Goal: Task Accomplishment & Management: Use online tool/utility

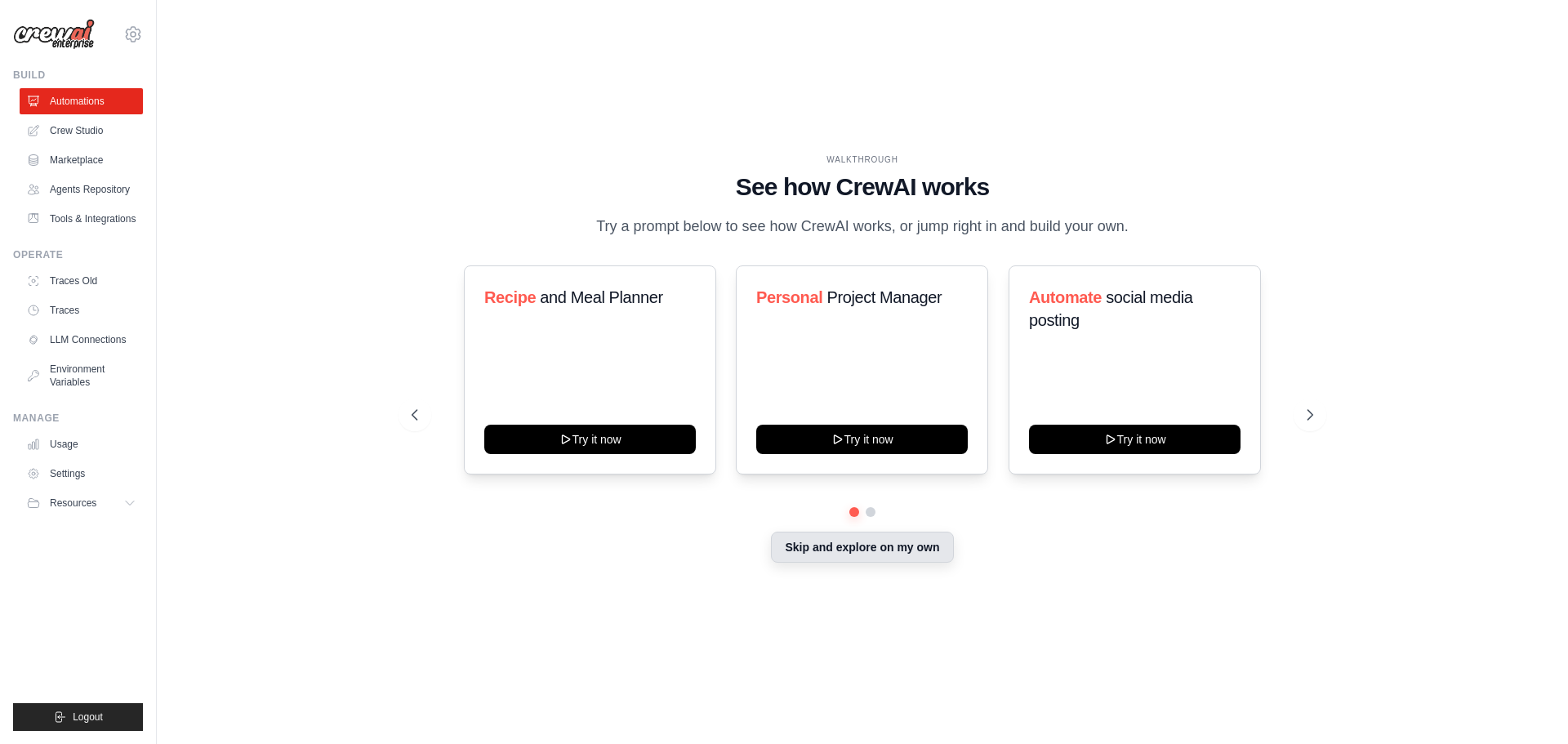
click at [867, 553] on button "Skip and explore on my own" at bounding box center [862, 547] width 182 height 31
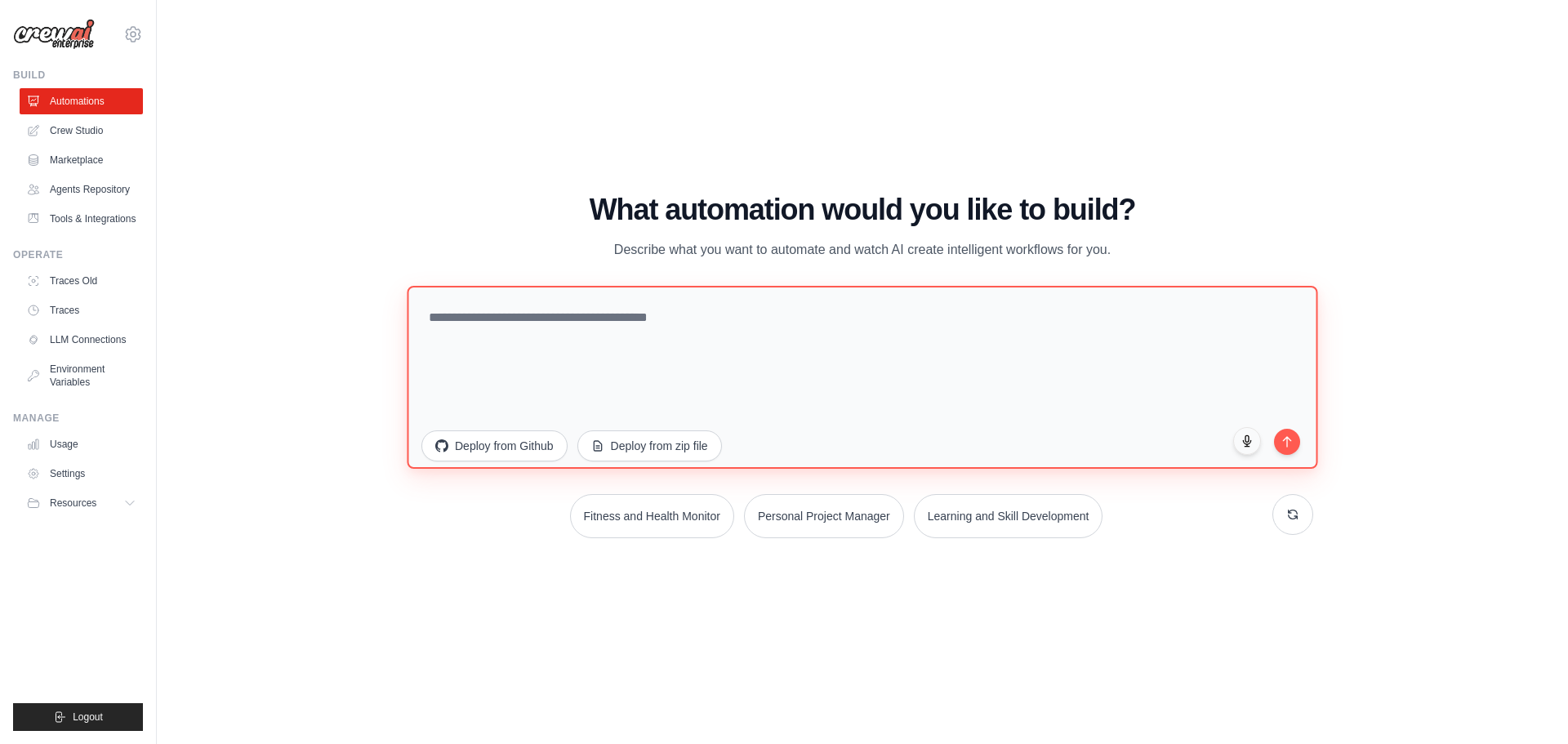
click at [540, 313] on textarea at bounding box center [862, 376] width 911 height 183
paste textarea "**********"
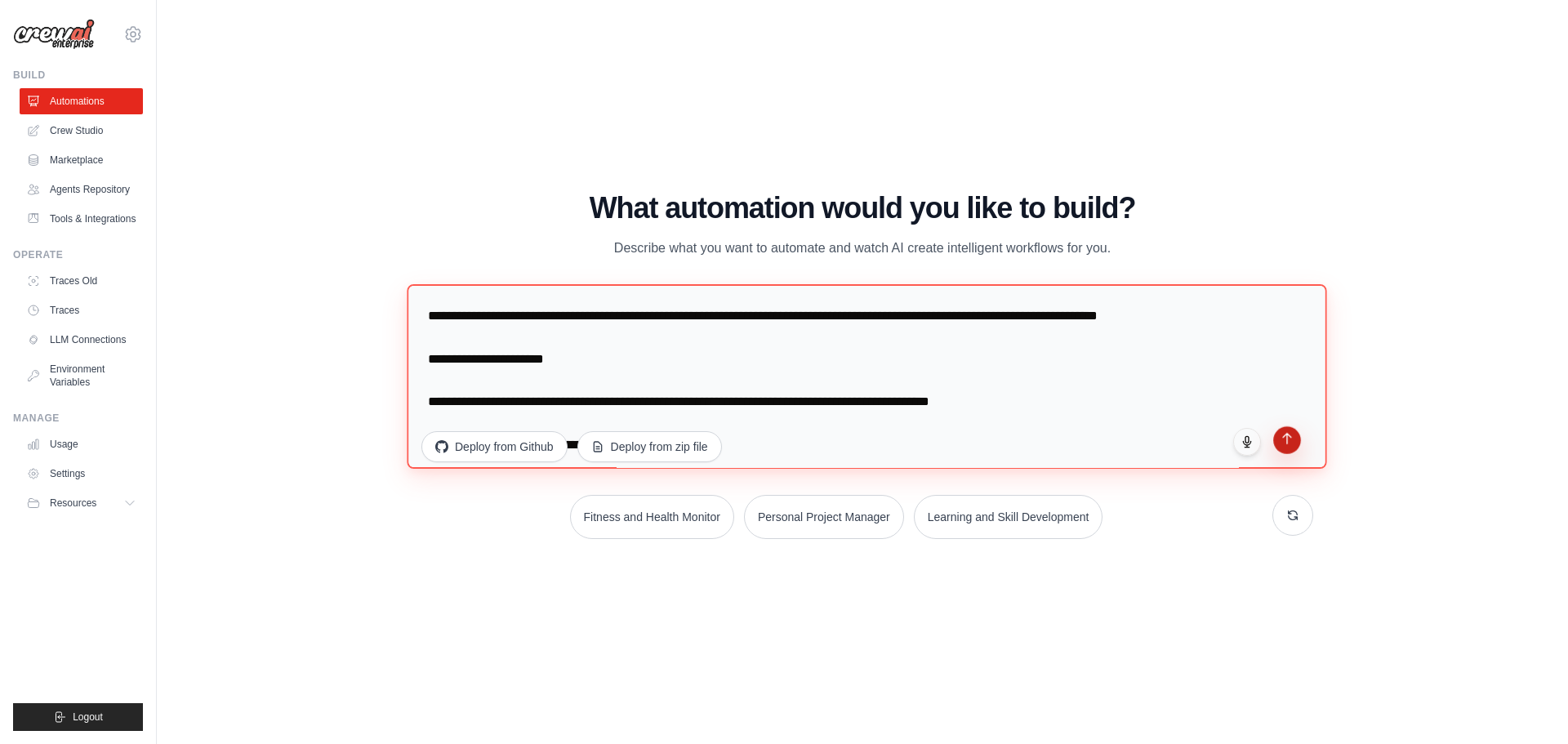
type textarea "**********"
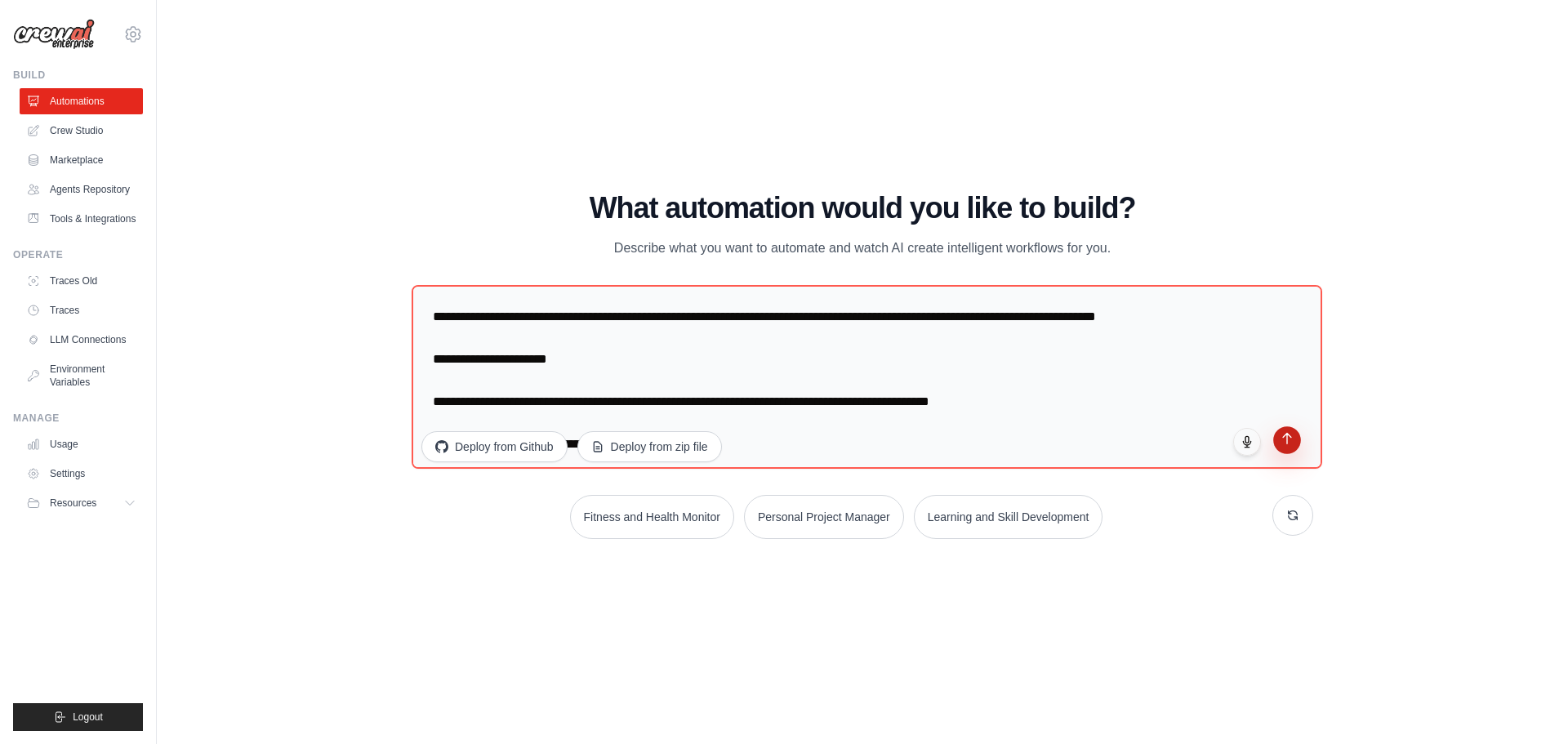
click at [1285, 448] on button "submit" at bounding box center [1287, 440] width 28 height 28
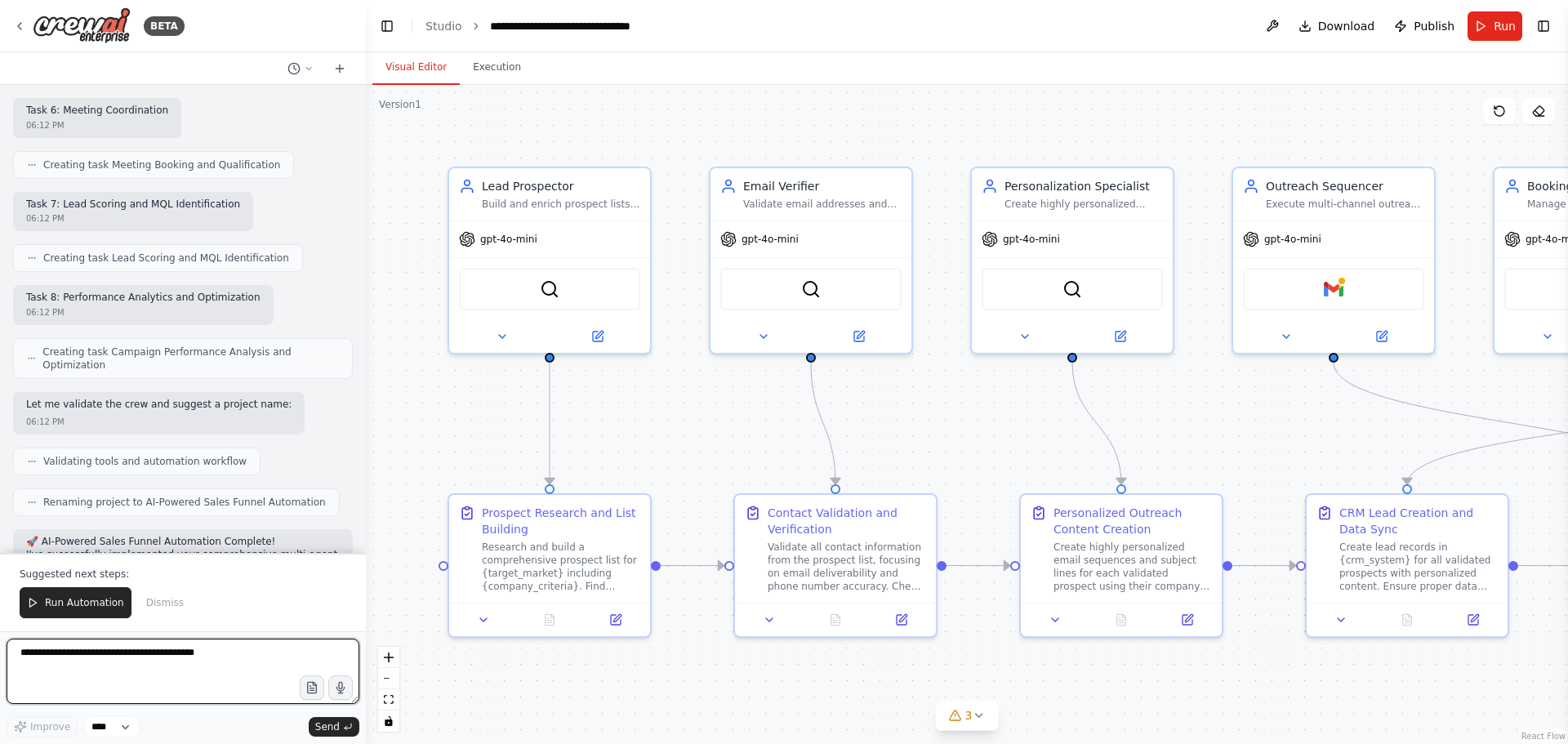
scroll to position [3193, 0]
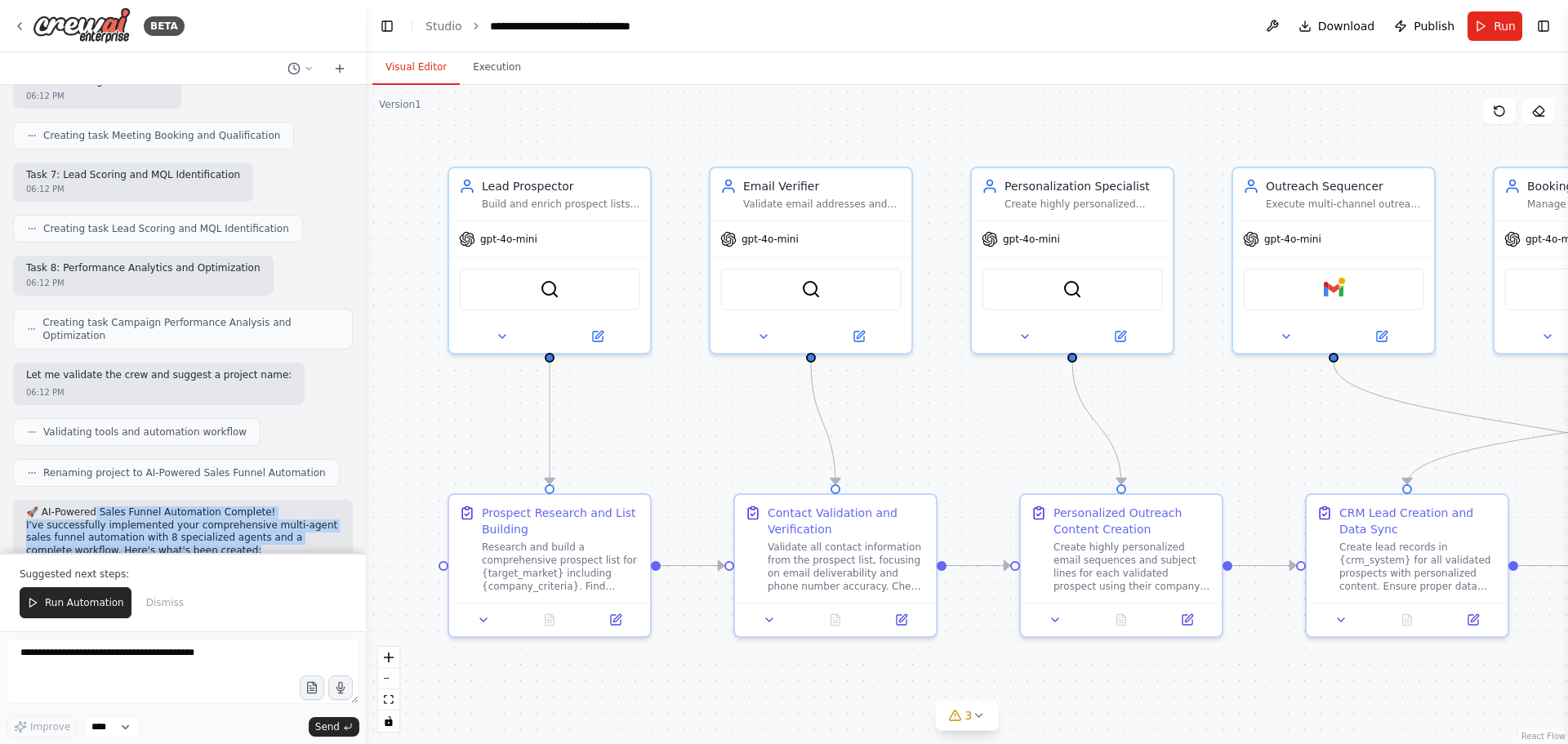
drag, startPoint x: 90, startPoint y: 372, endPoint x: 200, endPoint y: 422, distance: 120.8
click at [205, 567] on h3 "Agents & Responsibilities:" at bounding box center [183, 576] width 314 height 16
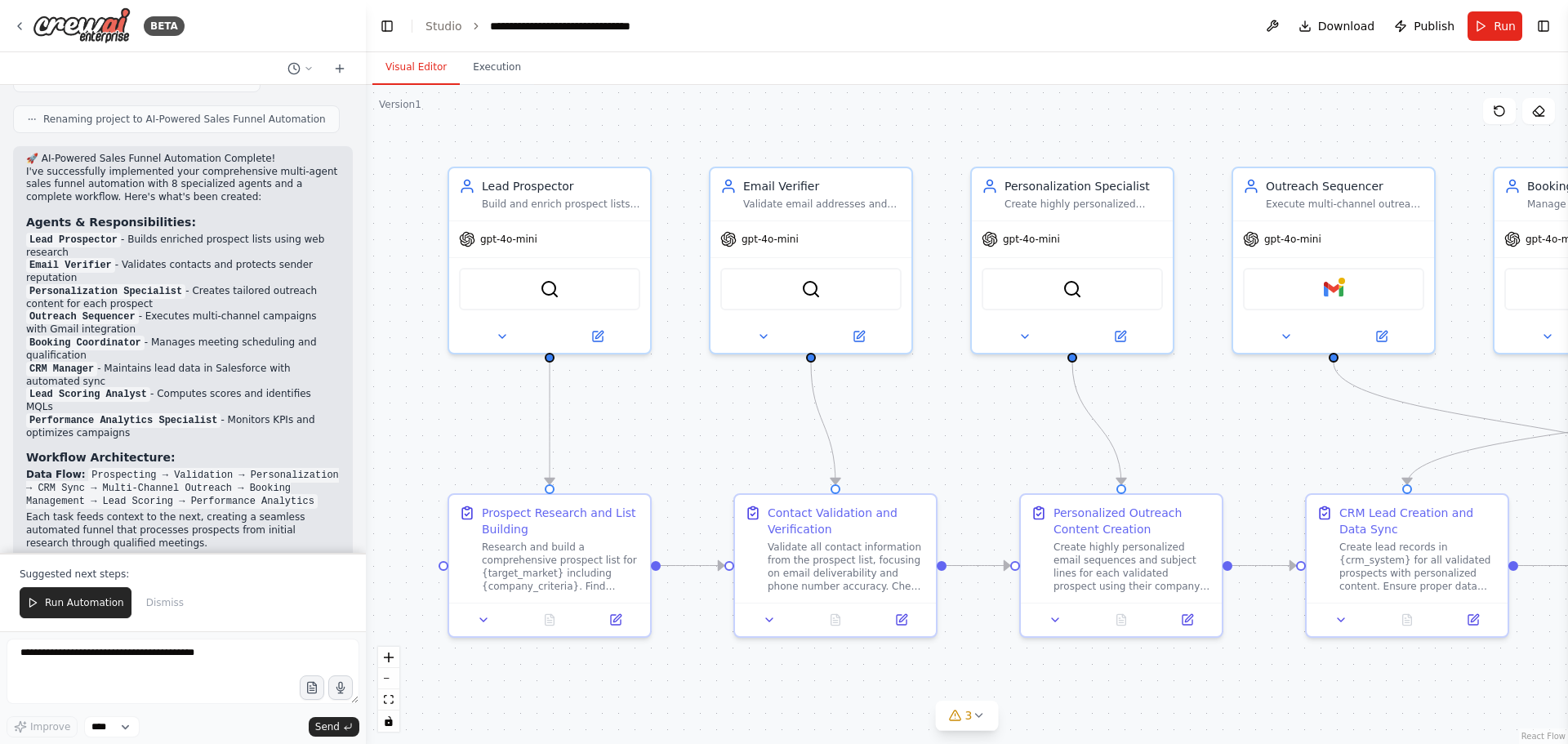
scroll to position [3601, 0]
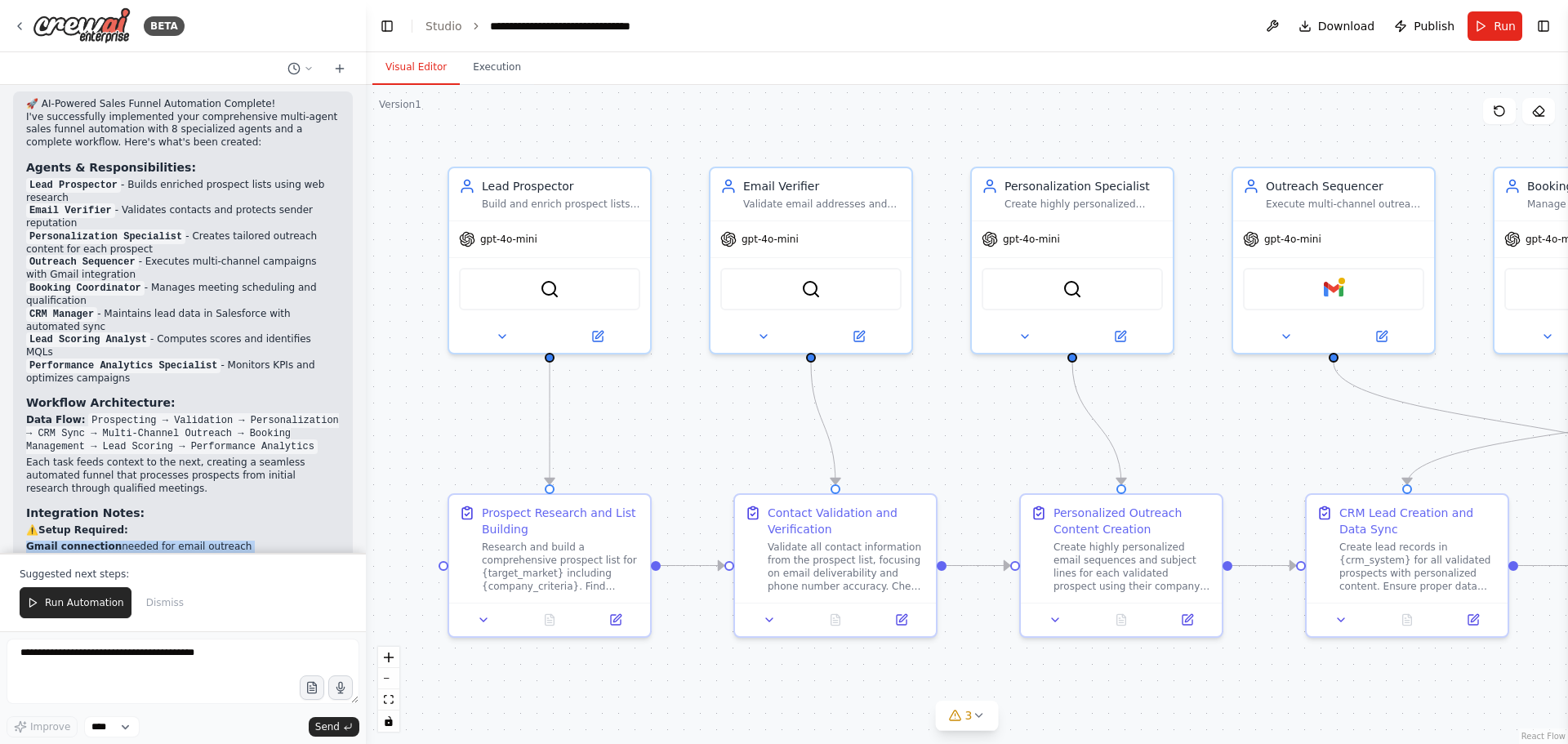
drag, startPoint x: 29, startPoint y: 393, endPoint x: 119, endPoint y: 411, distance: 91.8
click at [163, 412] on div "🚀 AI-Powered Sales Funnel Automation Complete! I've successfully implemented yo…" at bounding box center [183, 427] width 314 height 659
click at [169, 576] on p "The automation is ready to run once these integrations are connected. You can s…" at bounding box center [183, 601] width 314 height 51
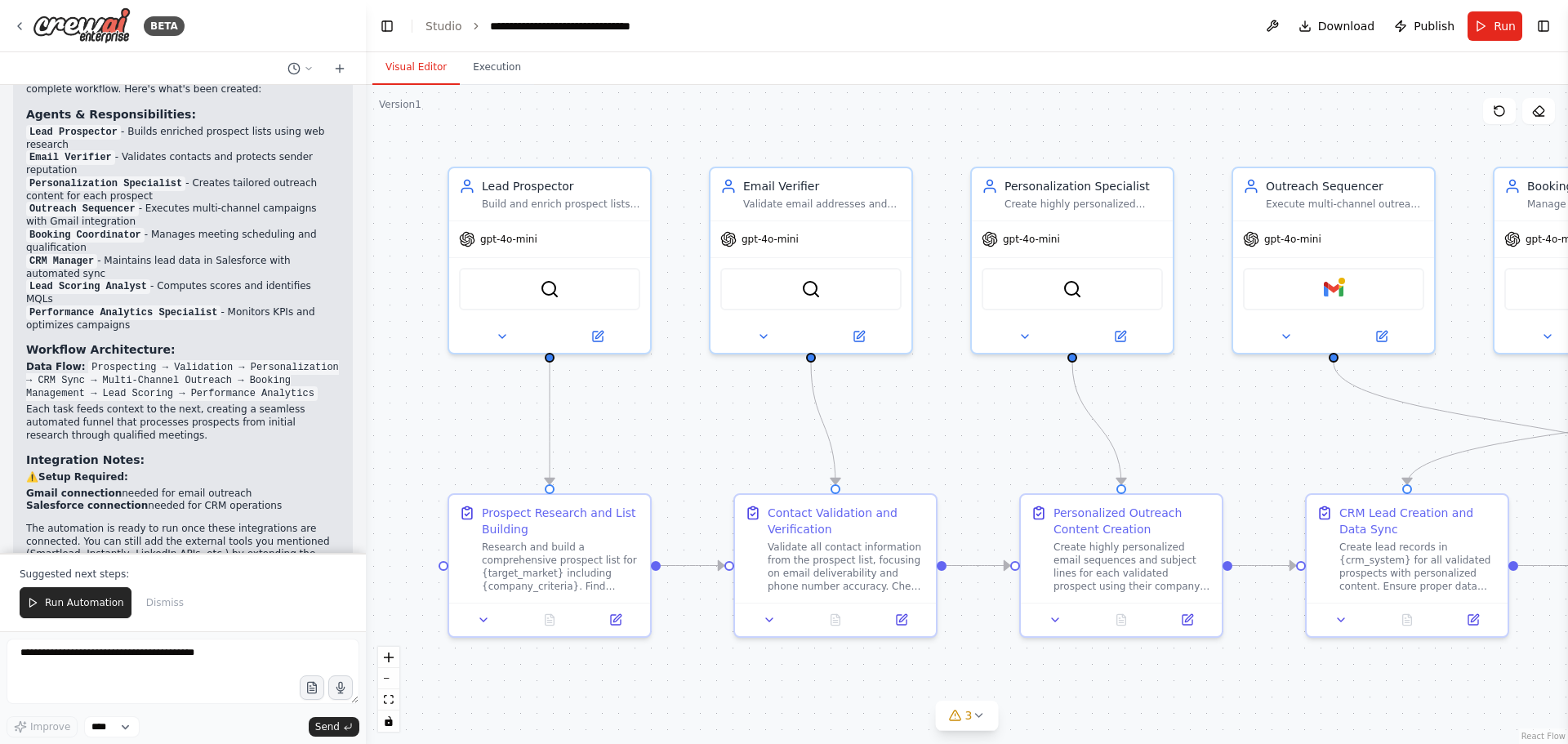
scroll to position [3683, 0]
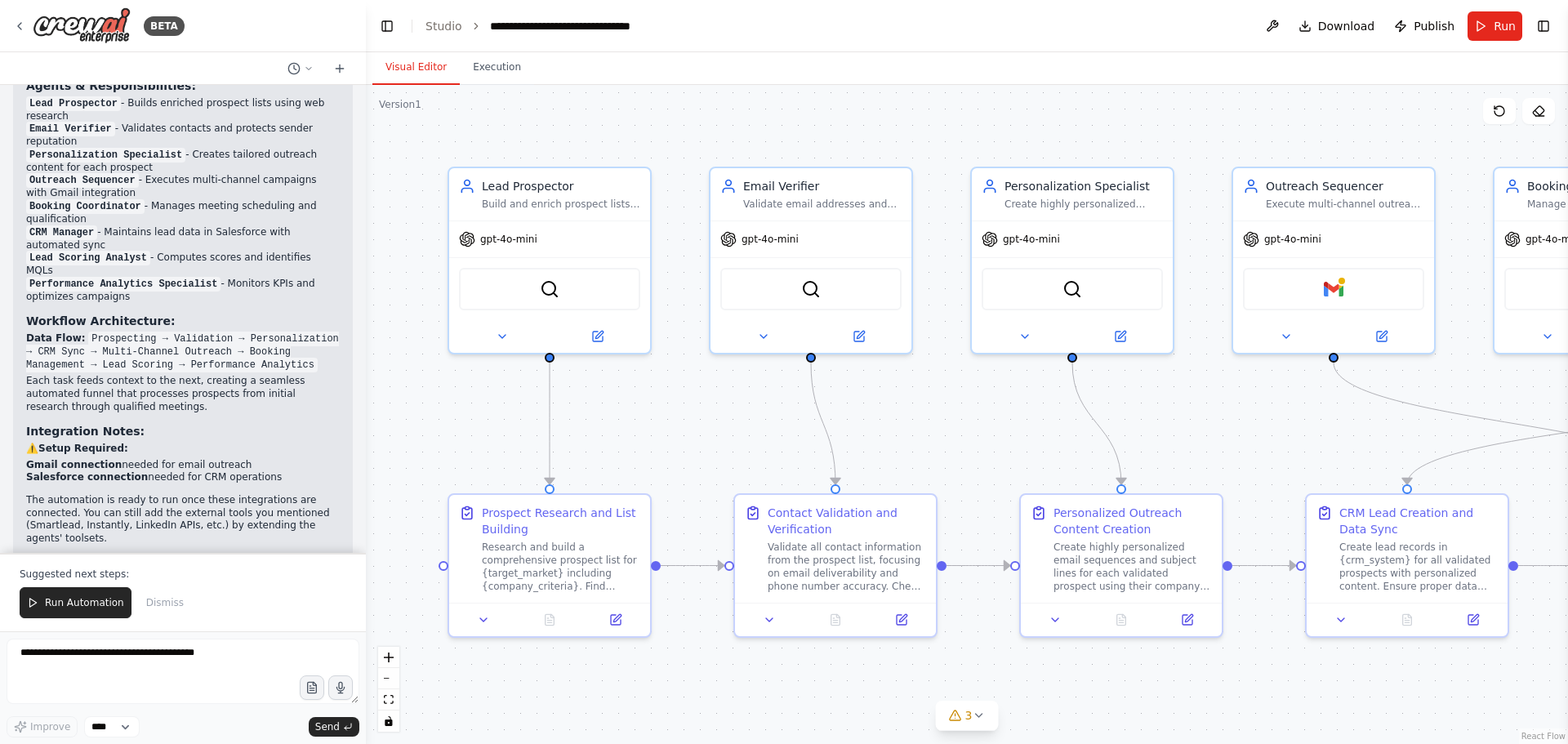
drag, startPoint x: 113, startPoint y: 336, endPoint x: 342, endPoint y: 433, distance: 248.7
click at [342, 433] on div "Use modular AI agents + an orchestration layer to automate the full funnel. Bel…" at bounding box center [182, 319] width 366 height 468
drag, startPoint x: 248, startPoint y: 502, endPoint x: 232, endPoint y: 488, distance: 21.3
click at [232, 574] on ul "{target_market} - Define your ideal customer profile {company_criteria} - Speci…" at bounding box center [183, 619] width 314 height 91
click at [172, 587] on li "{company_criteria} - Specific company requirements" at bounding box center [183, 594] width 314 height 13
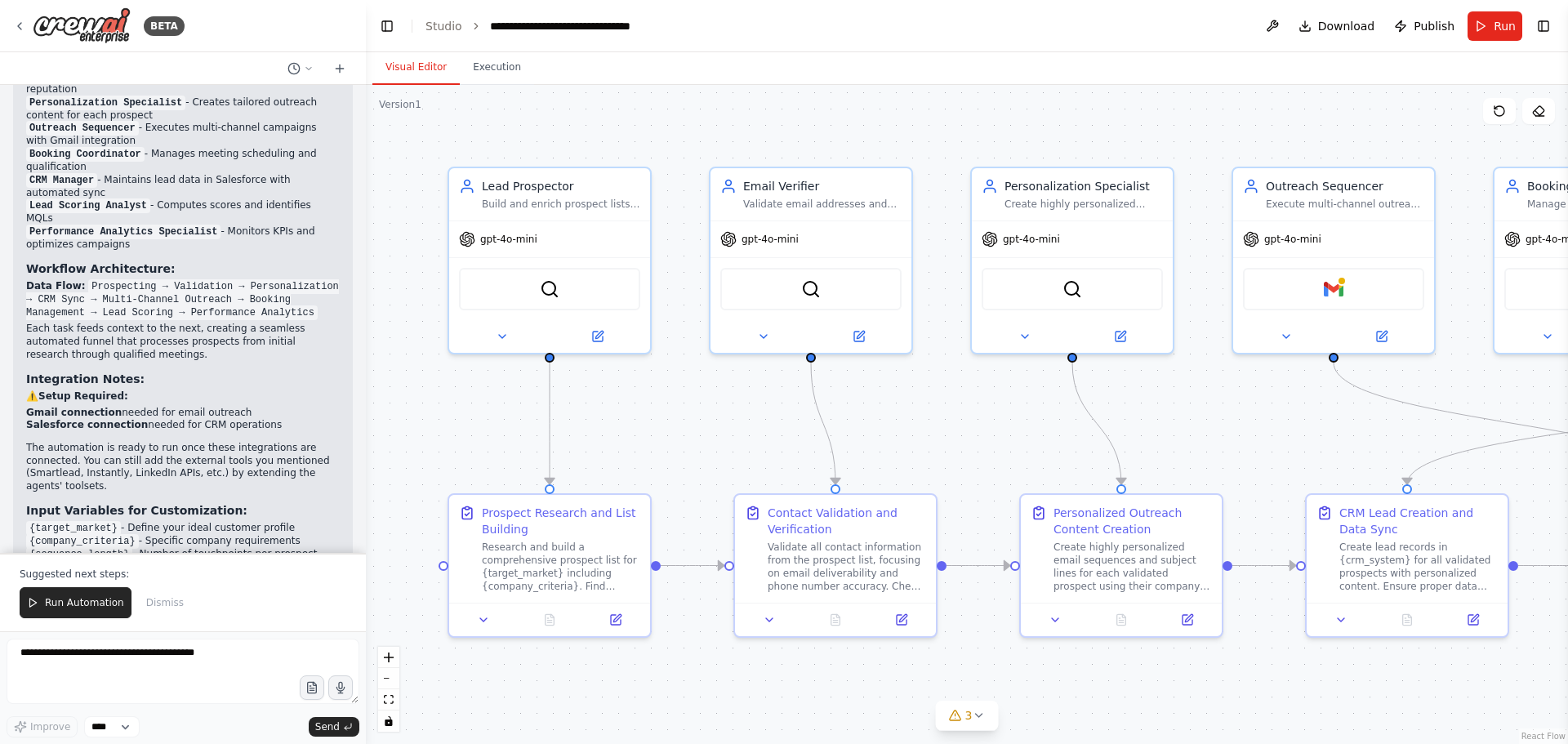
scroll to position [3764, 0]
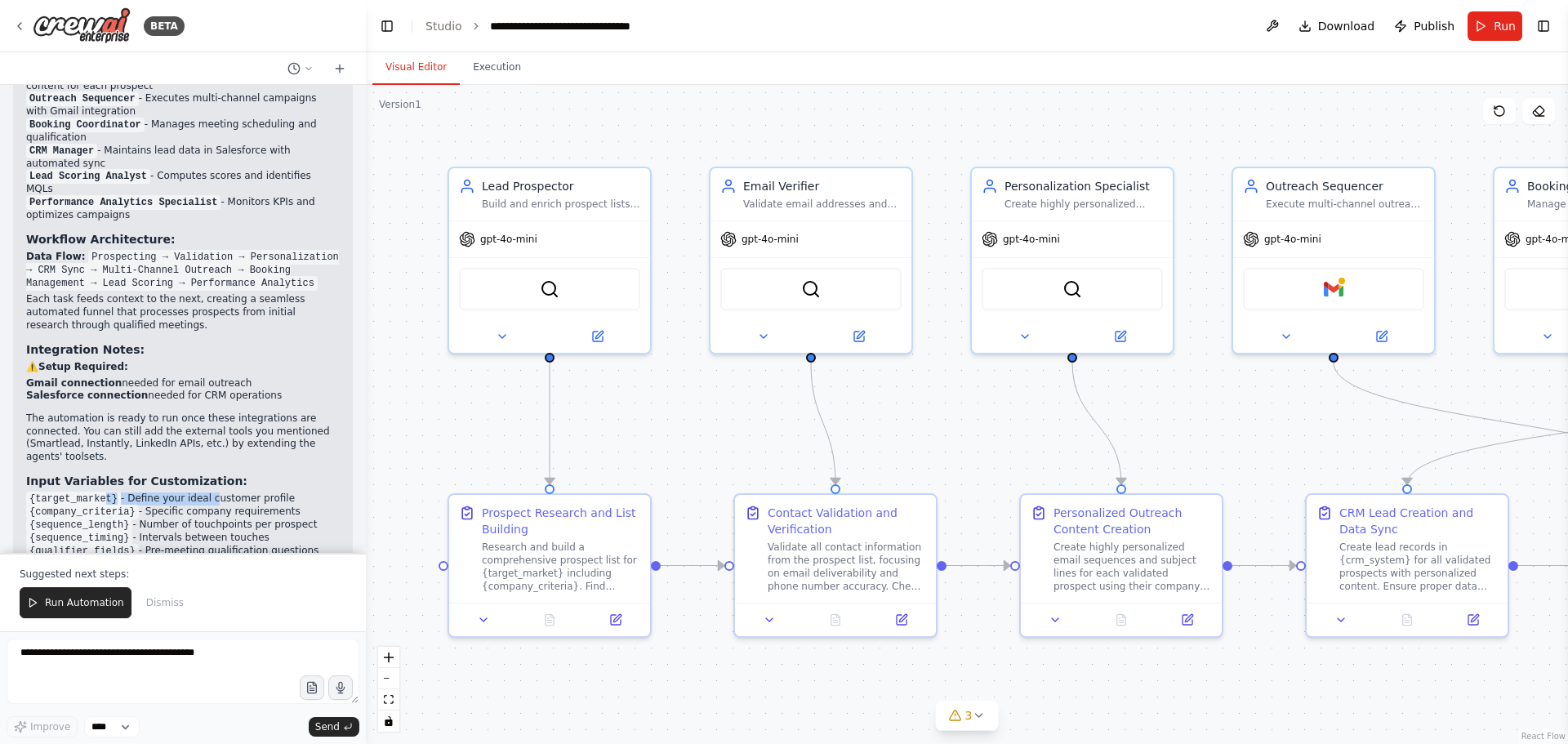
drag, startPoint x: 97, startPoint y: 340, endPoint x: 251, endPoint y: 365, distance: 156.0
click at [205, 493] on li "{target_market} - Define your ideal customer profile" at bounding box center [183, 499] width 314 height 13
click at [260, 518] on li "{sequence_length} - Number of touchpoints per prospect" at bounding box center [183, 525] width 314 height 13
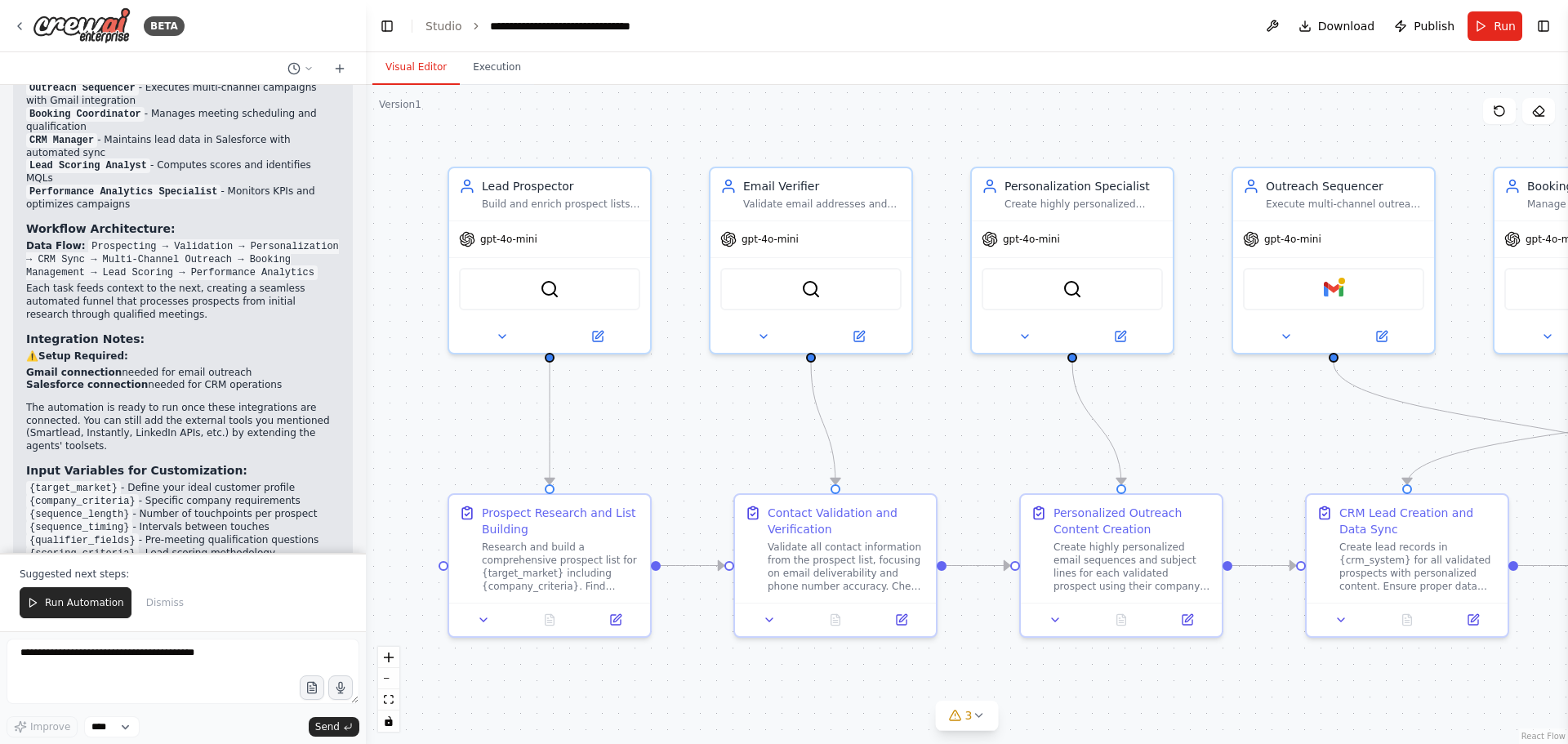
scroll to position [3778, 0]
drag, startPoint x: 27, startPoint y: 312, endPoint x: 267, endPoint y: 420, distance: 263.2
click at [267, 420] on div "🚀 AI-Powered Sales Funnel Automation Complete! I've successfully implemented yo…" at bounding box center [183, 250] width 314 height 659
copy div "Input Variables for Customization: {target_market} - Define your ideal customer…"
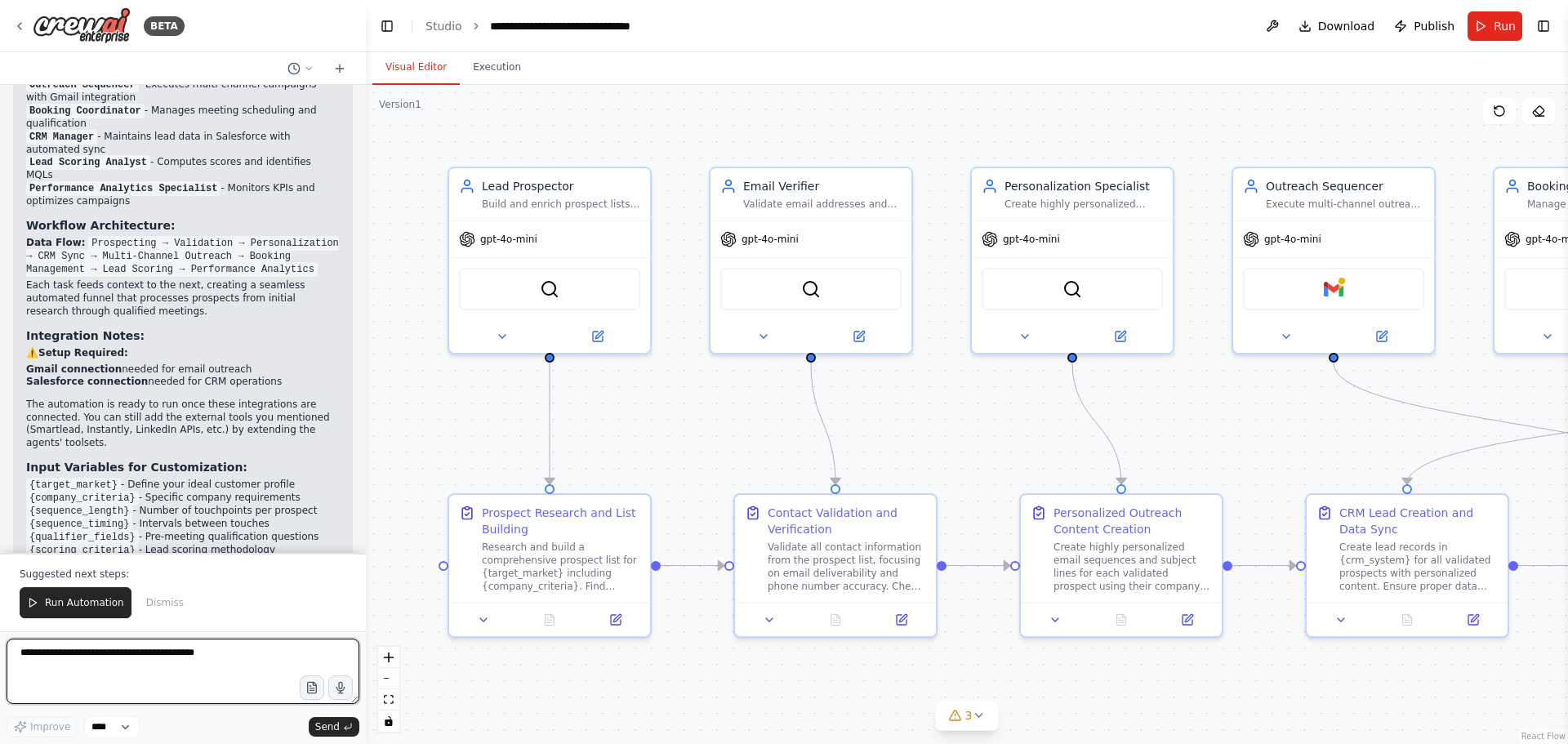
click at [180, 659] on textarea at bounding box center [183, 672] width 353 height 66
paste textarea "**********"
type textarea "**********"
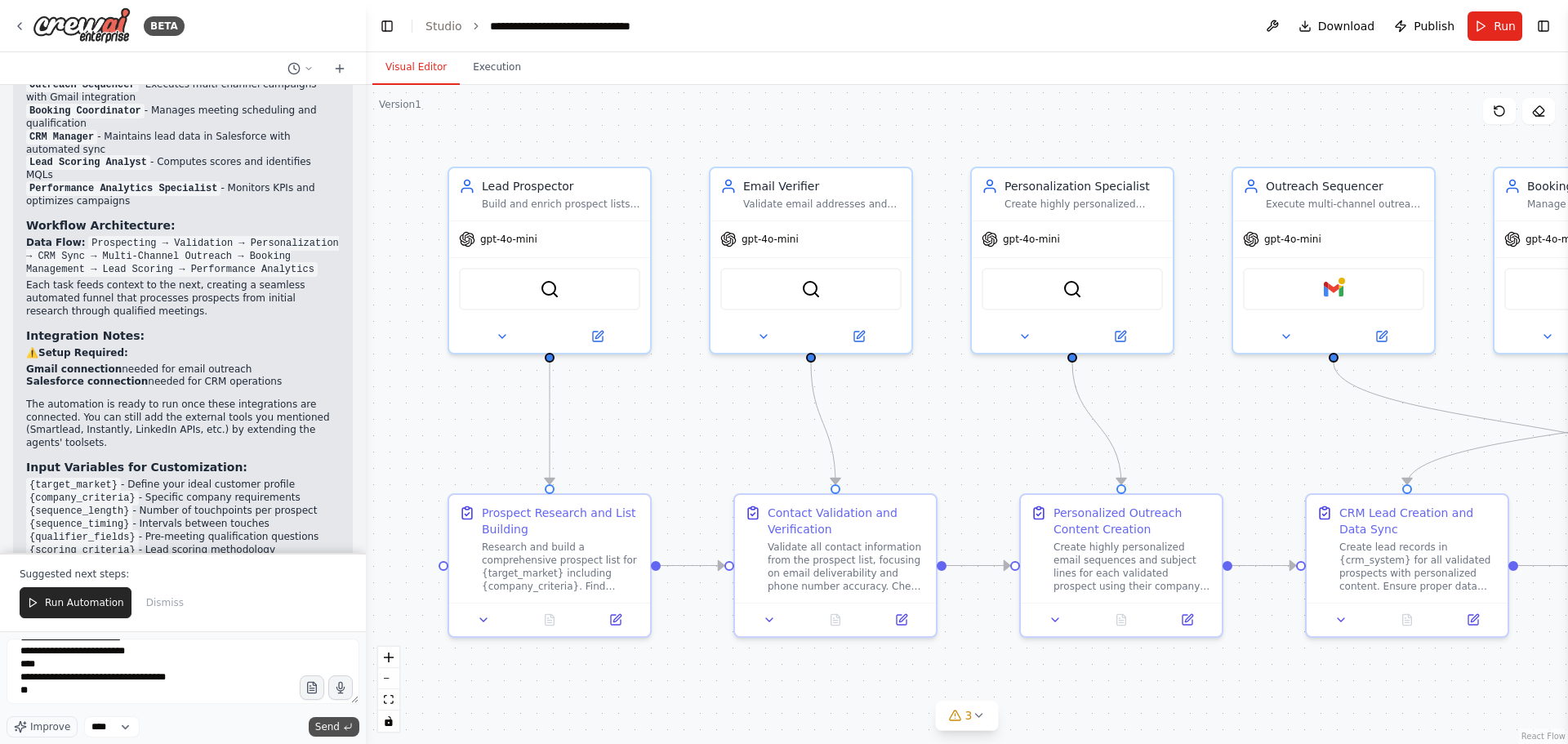
click at [335, 733] on button "Send" at bounding box center [334, 727] width 51 height 20
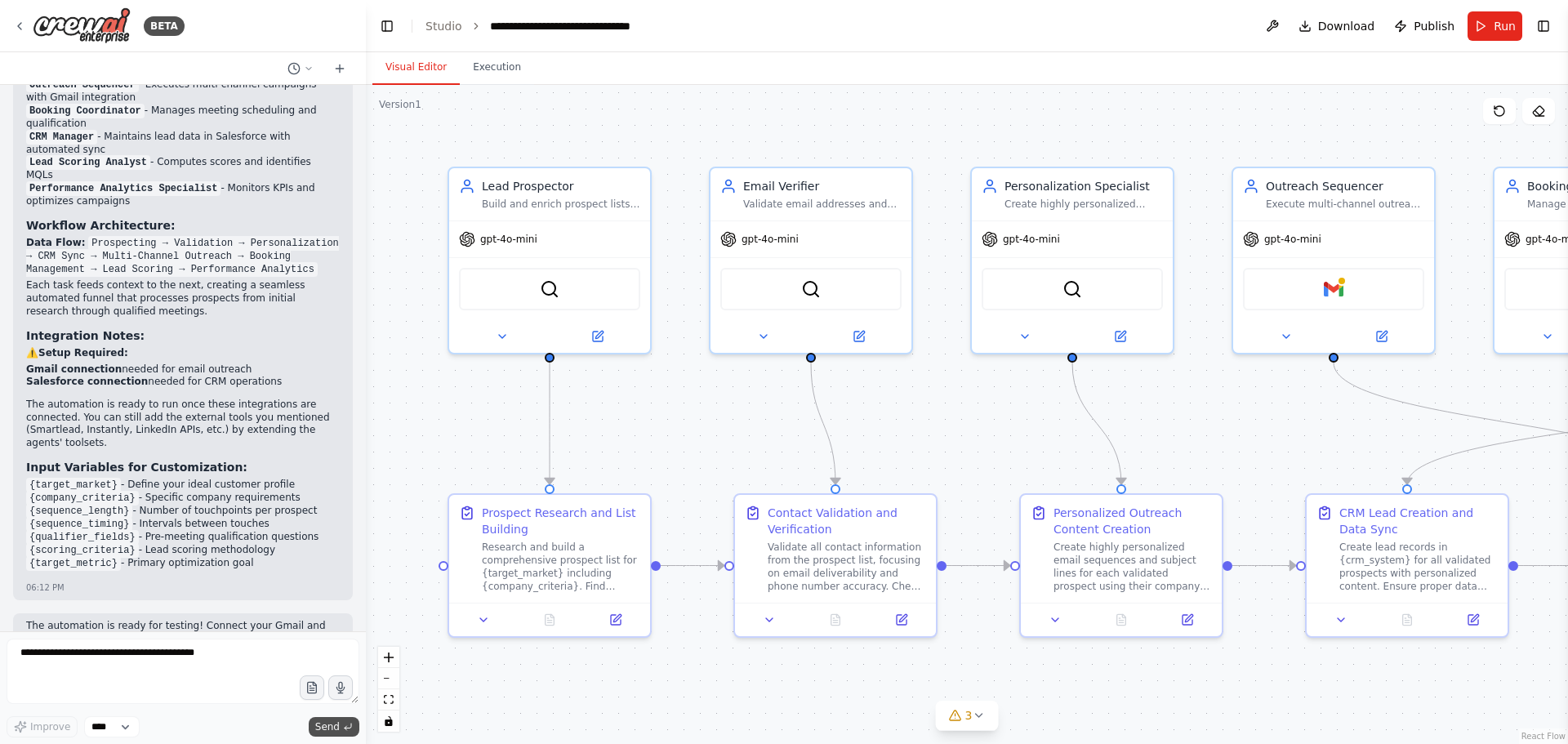
scroll to position [3888, 0]
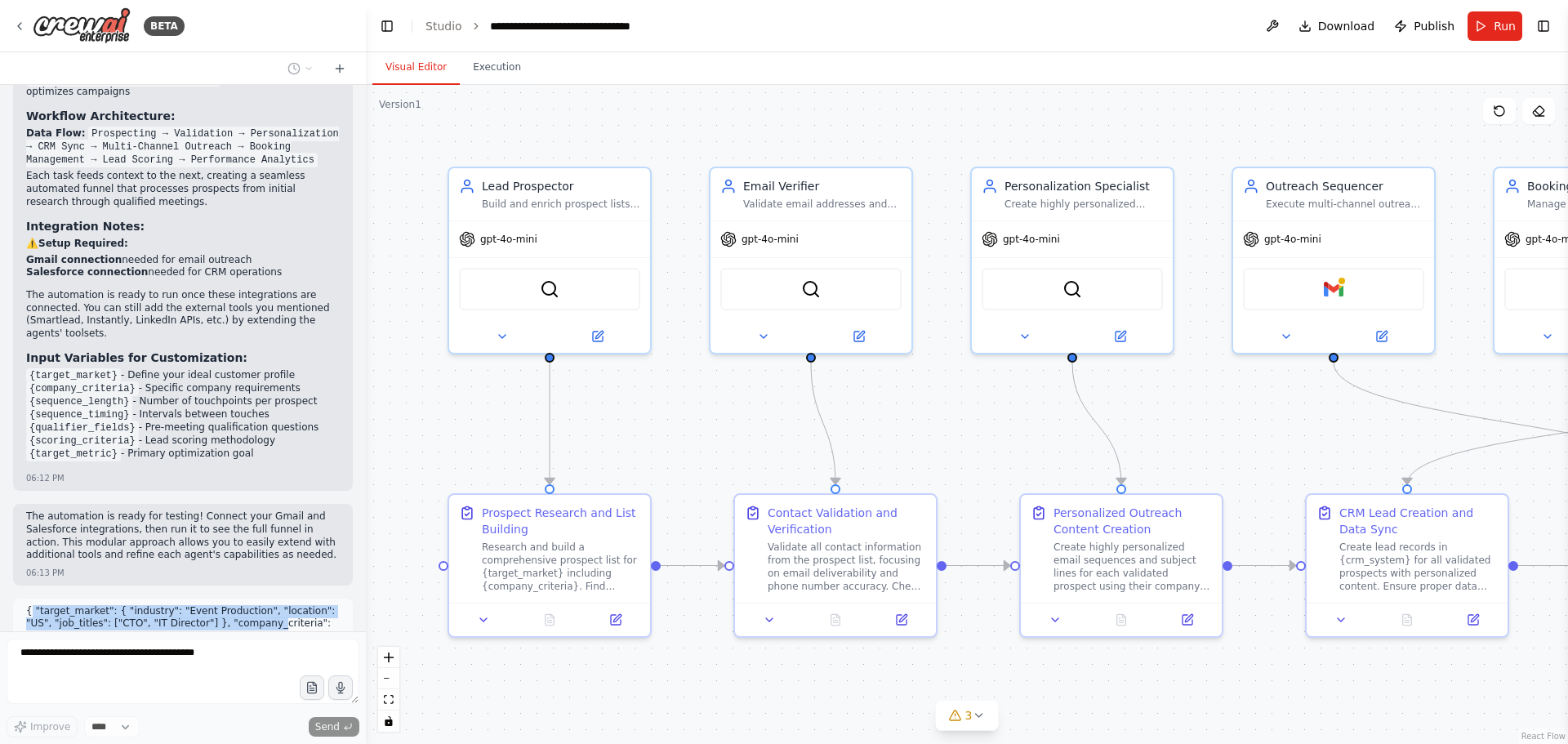
drag, startPoint x: 30, startPoint y: 462, endPoint x: 245, endPoint y: 465, distance: 215.0
click at [241, 605] on p "{ "target_market": { "industry": "Event Production", "location": "US", "job_tit…" at bounding box center [183, 662] width 314 height 114
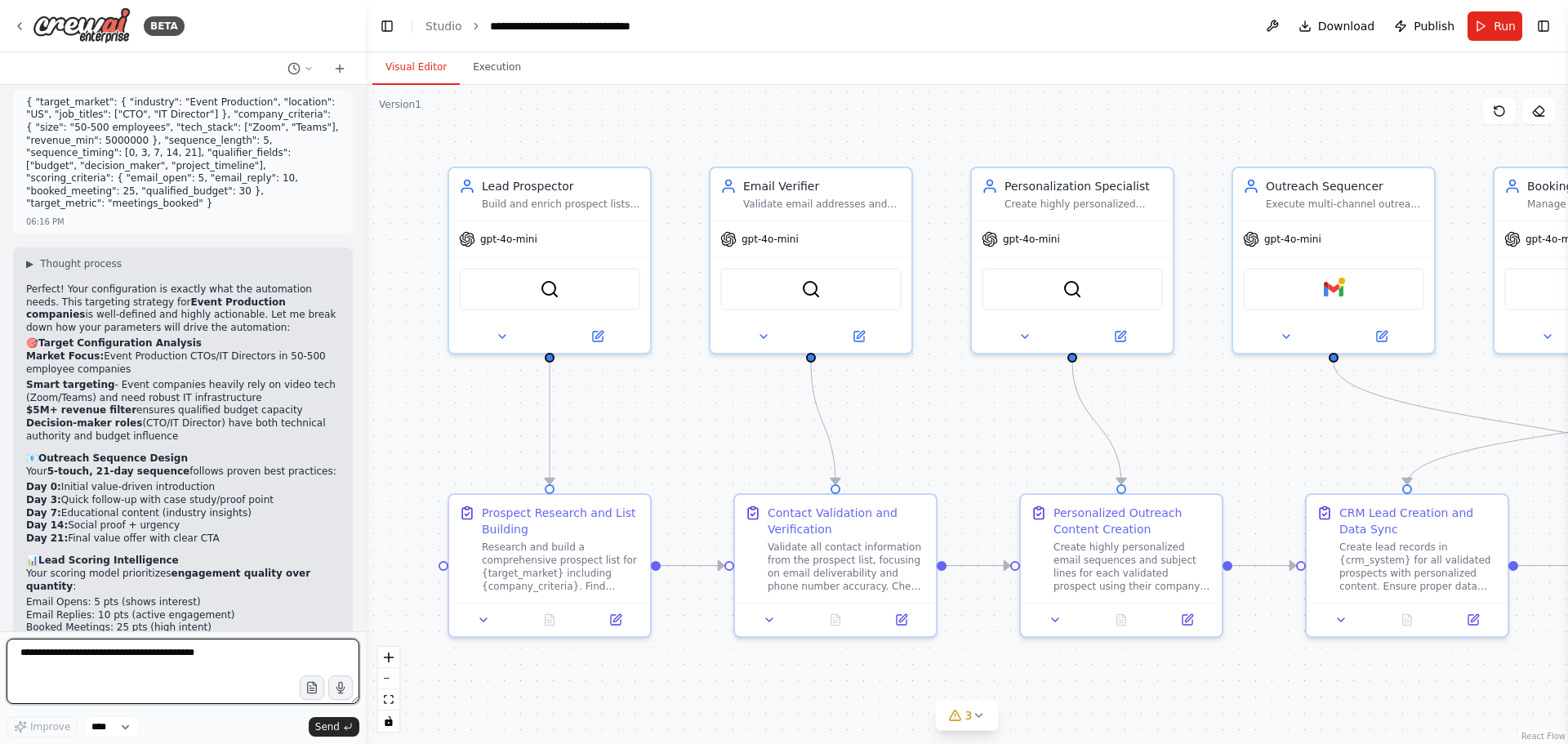
scroll to position [4385, 0]
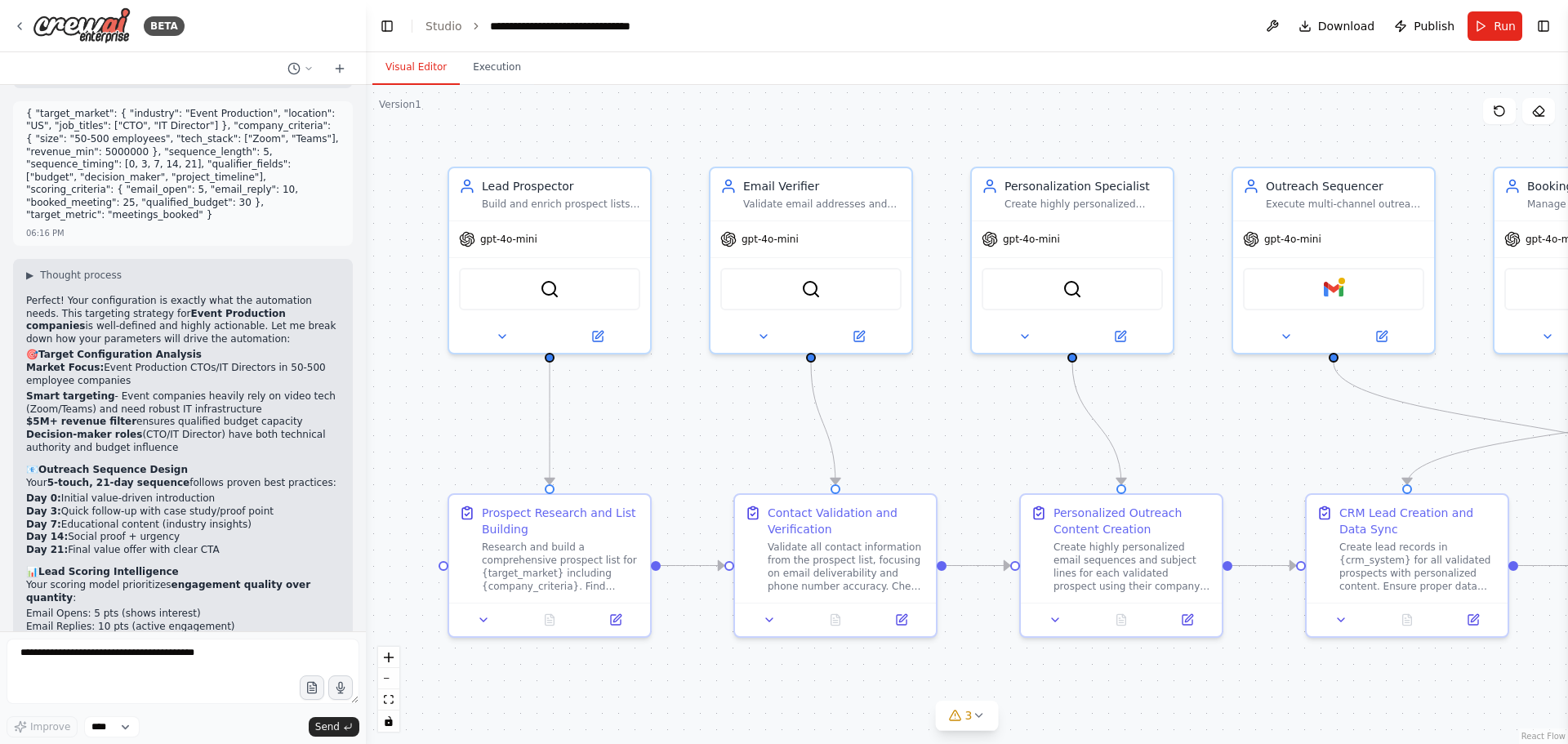
drag, startPoint x: 24, startPoint y: 307, endPoint x: 289, endPoint y: 336, distance: 266.6
click at [290, 336] on div "▶ Thought process Perfect! Your configuration is exactly what the automation ne…" at bounding box center [183, 609] width 340 height 702
click at [289, 493] on li "Day 0: Initial value-driven introduction" at bounding box center [183, 499] width 314 height 13
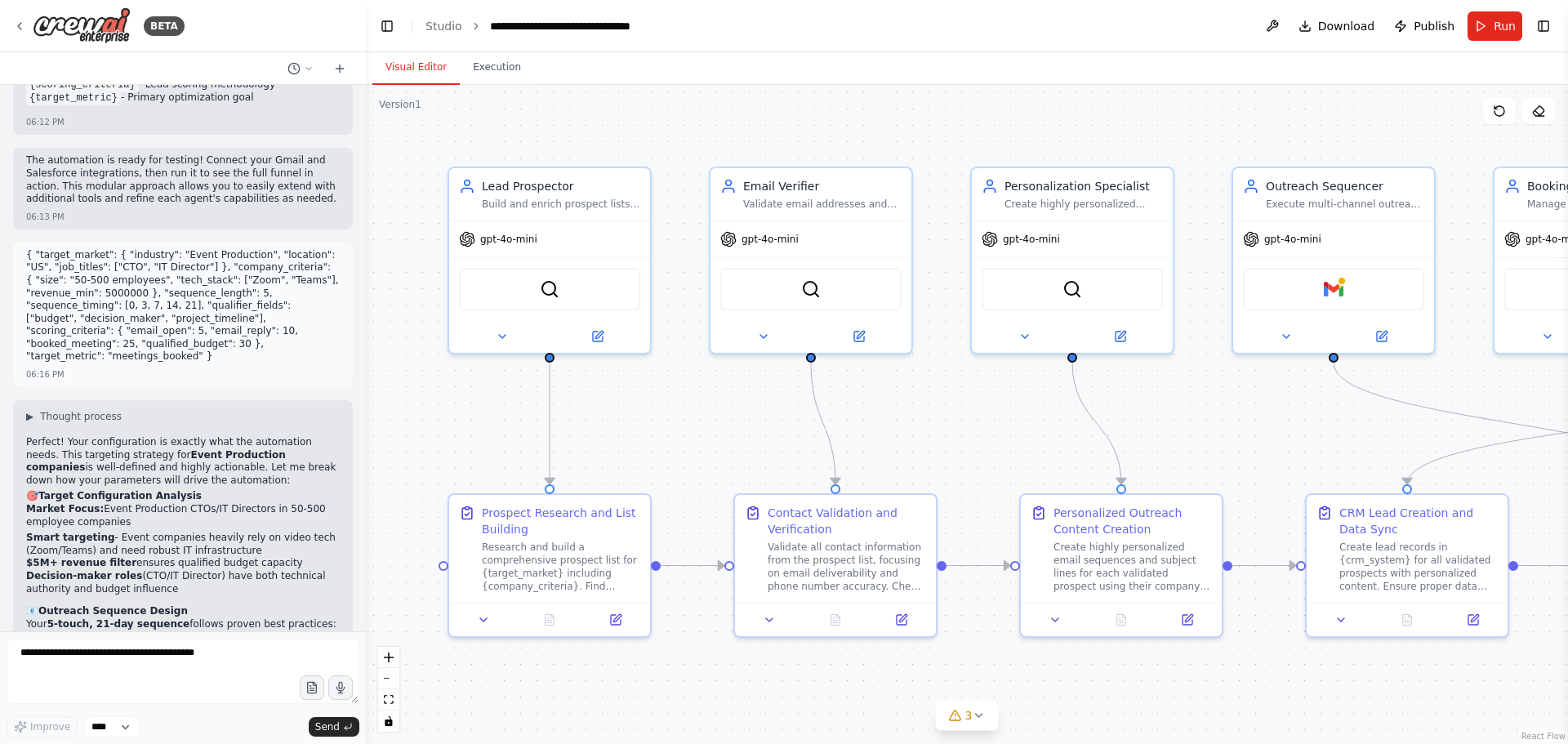
scroll to position [4222, 0]
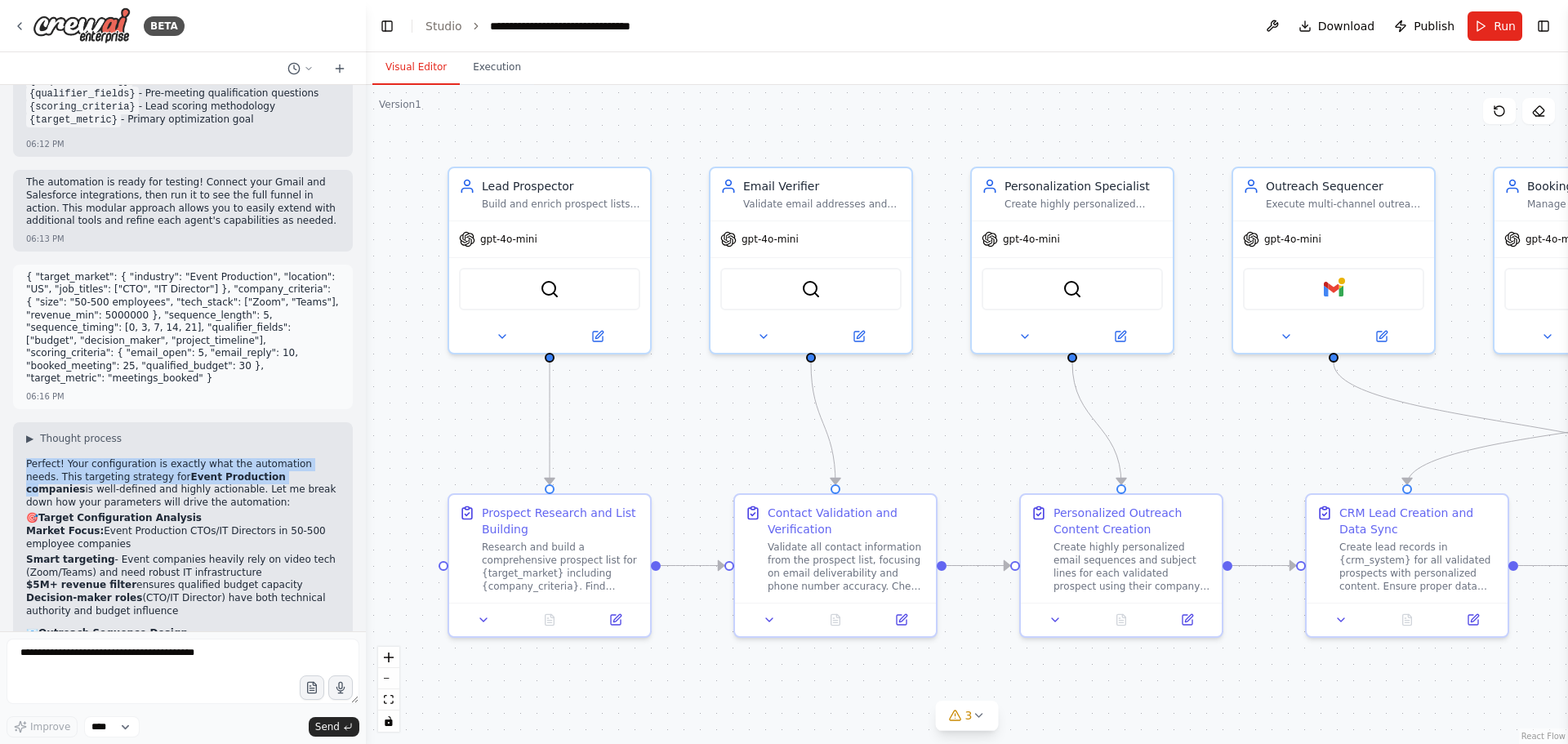
drag, startPoint x: 20, startPoint y: 292, endPoint x: 211, endPoint y: 309, distance: 191.8
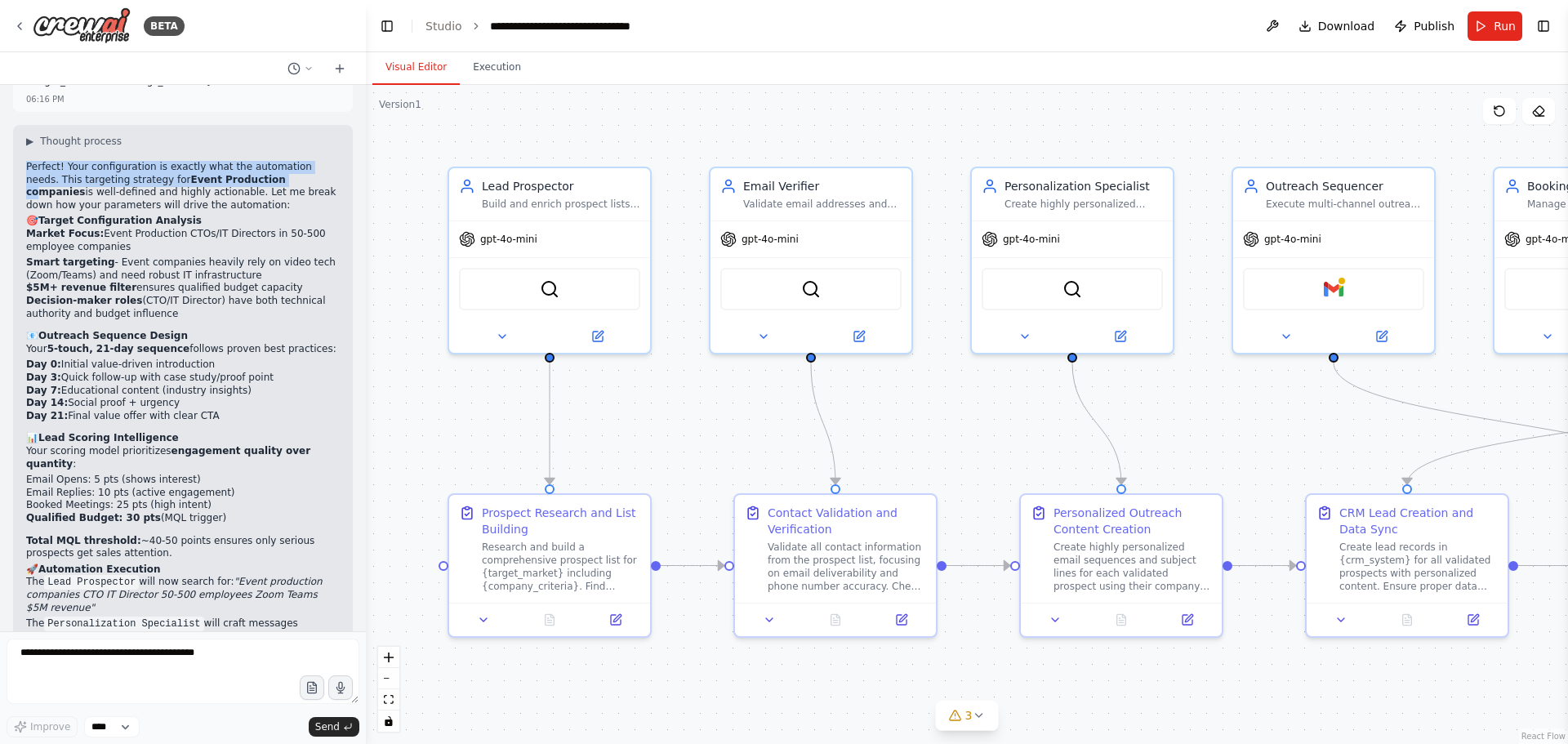
scroll to position [4549, 0]
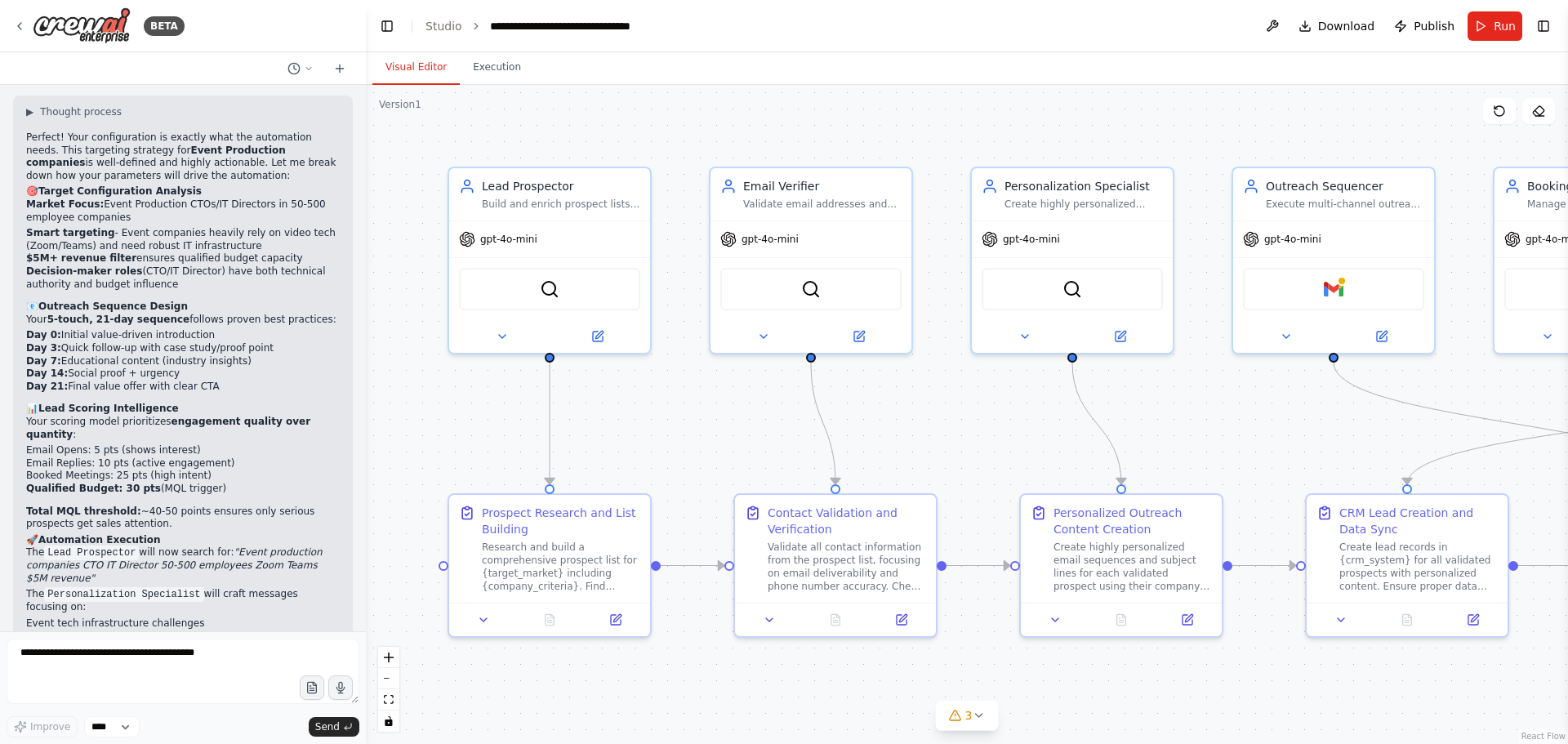
drag, startPoint x: 71, startPoint y: 552, endPoint x: 264, endPoint y: 581, distance: 195.2
click at [228, 573] on div "Perfect! Your configuration is exactly what the automation needs. This targetin…" at bounding box center [183, 454] width 314 height 646
click at [221, 707] on p "This configuration is production-ready! Your automation will now target a highl…" at bounding box center [183, 726] width 314 height 39
click at [481, 90] on div ".deletable-edge-delete-btn { width: 20px; height: 20px; border: 0px solid #ffff…" at bounding box center [967, 414] width 1202 height 659
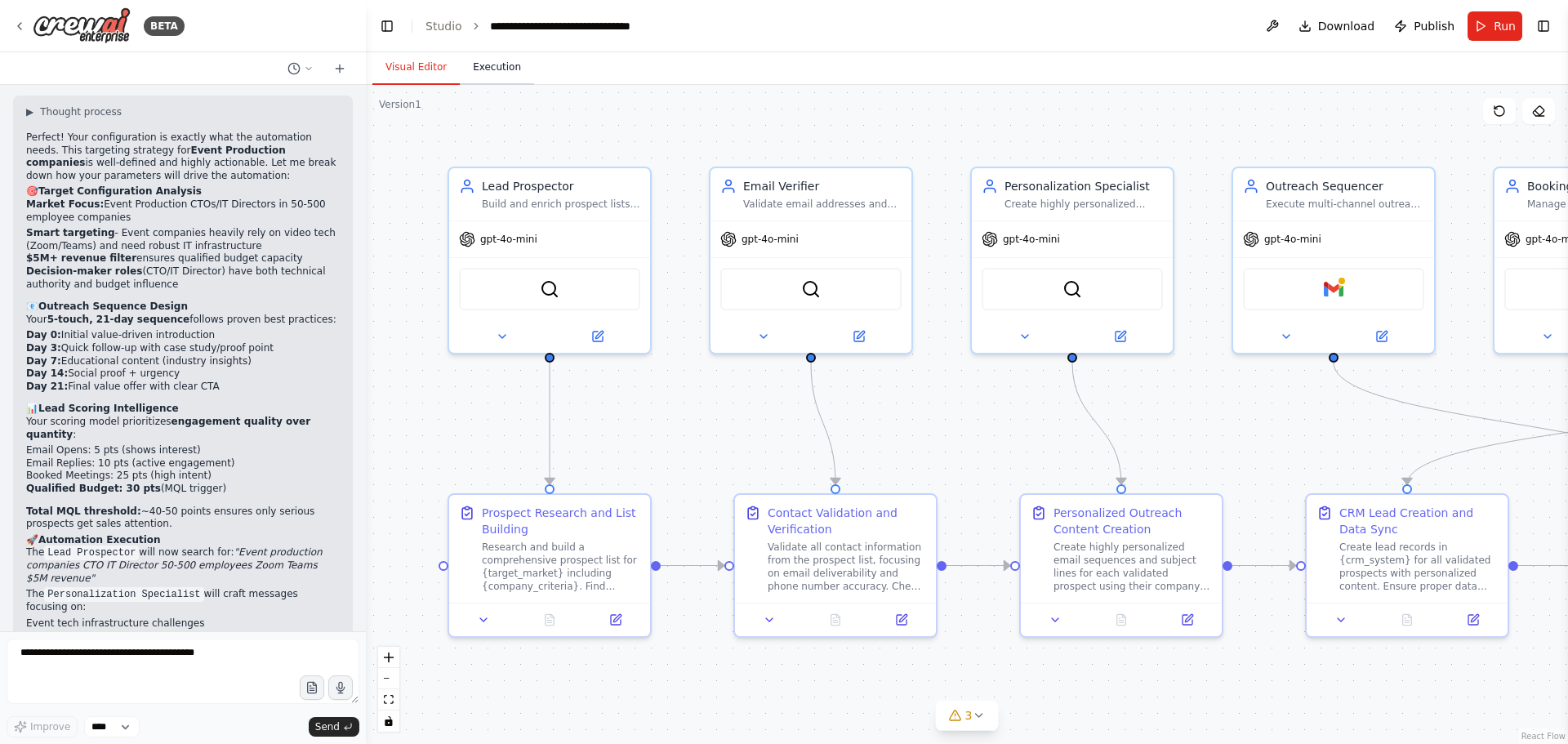
click at [489, 80] on button "Execution" at bounding box center [497, 68] width 74 height 34
click at [435, 71] on button "Visual Editor" at bounding box center [416, 68] width 87 height 34
click at [1478, 28] on button "Run" at bounding box center [1495, 26] width 55 height 30
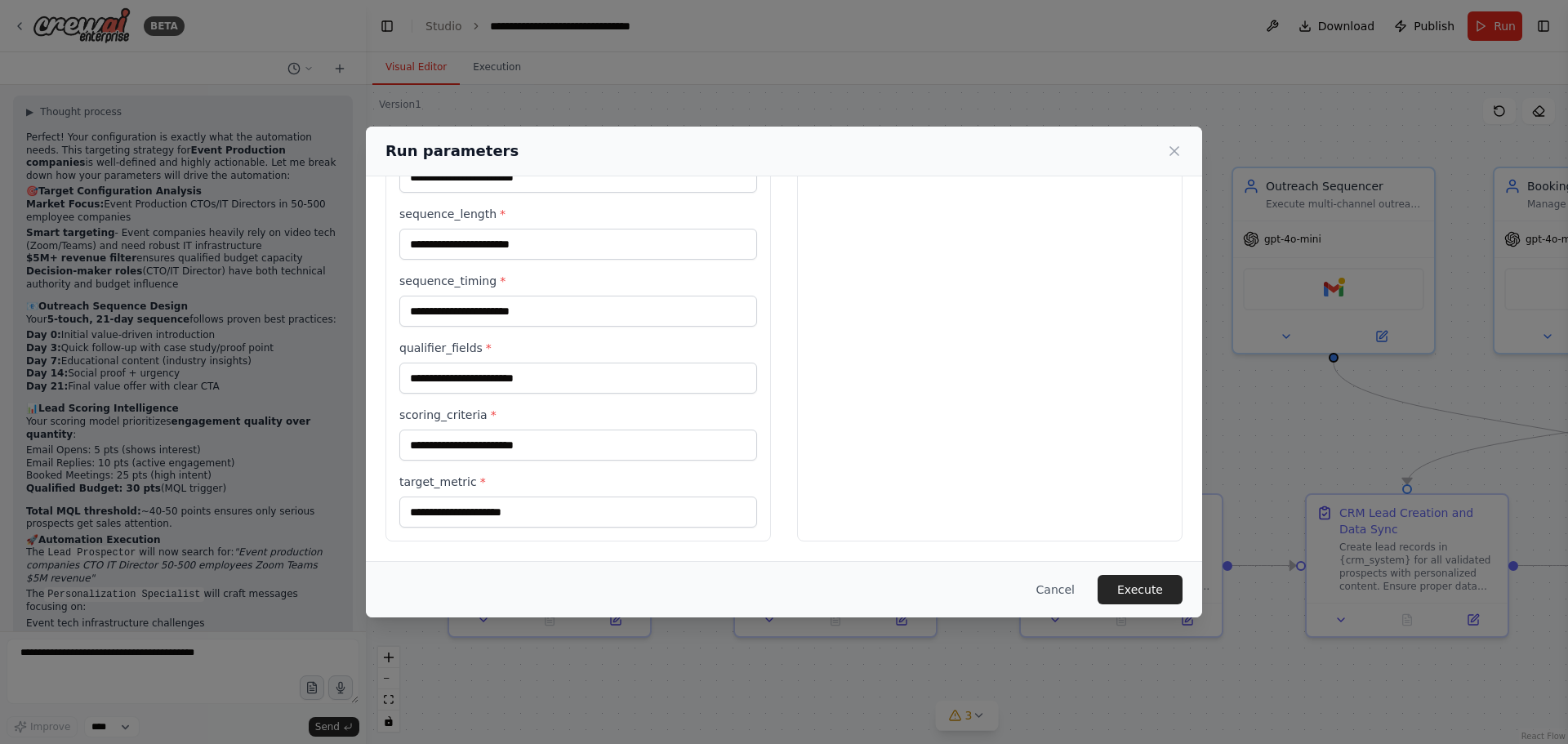
scroll to position [221, 0]
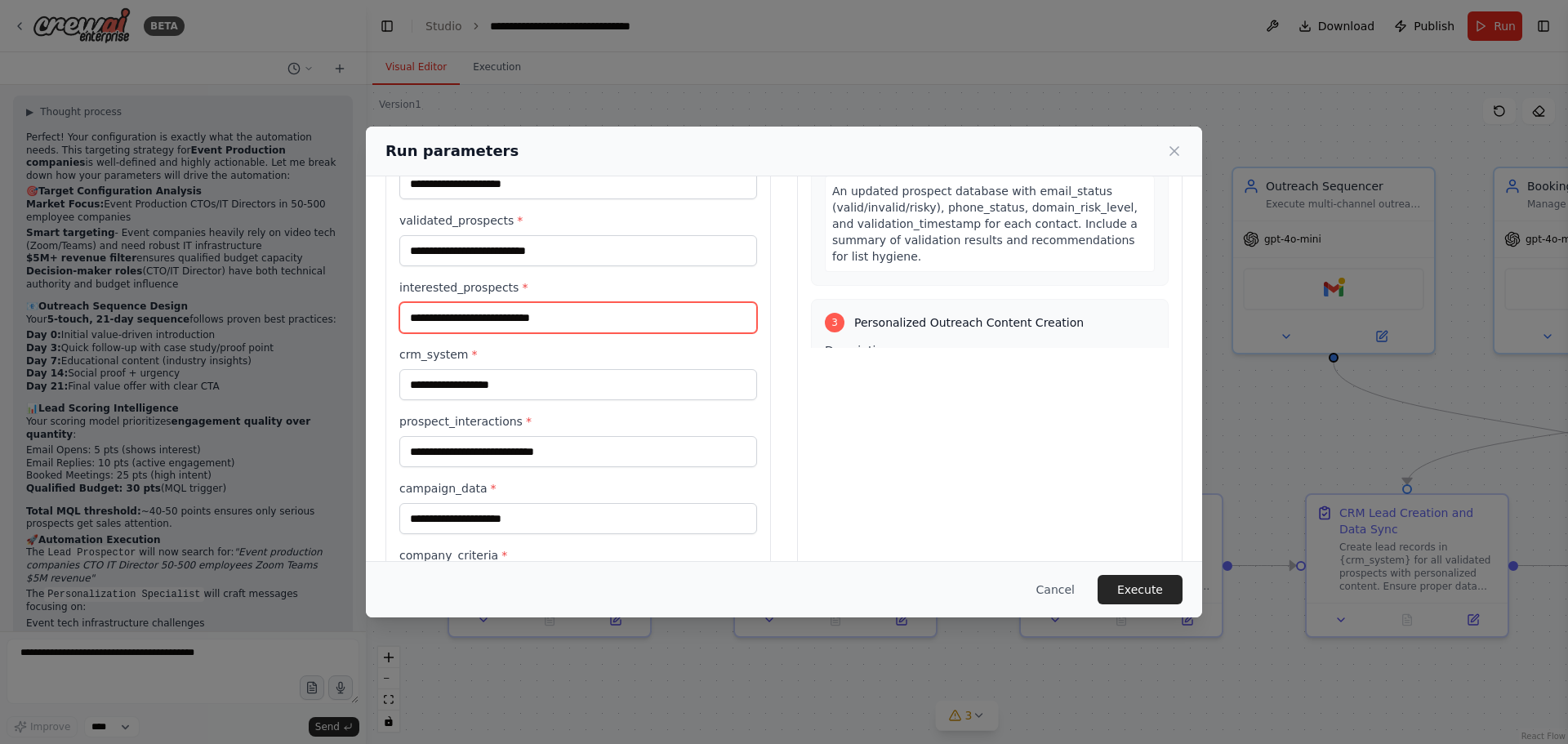
click at [562, 313] on input "interested_prospects *" at bounding box center [578, 318] width 358 height 31
click at [564, 323] on input "interested_prospects *" at bounding box center [578, 318] width 358 height 31
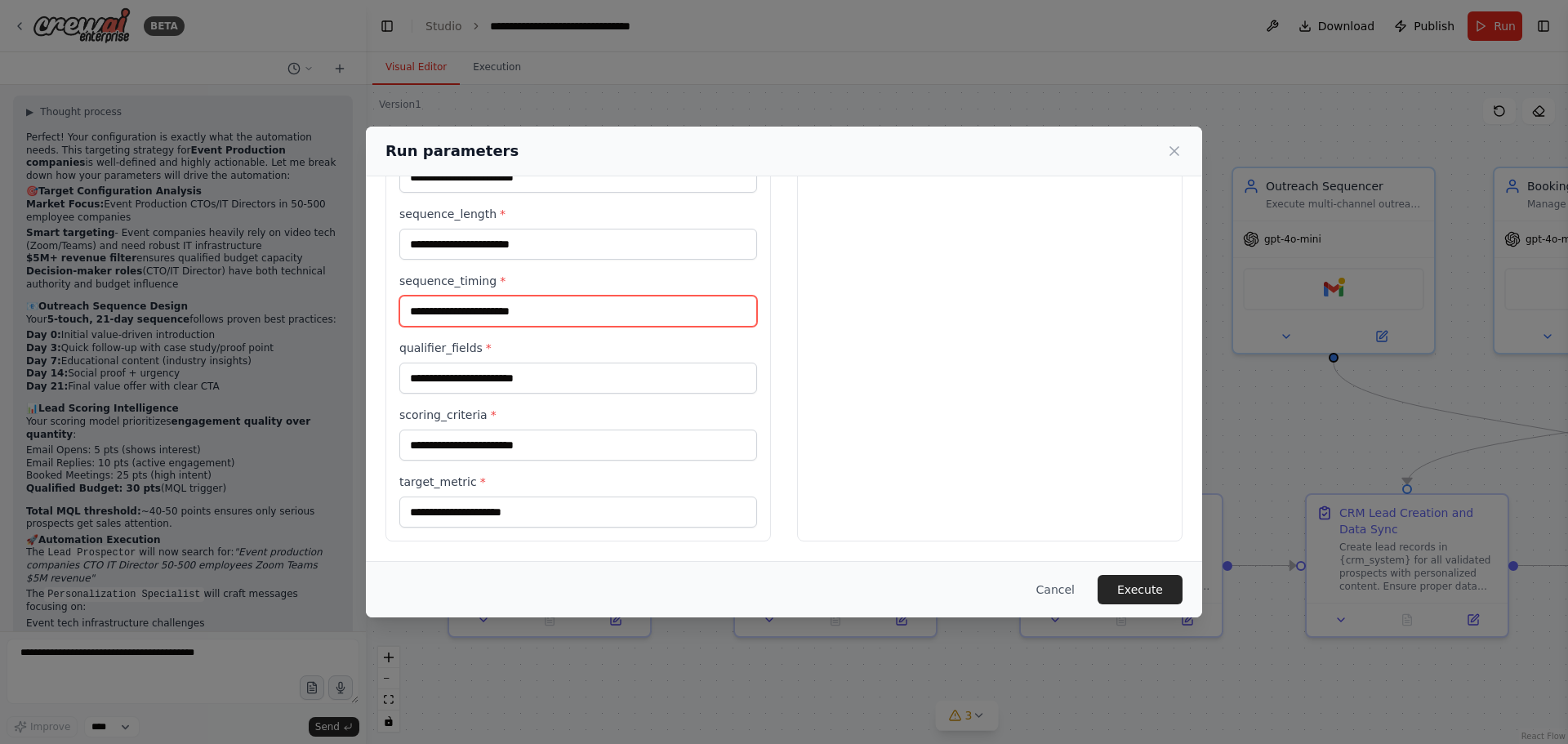
click at [564, 323] on input "sequence_timing *" at bounding box center [578, 311] width 358 height 31
click at [1074, 590] on button "Cancel" at bounding box center [1055, 590] width 65 height 30
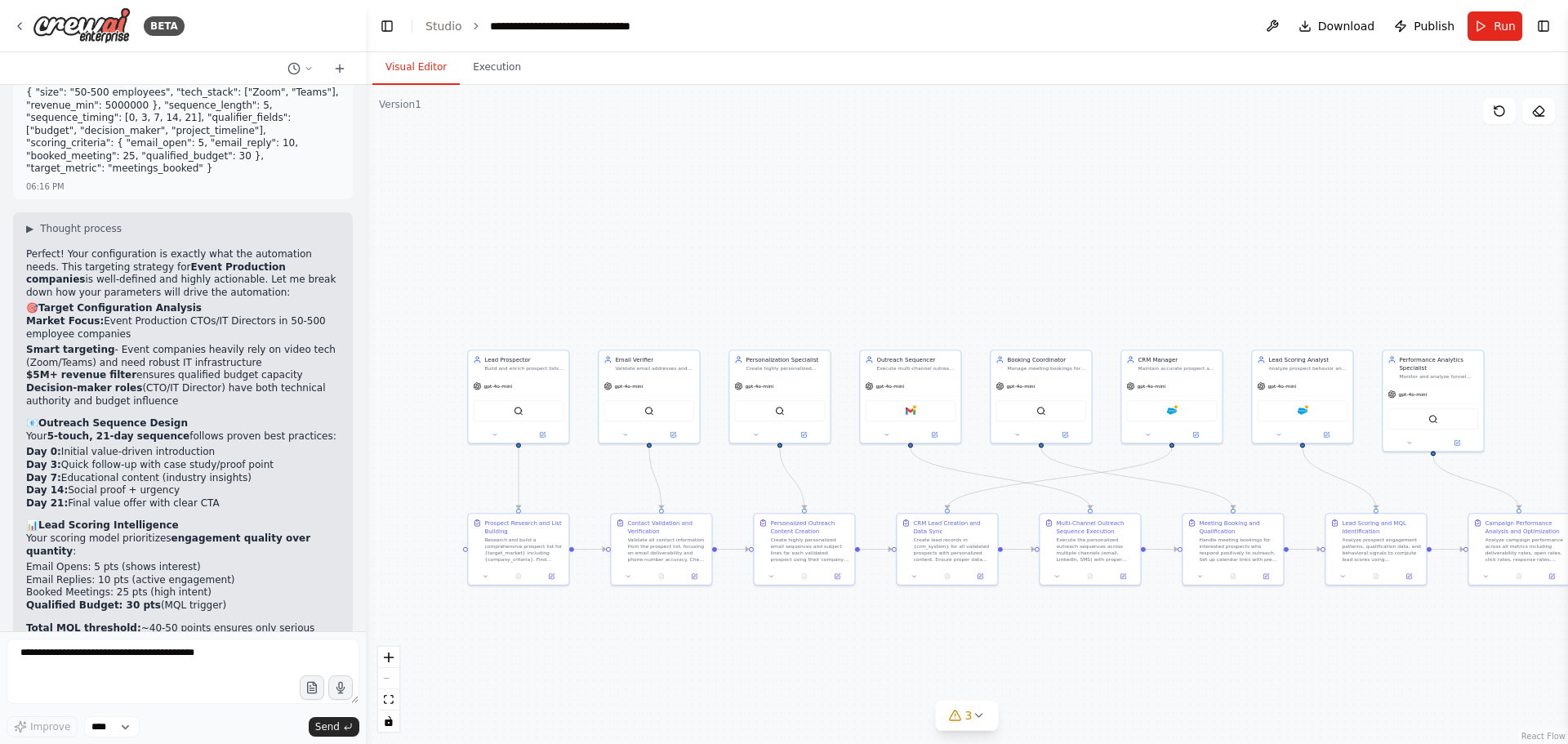
scroll to position [4549, 0]
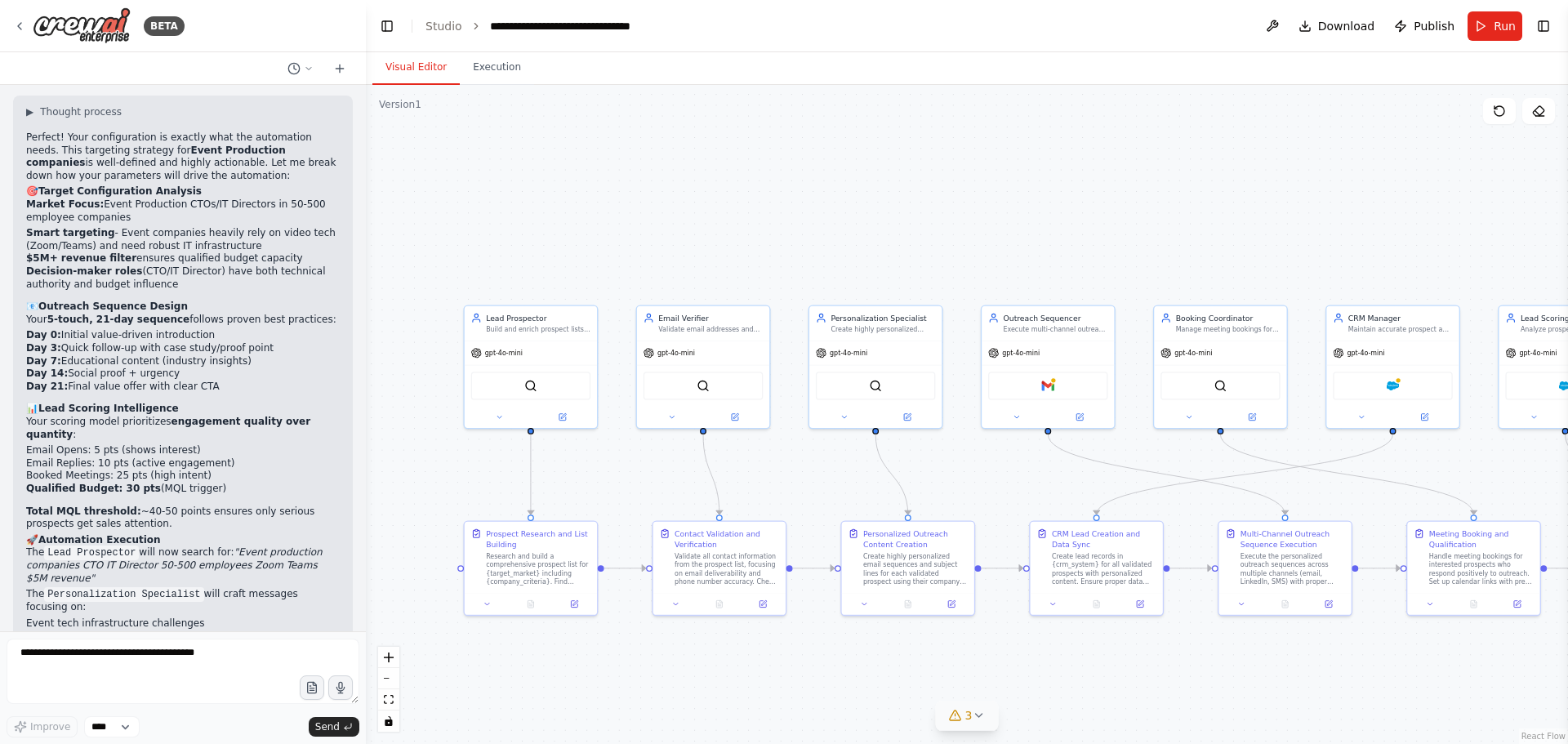
click at [977, 714] on icon at bounding box center [978, 715] width 13 height 13
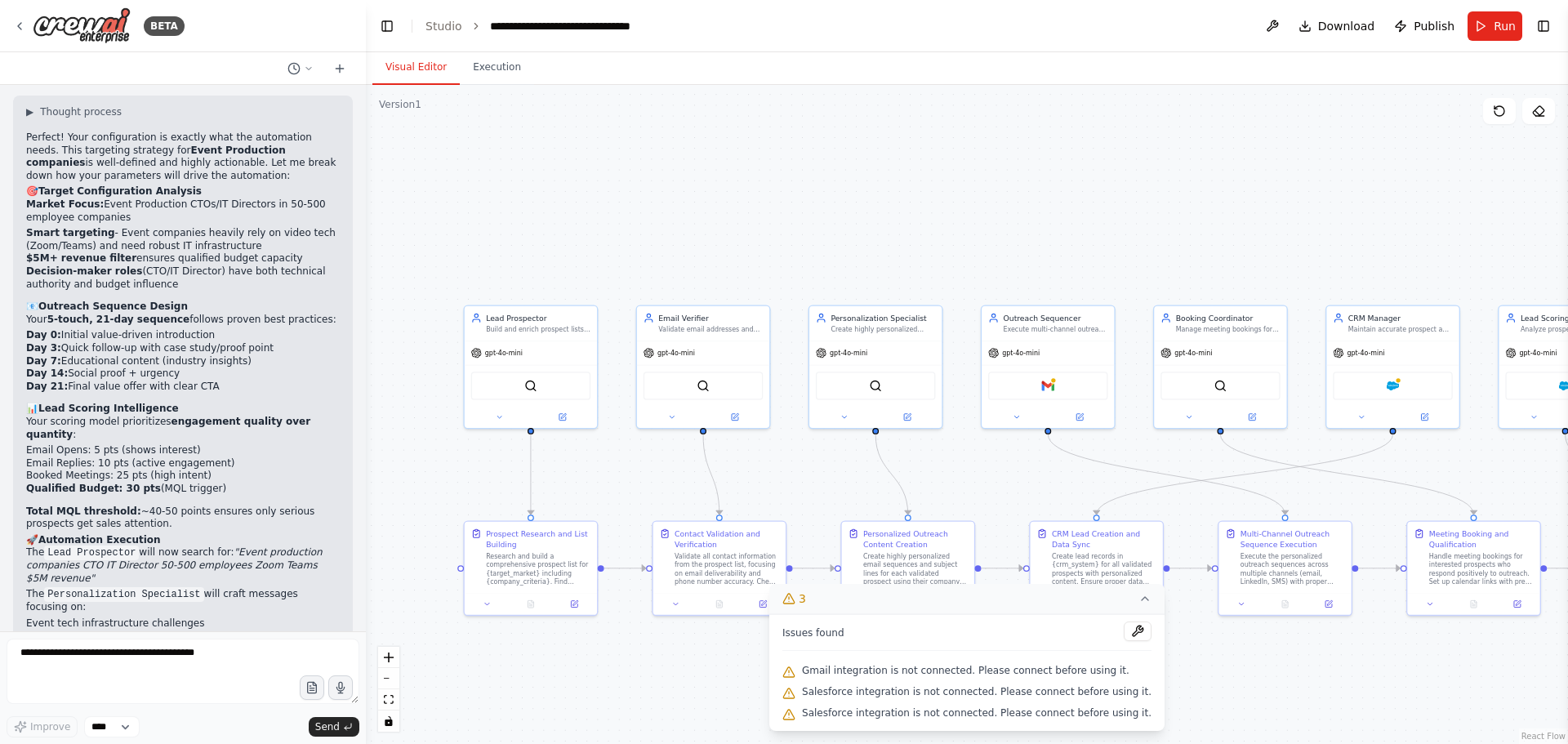
click at [895, 666] on span "Gmail integration is not connected. Please connect before using it." at bounding box center [965, 670] width 328 height 13
click at [832, 671] on span "Gmail integration is not connected. Please connect before using it." at bounding box center [965, 670] width 328 height 13
drag, startPoint x: 521, startPoint y: 627, endPoint x: 531, endPoint y: 621, distance: 11.7
click at [521, 627] on div ".deletable-edge-delete-btn { width: 20px; height: 20px; border: 0px solid #ffff…" at bounding box center [967, 414] width 1202 height 659
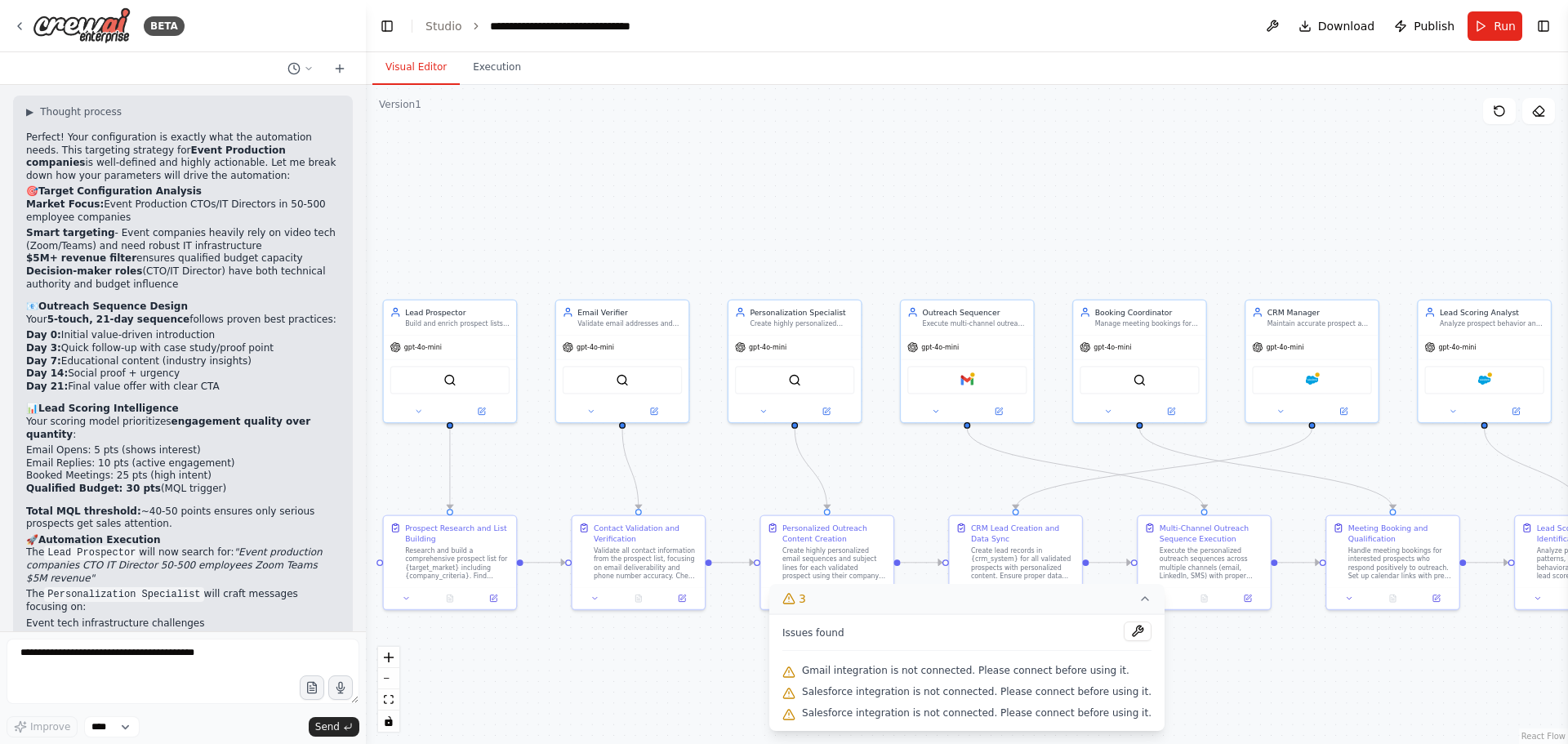
drag, startPoint x: 1172, startPoint y: 489, endPoint x: 1073, endPoint y: 485, distance: 99.1
click at [1073, 485] on div ".deletable-edge-delete-btn { width: 20px; height: 20px; border: 0px solid #ffff…" at bounding box center [967, 414] width 1202 height 659
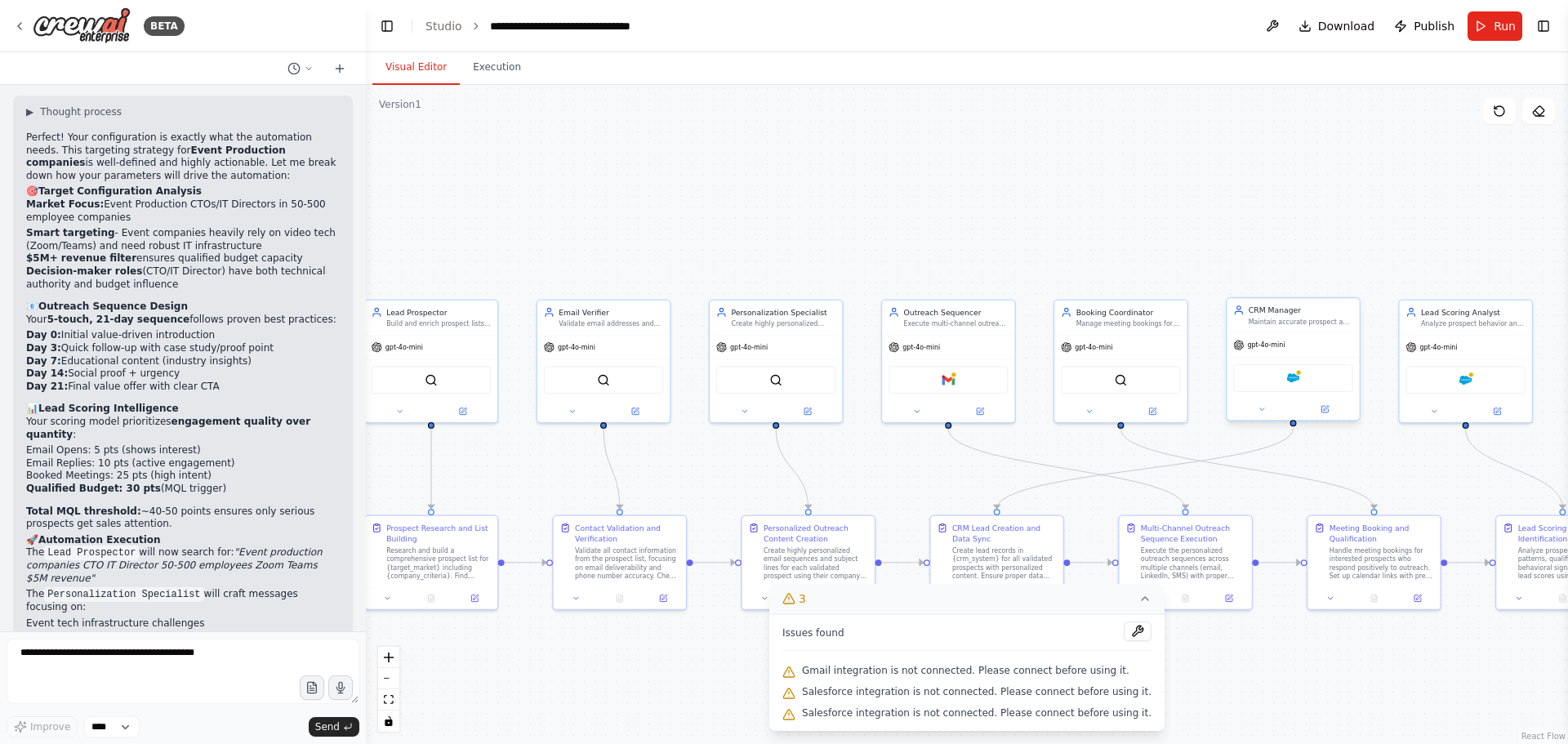
click at [1272, 383] on div "Salesforce" at bounding box center [1292, 378] width 119 height 28
click at [1331, 420] on div at bounding box center [1293, 409] width 132 height 21
click at [1337, 417] on div at bounding box center [1293, 409] width 132 height 21
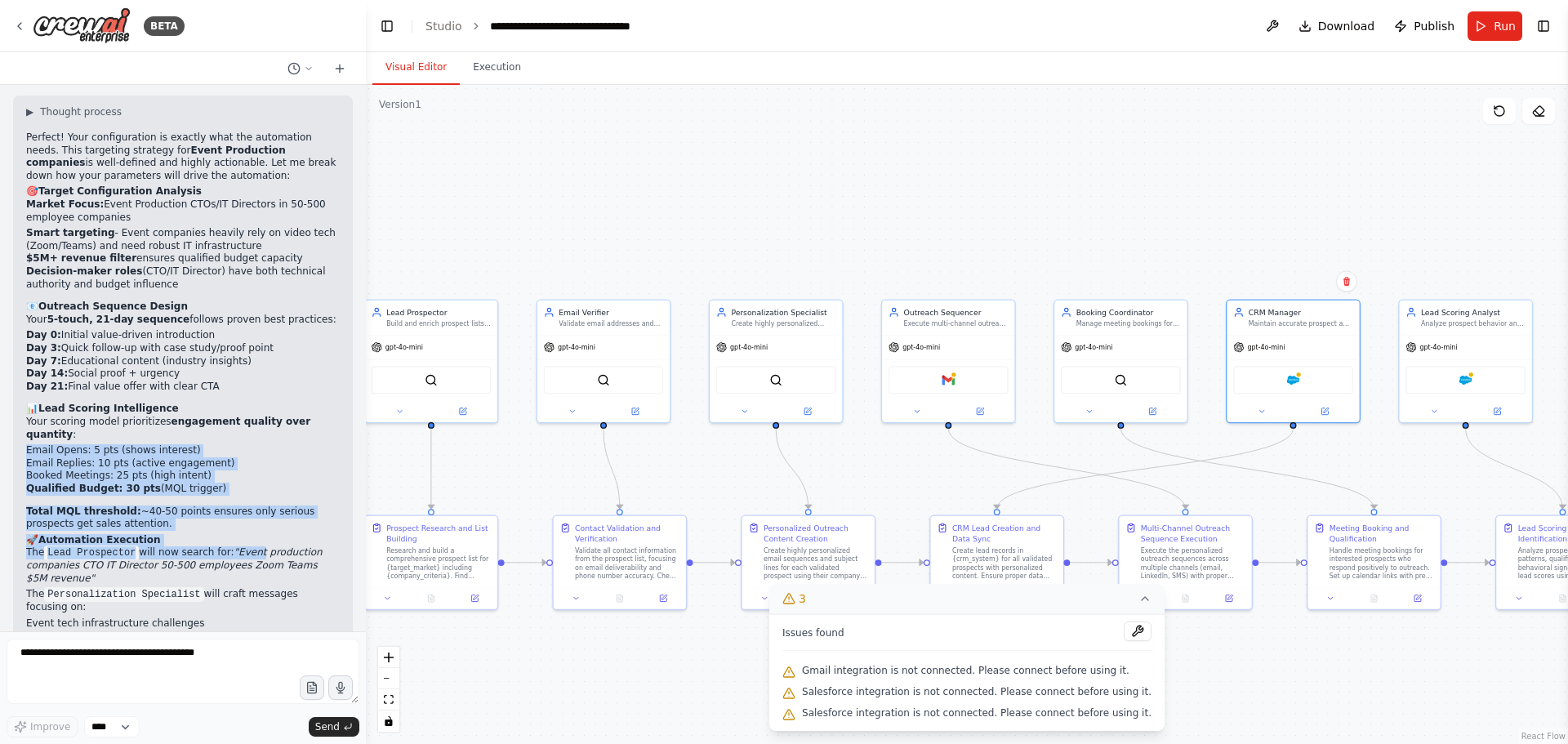
drag, startPoint x: 21, startPoint y: 274, endPoint x: 246, endPoint y: 375, distance: 246.6
click at [246, 375] on div "▶ Thought process Perfect! Your configuration is exactly what the automation ne…" at bounding box center [183, 446] width 340 height 702
click at [215, 506] on p "Total MQL threshold: ~40-50 points ensures only serious prospects get sales att…" at bounding box center [183, 518] width 314 height 25
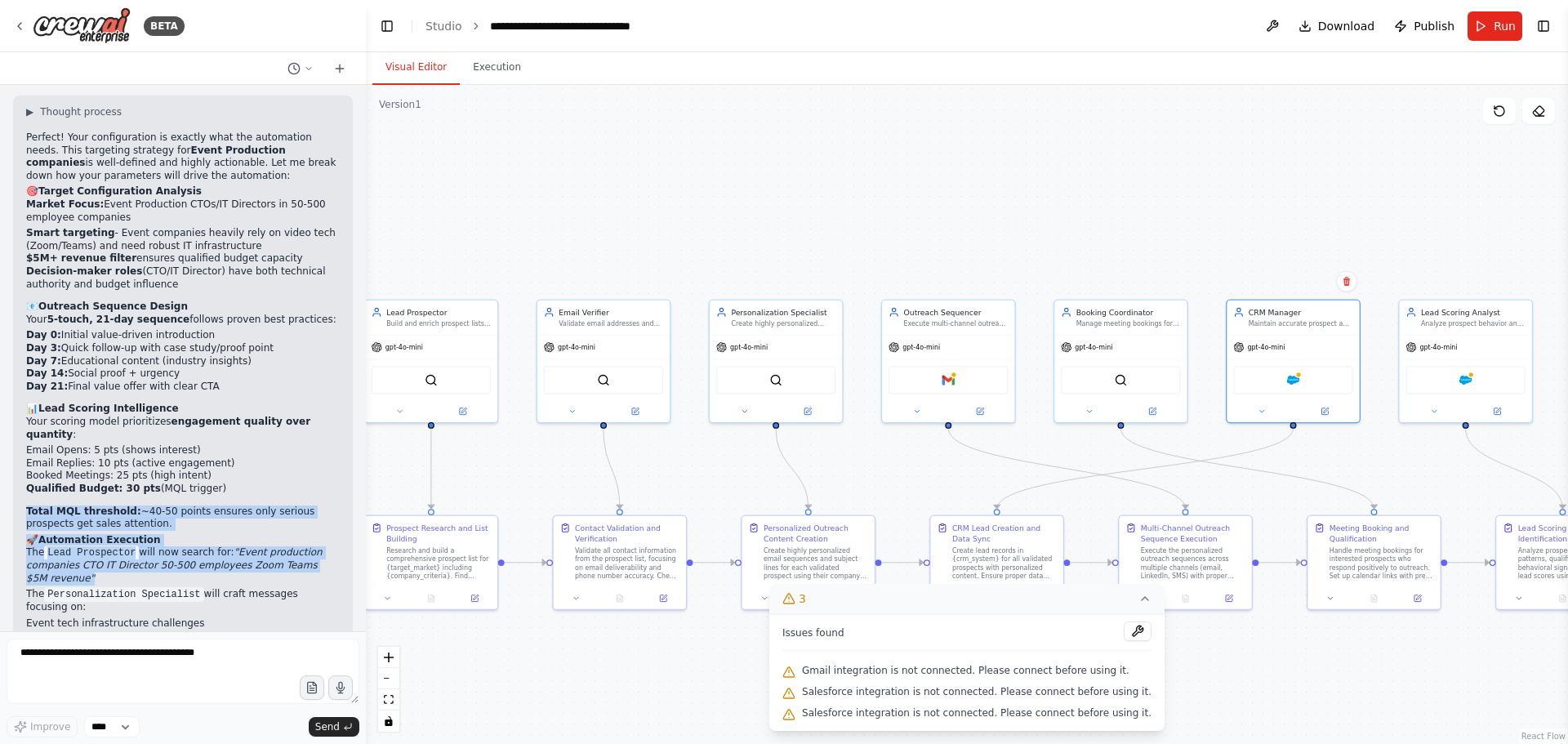
drag, startPoint x: 17, startPoint y: 336, endPoint x: 218, endPoint y: 399, distance: 210.6
click at [213, 397] on div "▶ Thought process Perfect! Your configuration is exactly what the automation ne…" at bounding box center [183, 446] width 340 height 702
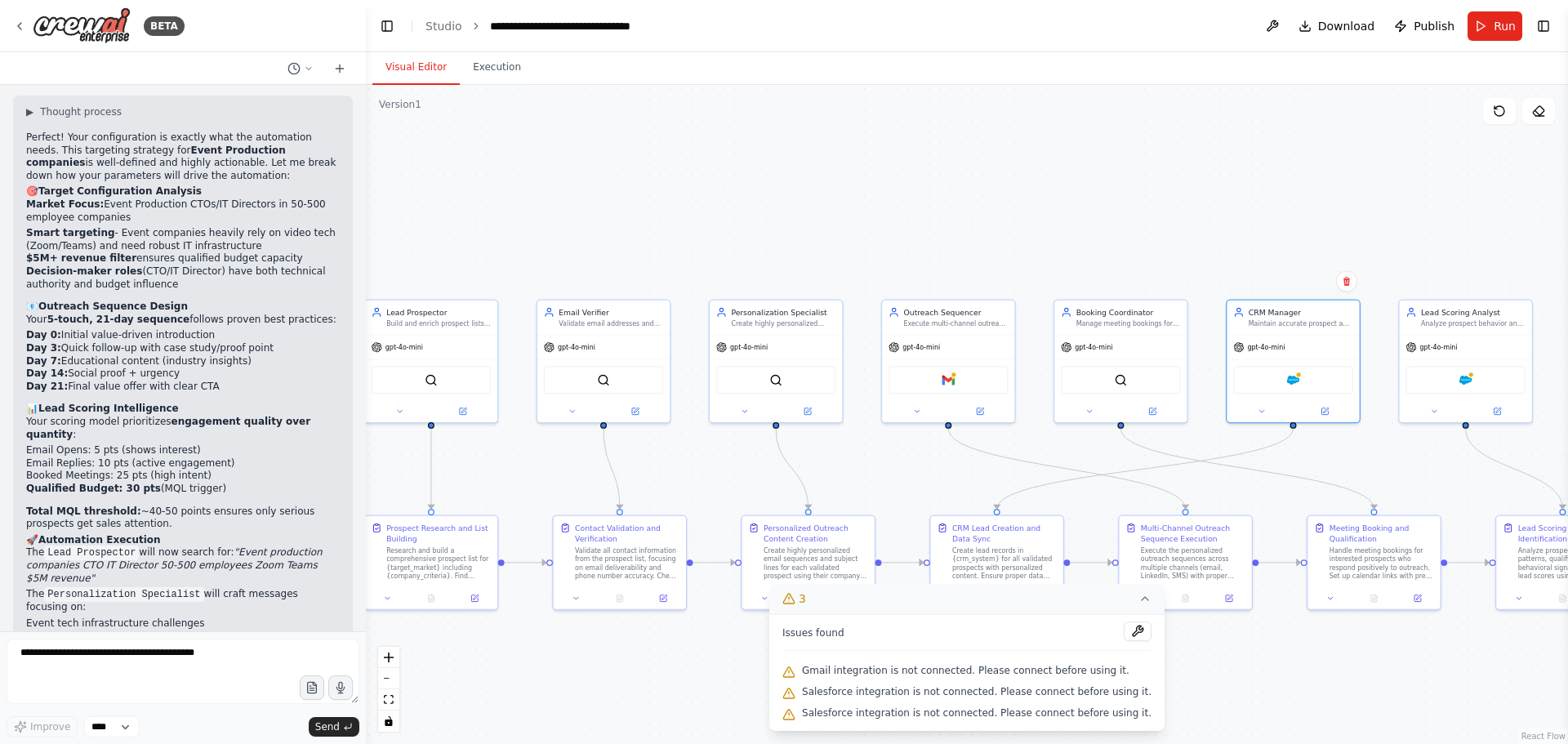
click at [277, 588] on p "The Personalization Specialist will craft messages focusing on:" at bounding box center [183, 601] width 314 height 26
click at [1293, 381] on img at bounding box center [1294, 378] width 13 height 13
click at [1333, 410] on button at bounding box center [1325, 409] width 62 height 13
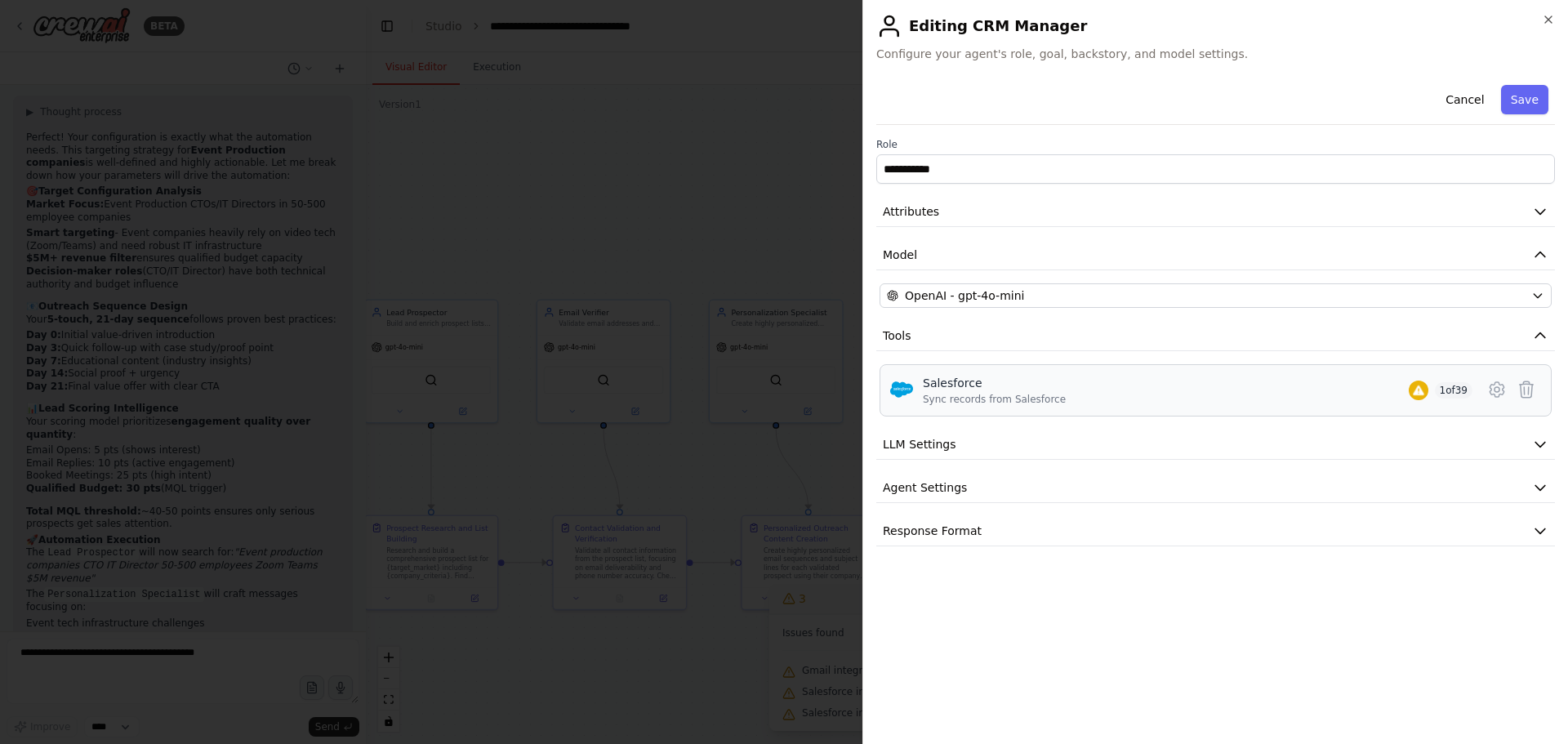
click at [1199, 386] on div "Salesforce Sync records from Salesforce 1 of 39" at bounding box center [1198, 390] width 549 height 31
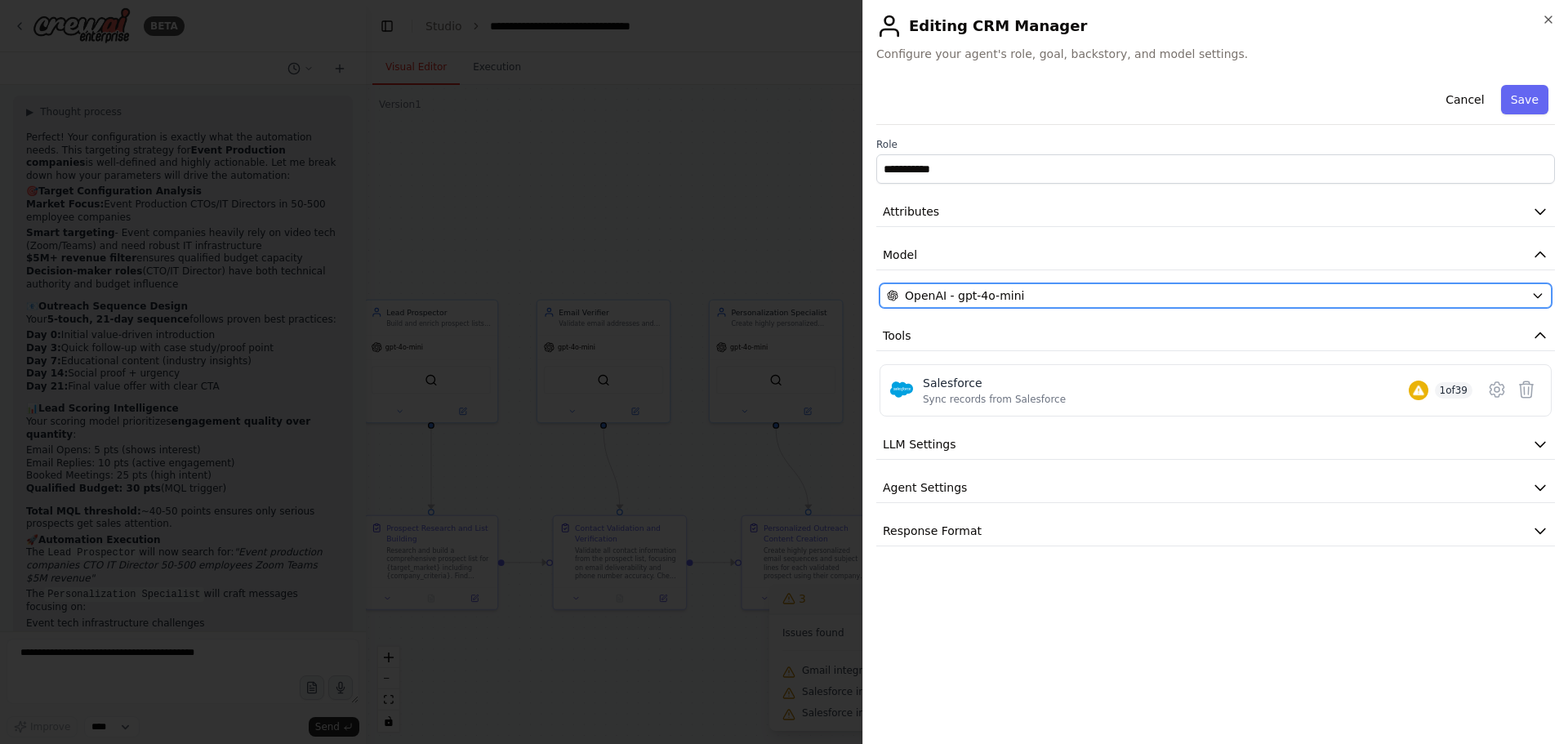
click at [1040, 302] on div "OpenAI - gpt-4o-mini" at bounding box center [1206, 296] width 638 height 16
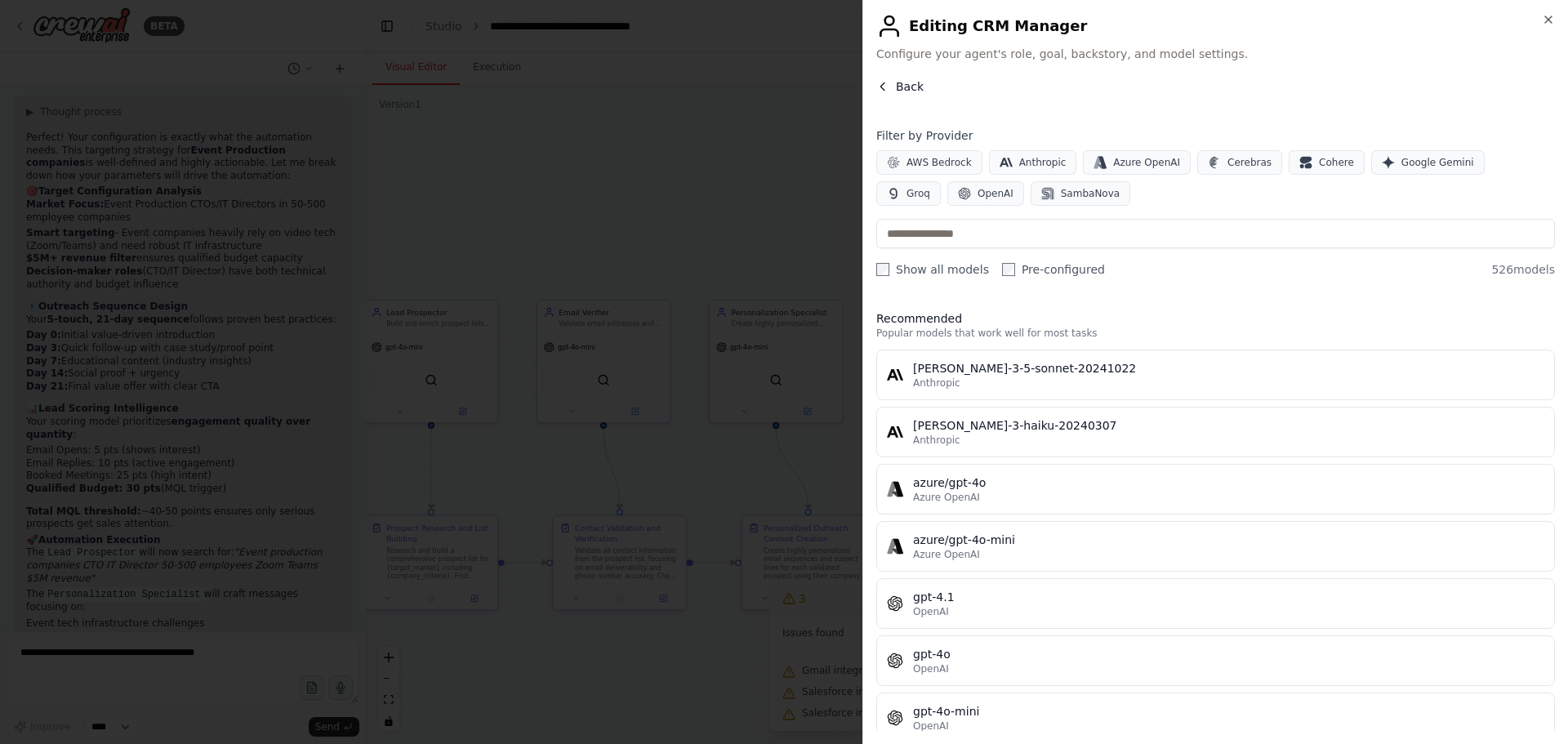
click at [878, 79] on button "Back" at bounding box center [900, 86] width 48 height 16
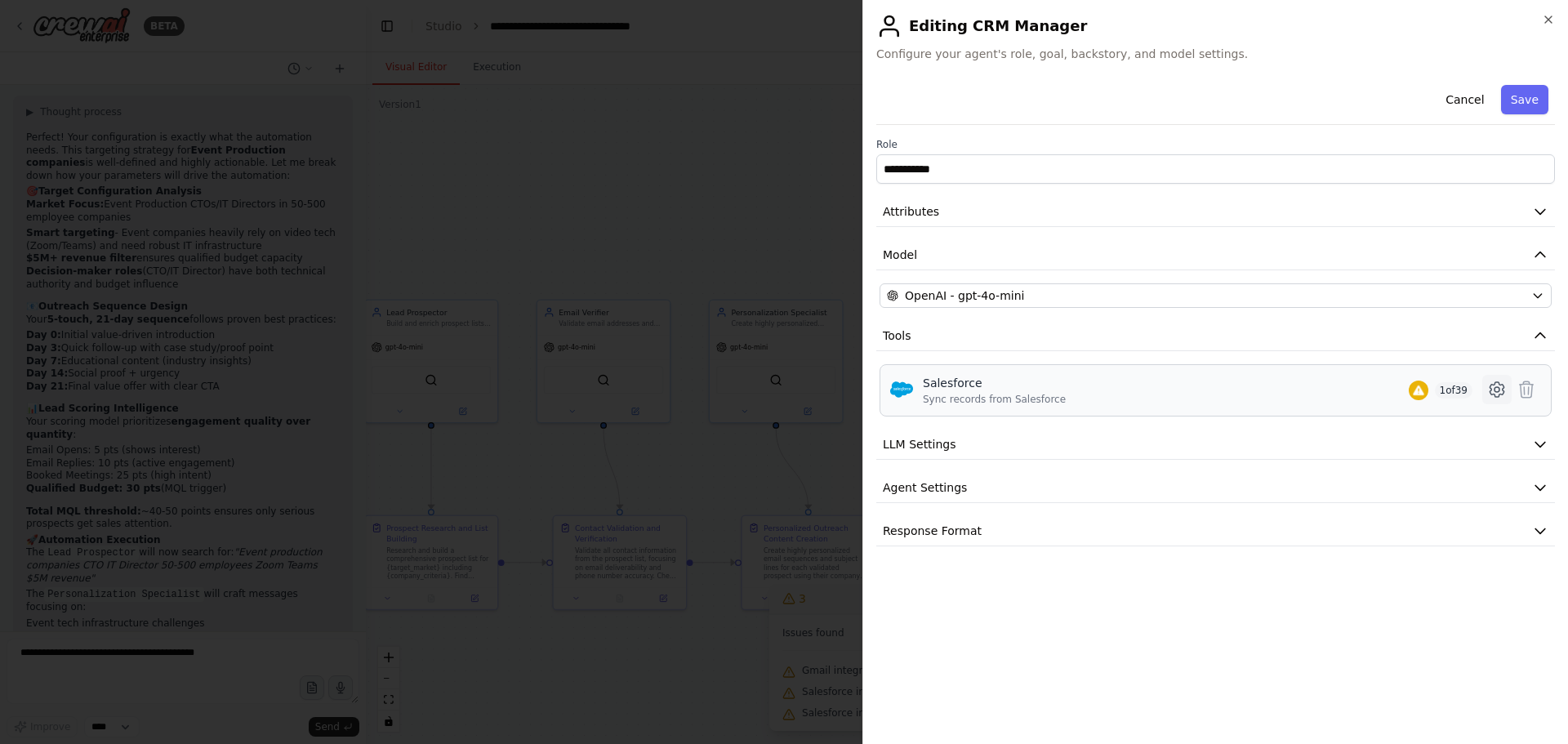
click at [1502, 383] on icon at bounding box center [1497, 389] width 20 height 20
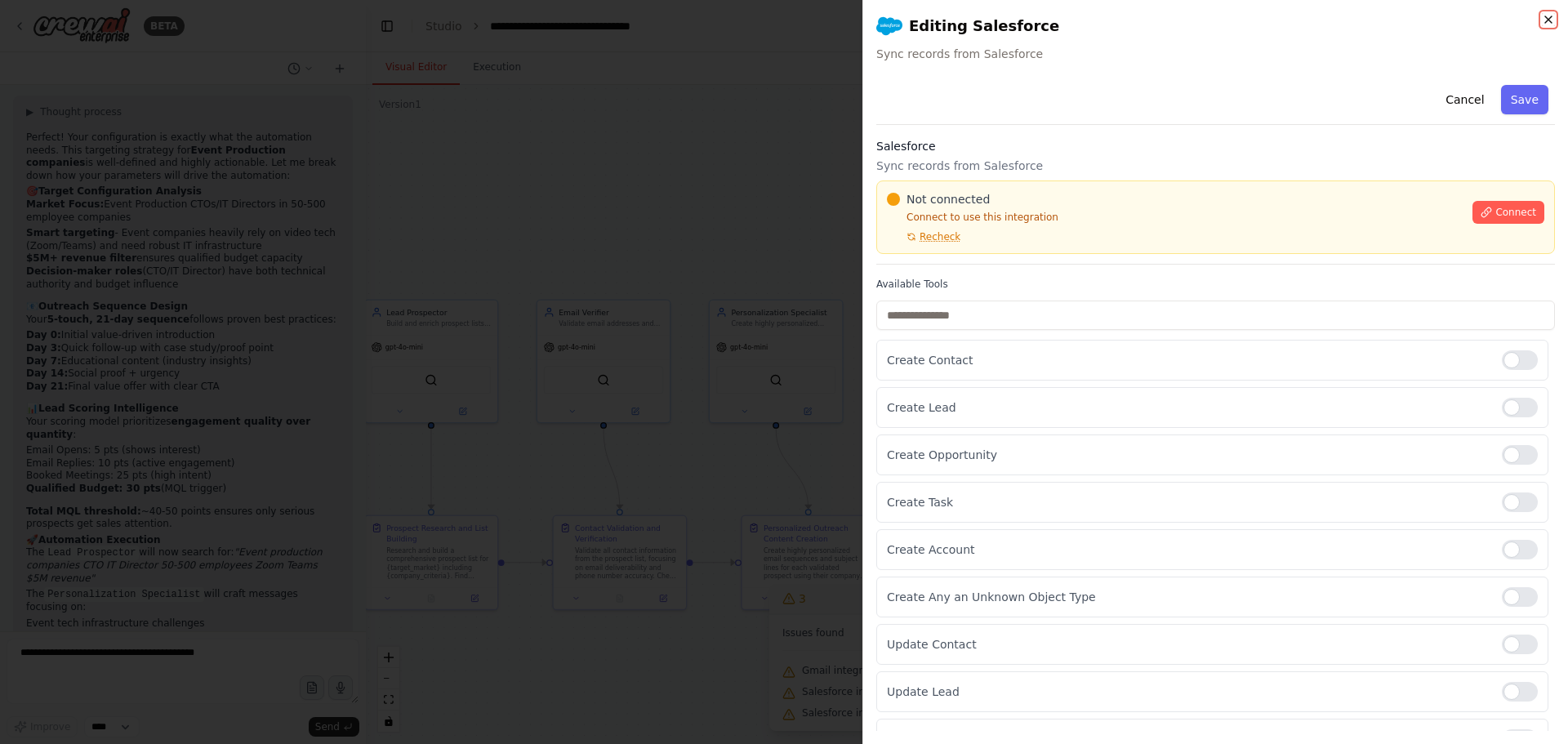
click at [1546, 22] on icon "button" at bounding box center [1548, 20] width 7 height 7
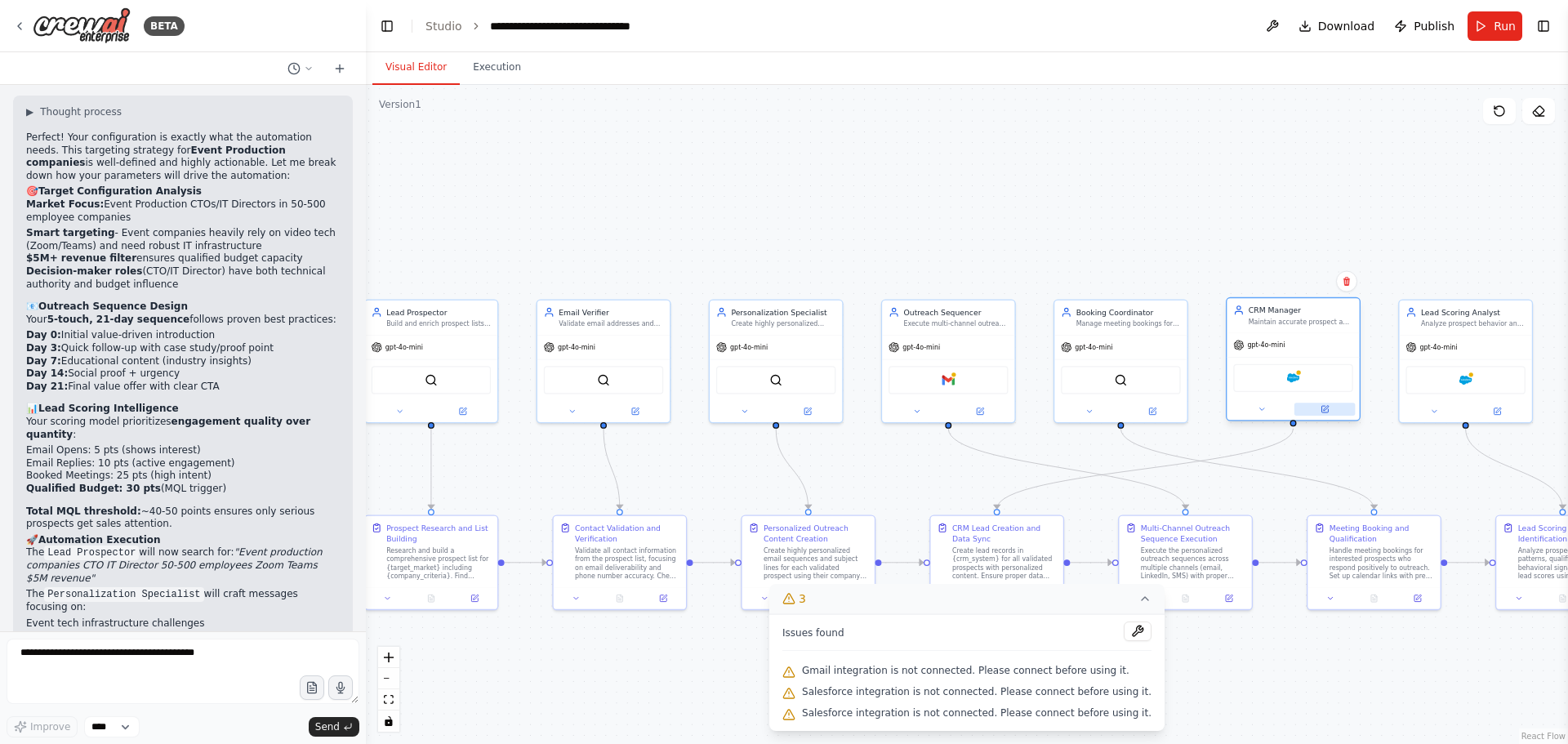
click at [1331, 414] on button at bounding box center [1325, 409] width 62 height 13
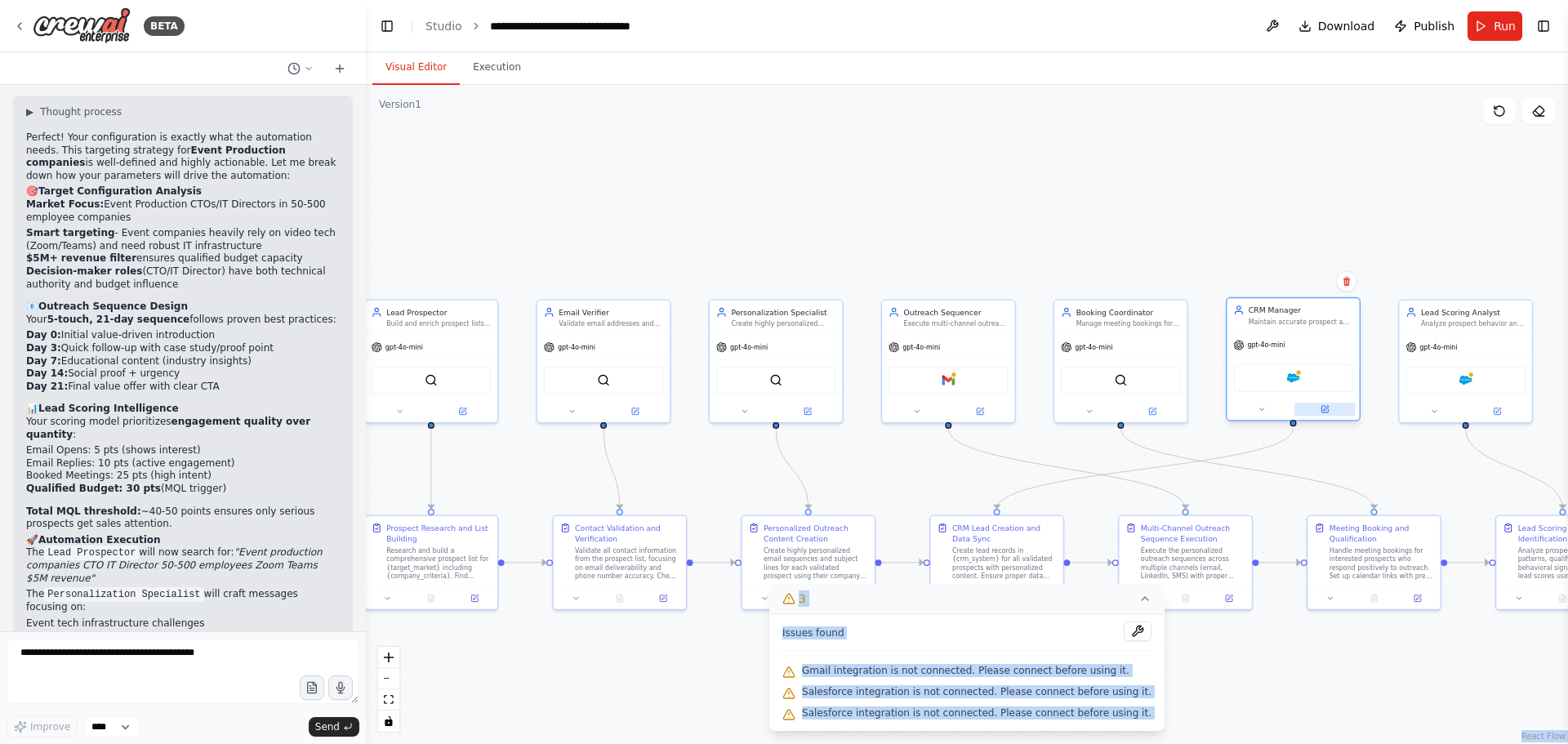
click at [1331, 414] on button at bounding box center [1325, 409] width 62 height 13
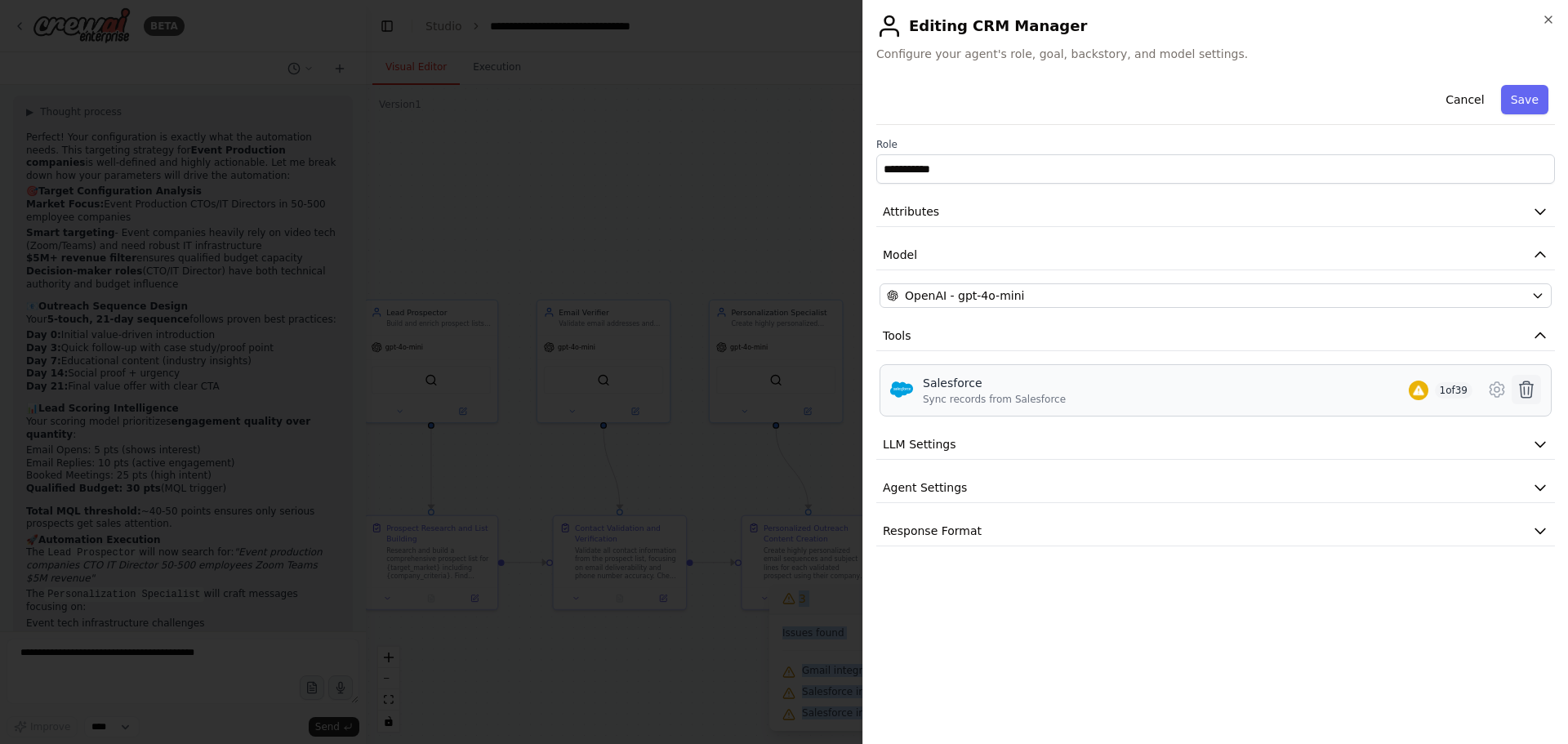
click at [1522, 382] on icon at bounding box center [1527, 389] width 20 height 20
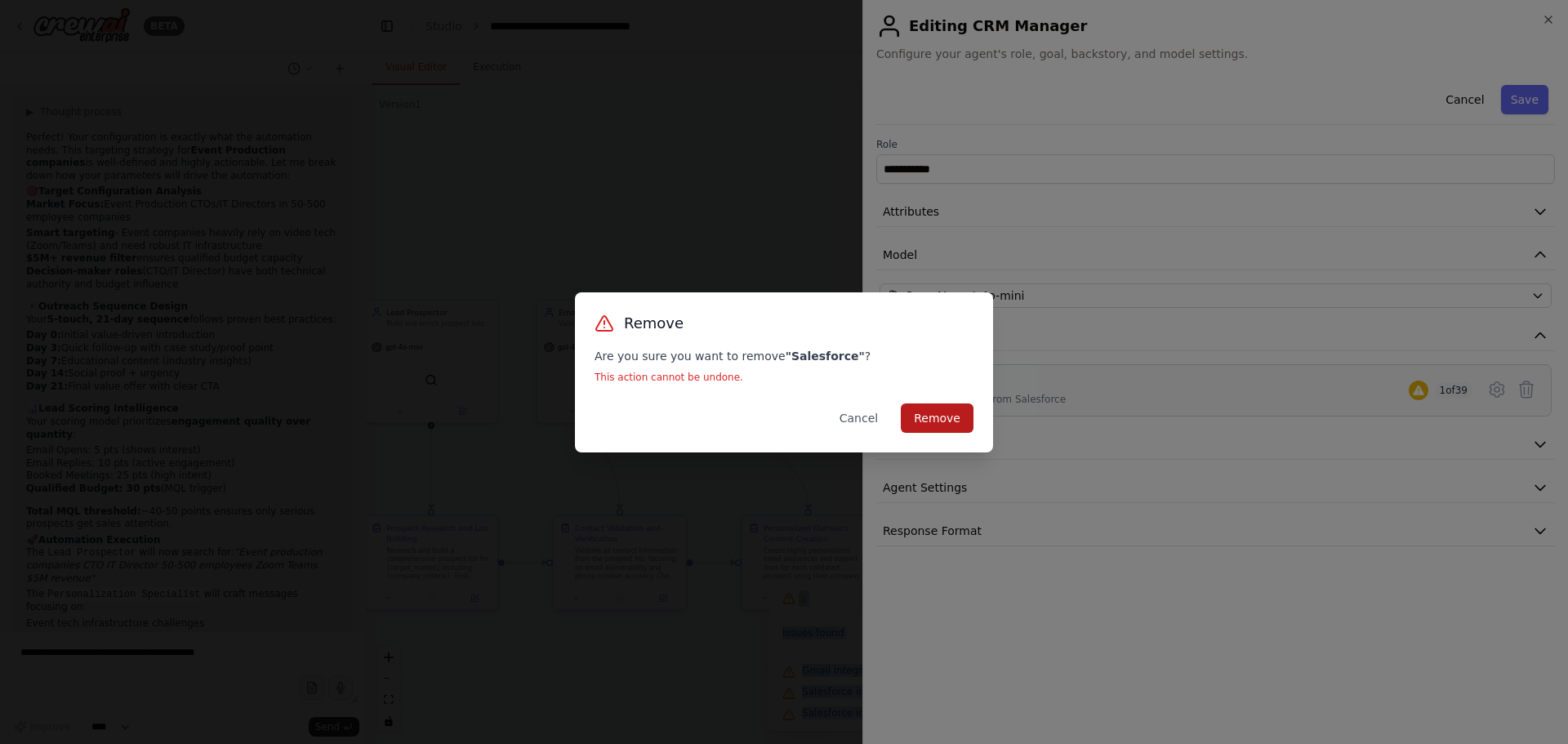
click at [922, 417] on button "Remove" at bounding box center [937, 418] width 72 height 30
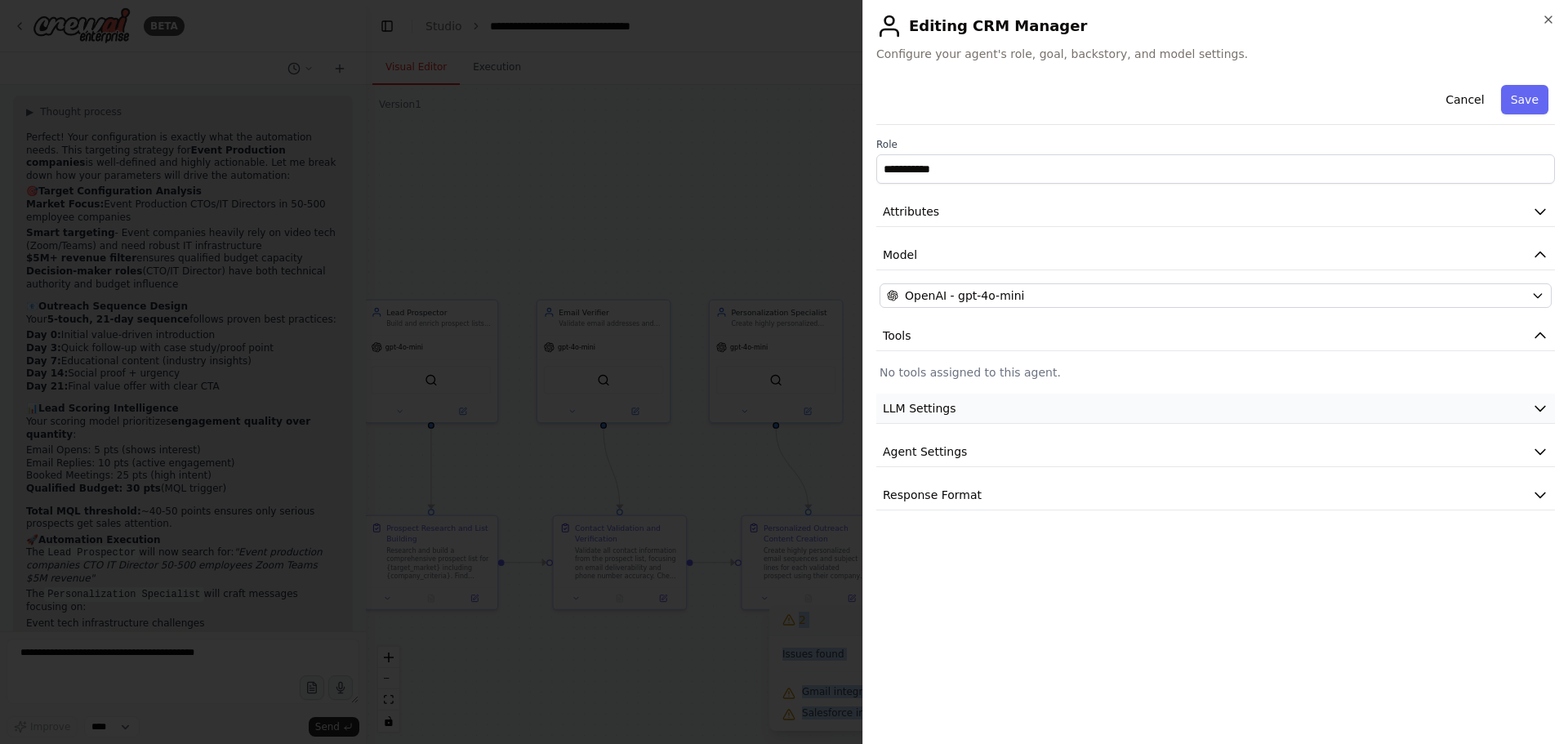
click at [993, 401] on button "LLM Settings" at bounding box center [1216, 408] width 678 height 30
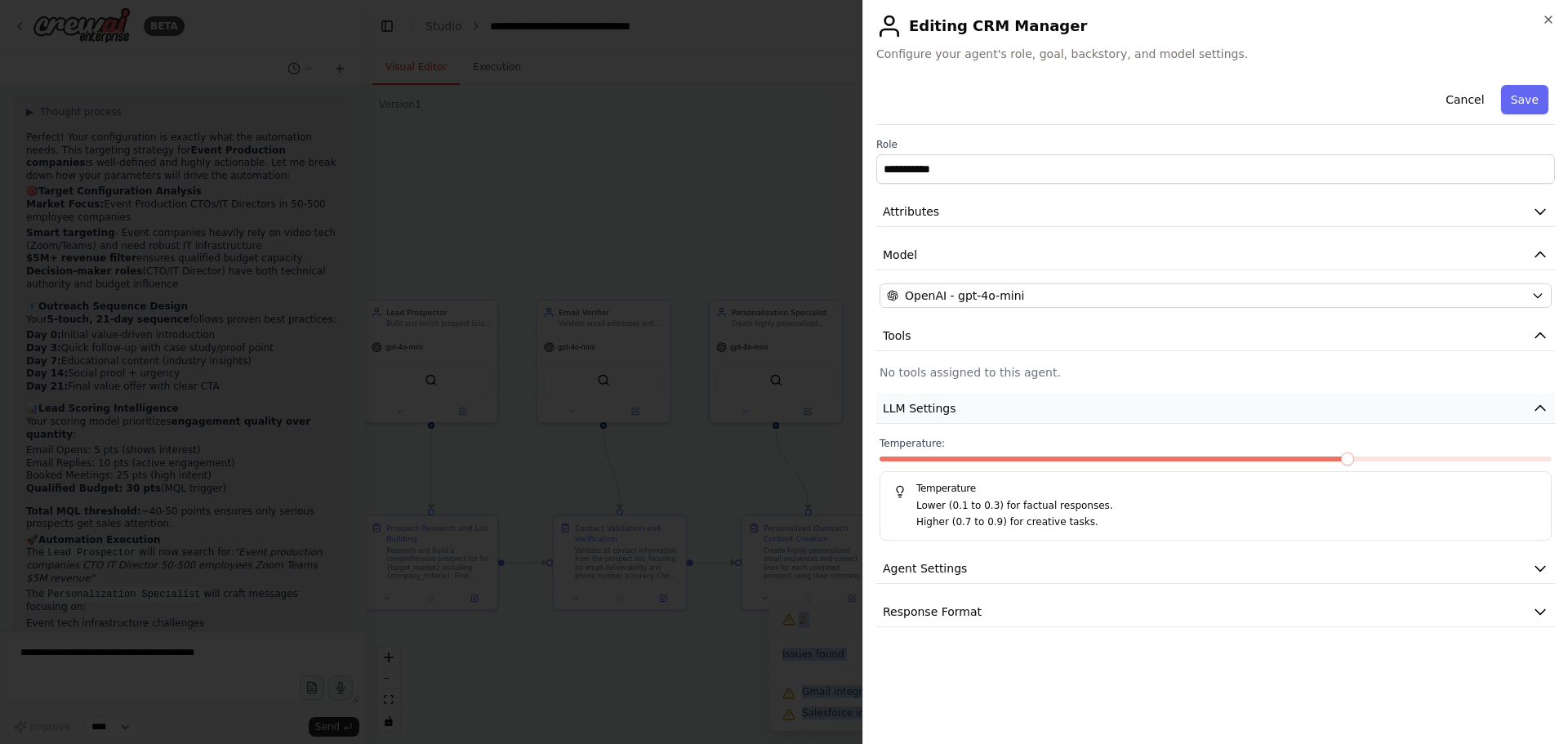
click at [993, 401] on button "LLM Settings" at bounding box center [1216, 408] width 678 height 30
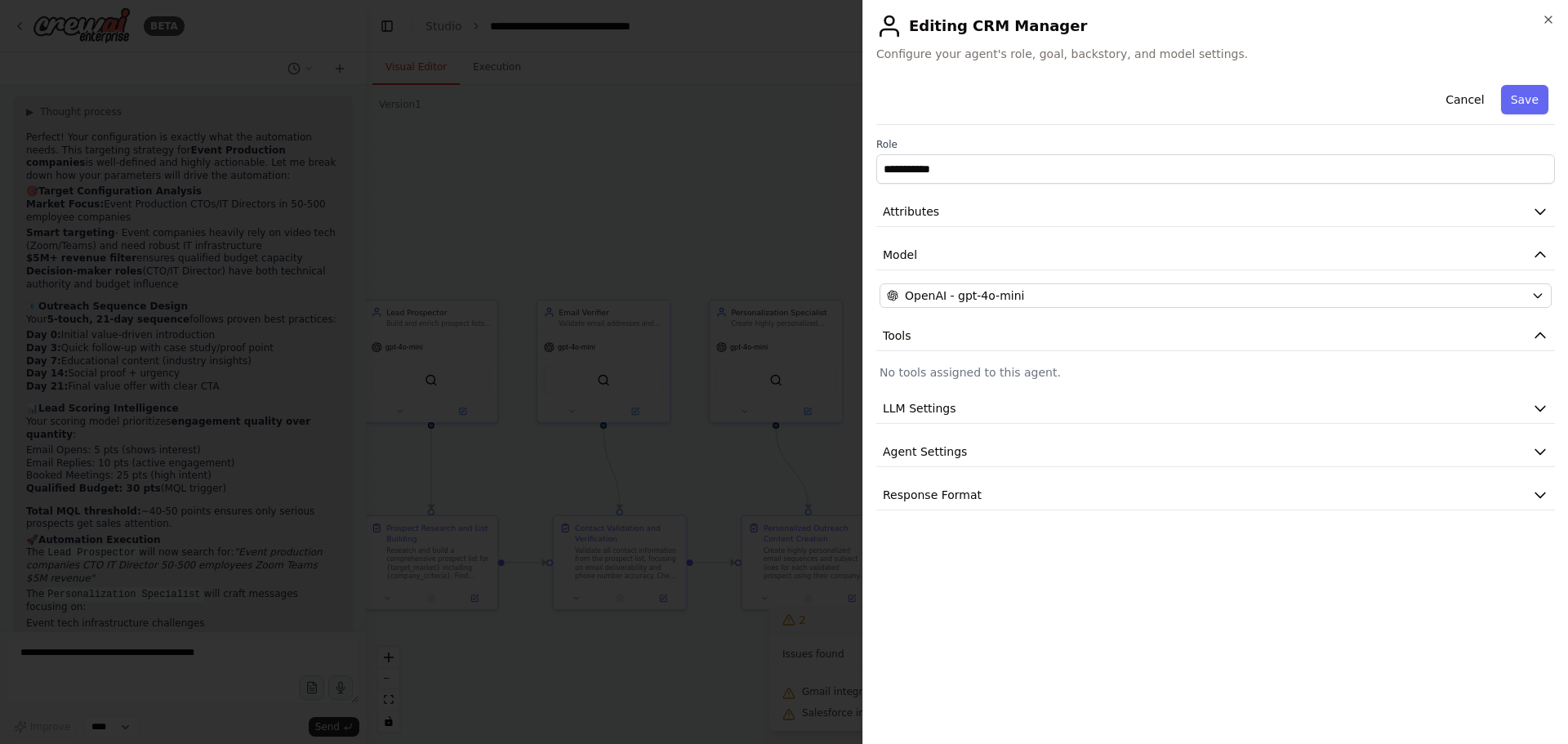
click at [976, 355] on div "**********" at bounding box center [1216, 294] width 678 height 432
click at [1539, 325] on button "Tools" at bounding box center [1216, 336] width 678 height 30
click at [977, 374] on p "No tools assigned to this agent." at bounding box center [1216, 372] width 672 height 16
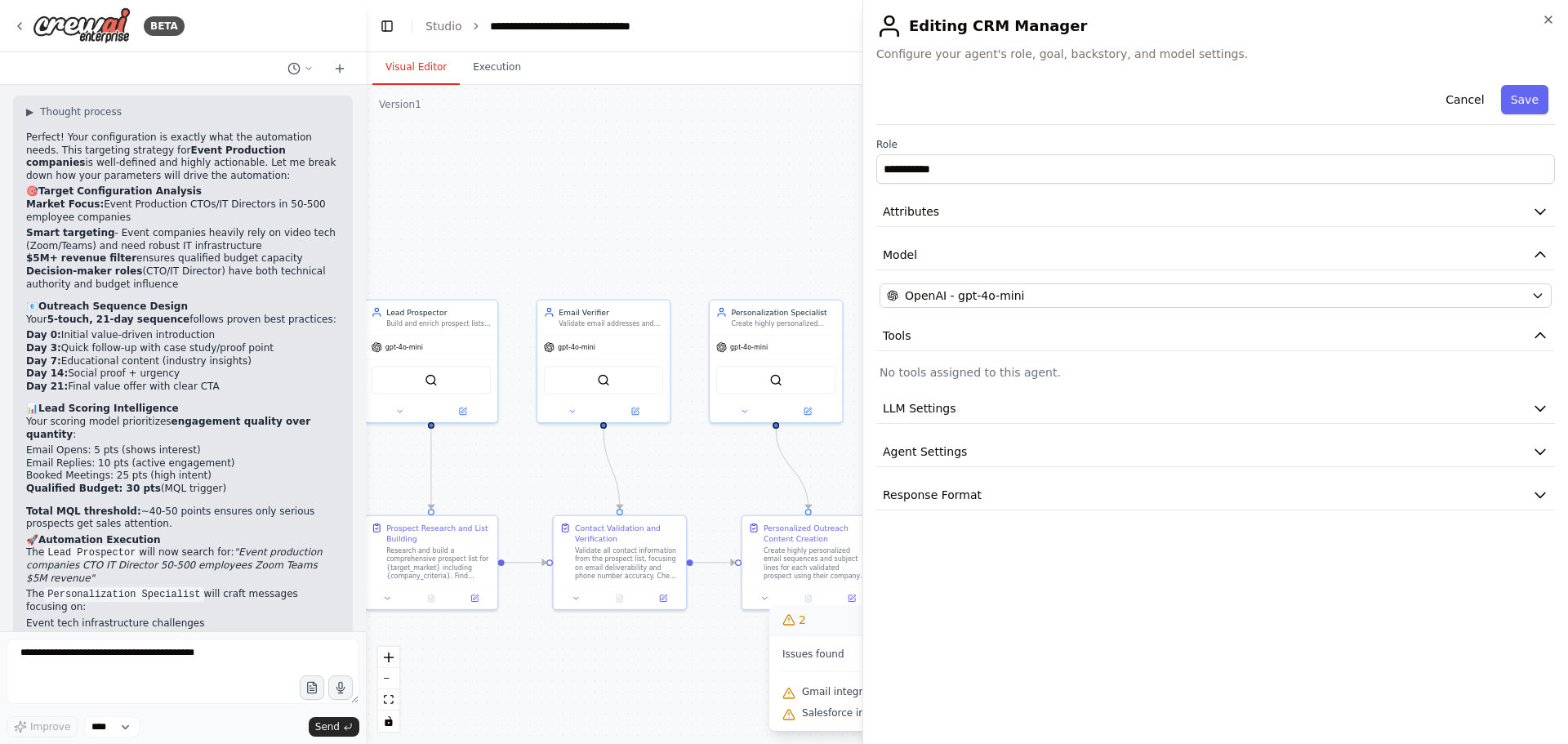
drag, startPoint x: 628, startPoint y: 246, endPoint x: 652, endPoint y: 237, distance: 25.6
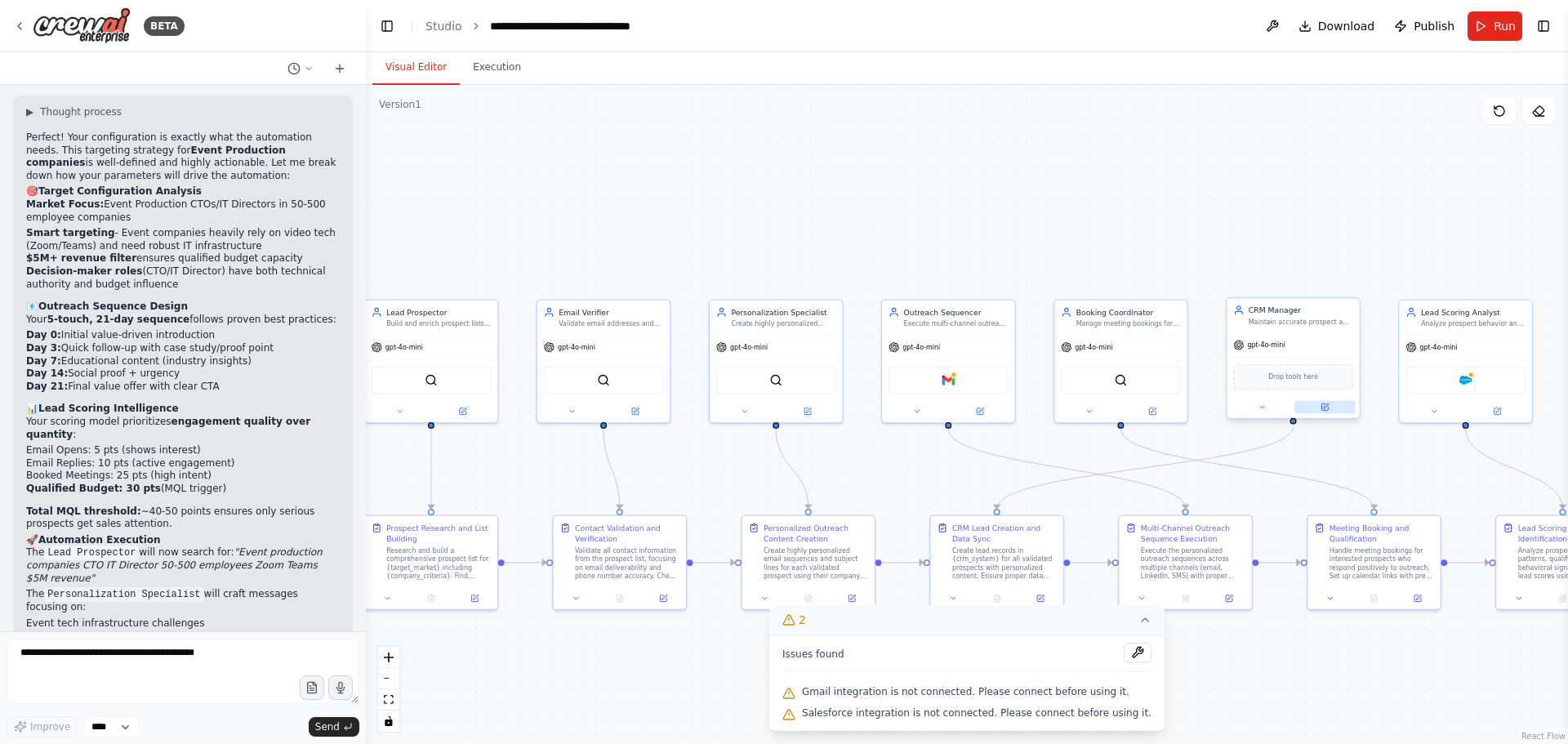
click at [1332, 409] on button at bounding box center [1325, 407] width 62 height 13
click at [1317, 379] on div "Drop tools here" at bounding box center [1292, 377] width 119 height 26
click at [1541, 32] on button "Toggle Right Sidebar" at bounding box center [1543, 26] width 23 height 23
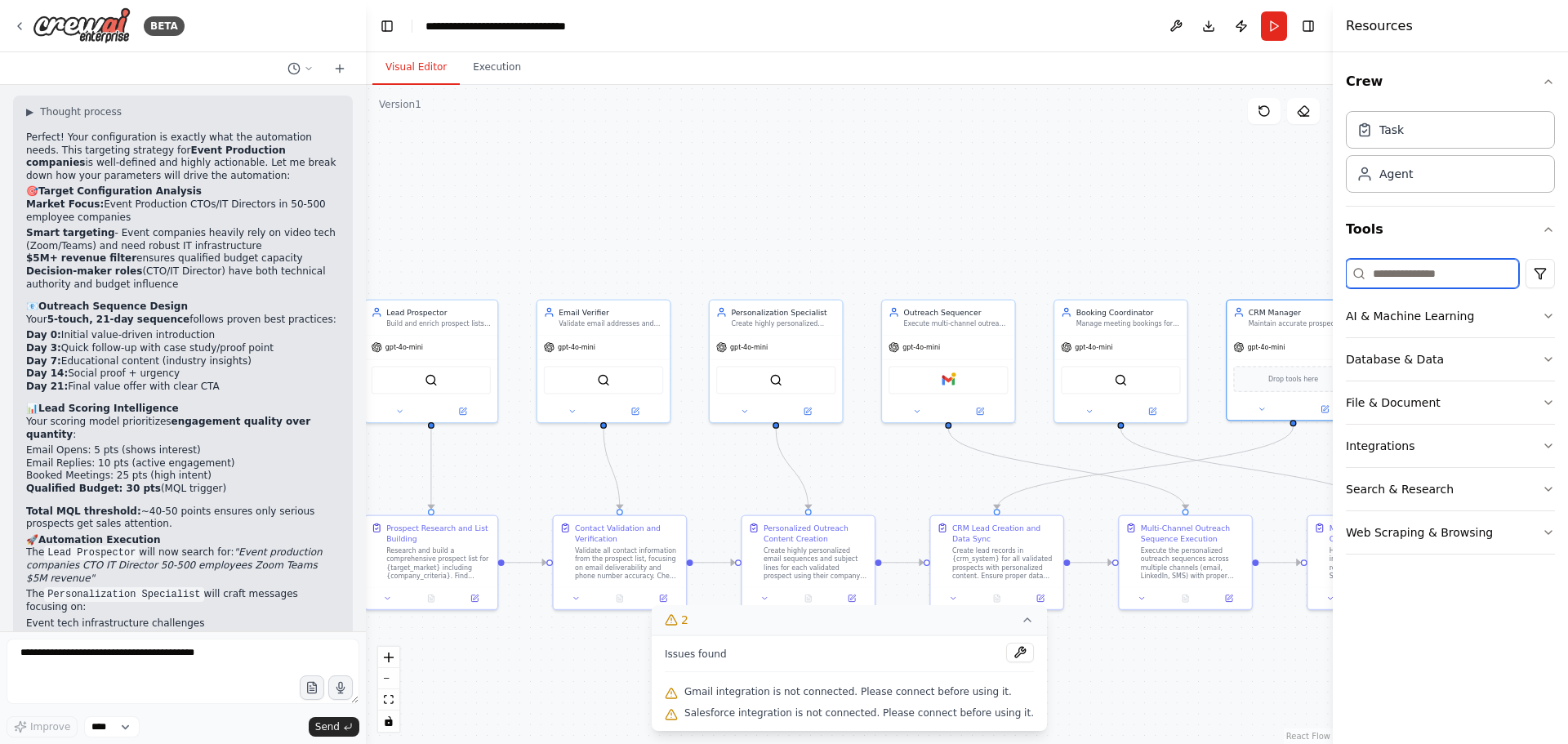
click at [1460, 275] on input at bounding box center [1432, 273] width 173 height 30
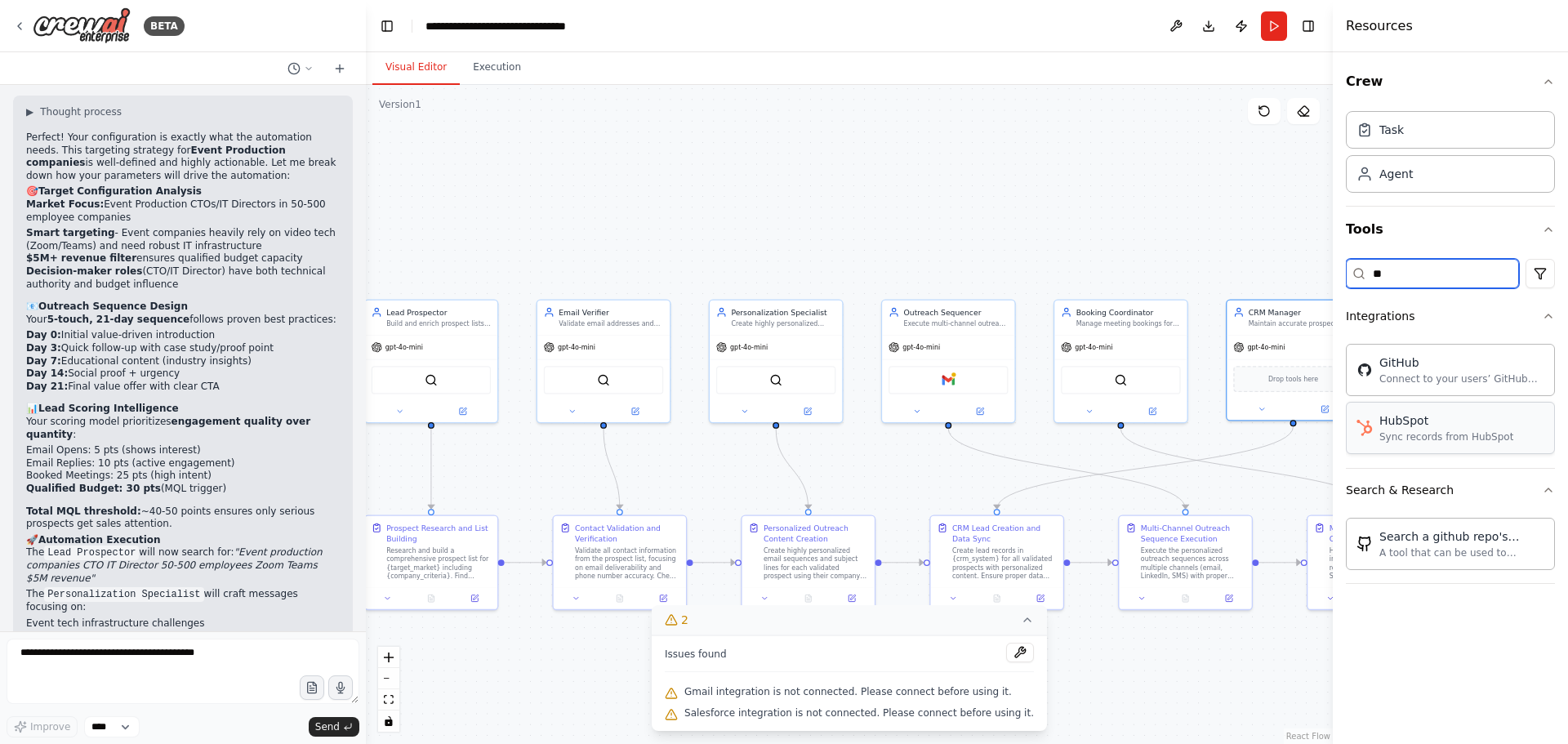
type input "**"
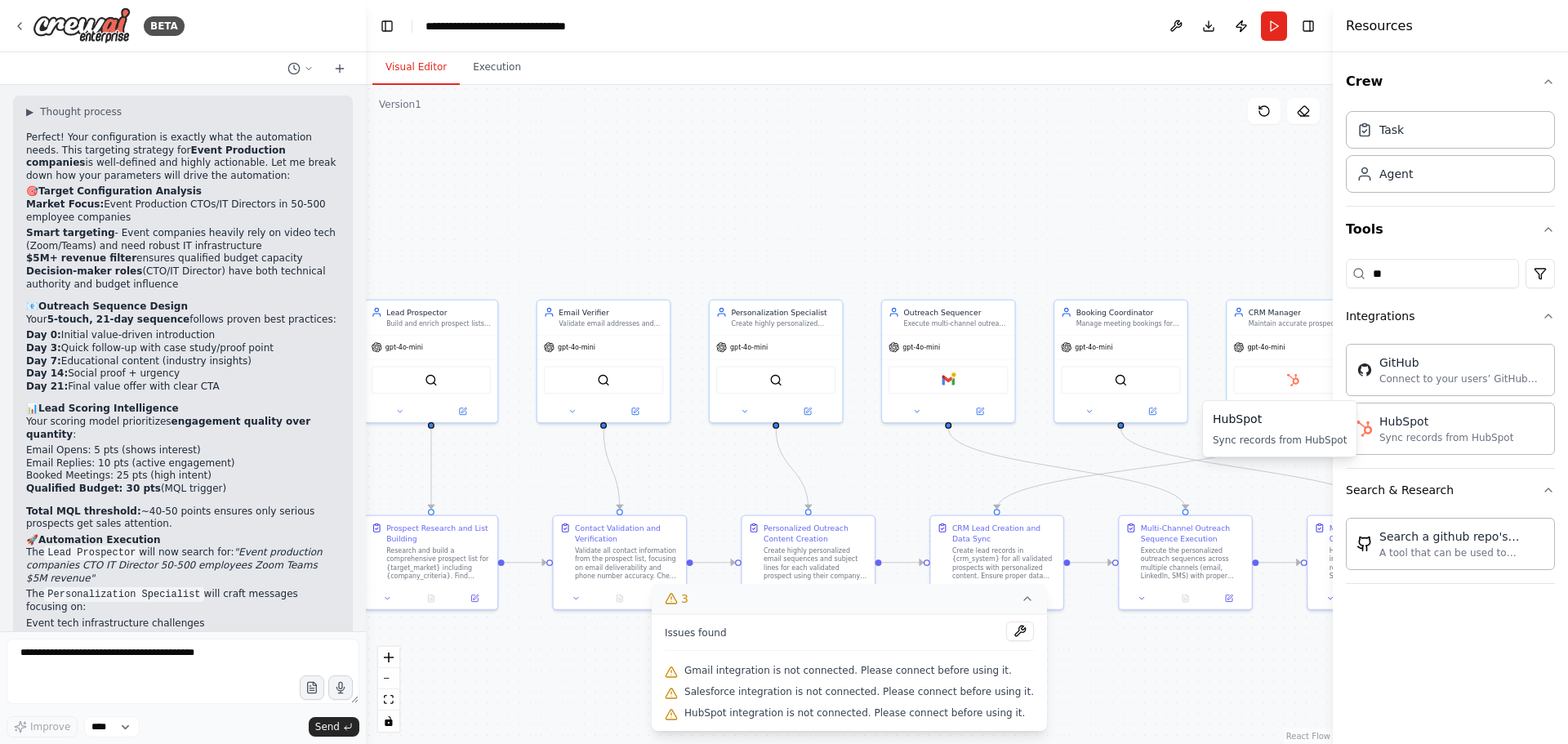
click at [1220, 177] on div ".deletable-edge-delete-btn { width: 20px; height: 20px; border: 0px solid #ffff…" at bounding box center [848, 414] width 967 height 659
click at [1306, 33] on button "Toggle Right Sidebar" at bounding box center [1308, 26] width 23 height 23
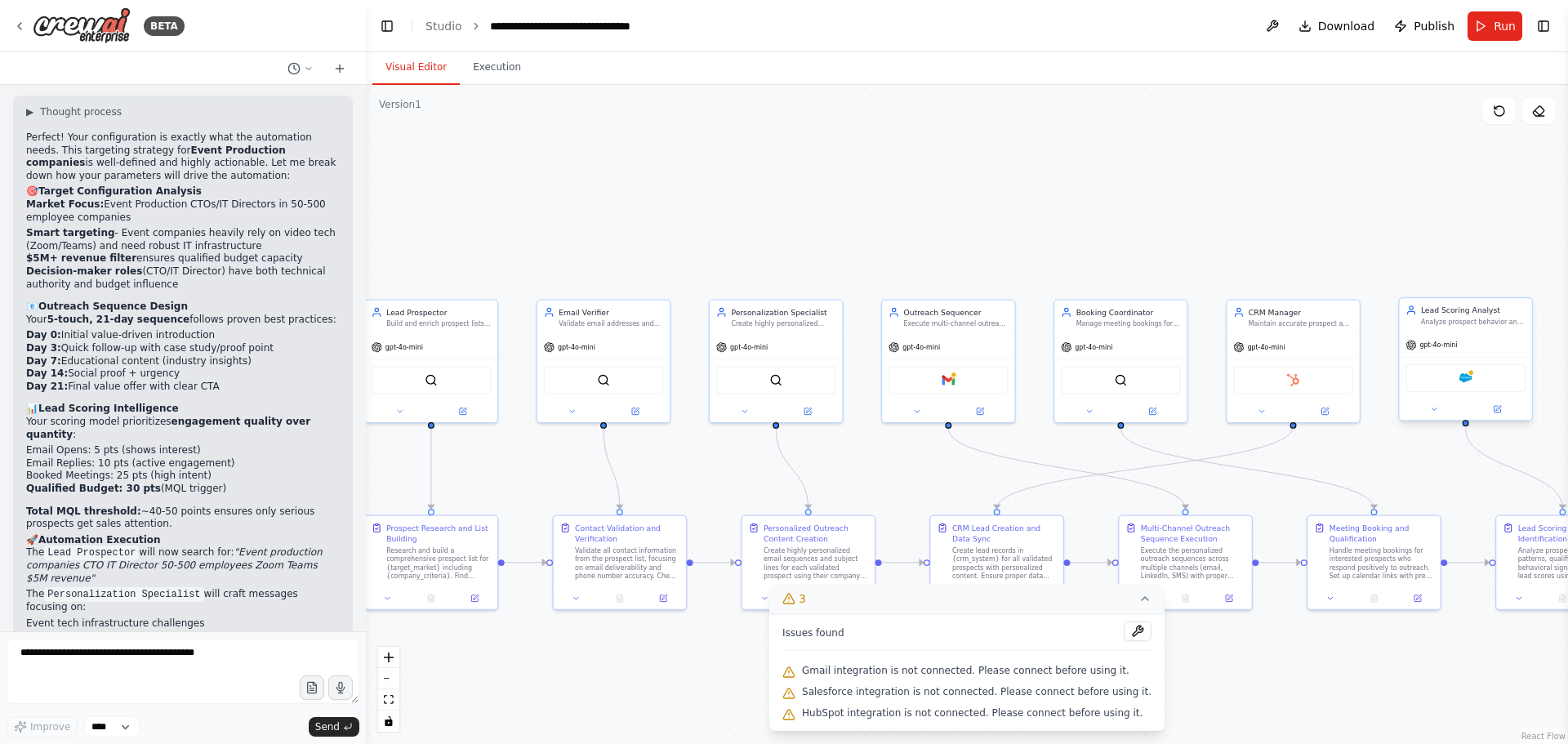
click at [1462, 315] on div "Lead Scoring Analyst" at bounding box center [1473, 310] width 104 height 11
click at [1483, 384] on div "Salesforce" at bounding box center [1465, 378] width 119 height 28
drag, startPoint x: 1482, startPoint y: 383, endPoint x: 1461, endPoint y: 383, distance: 21.0
click at [1461, 383] on div "Salesforce" at bounding box center [1443, 378] width 119 height 28
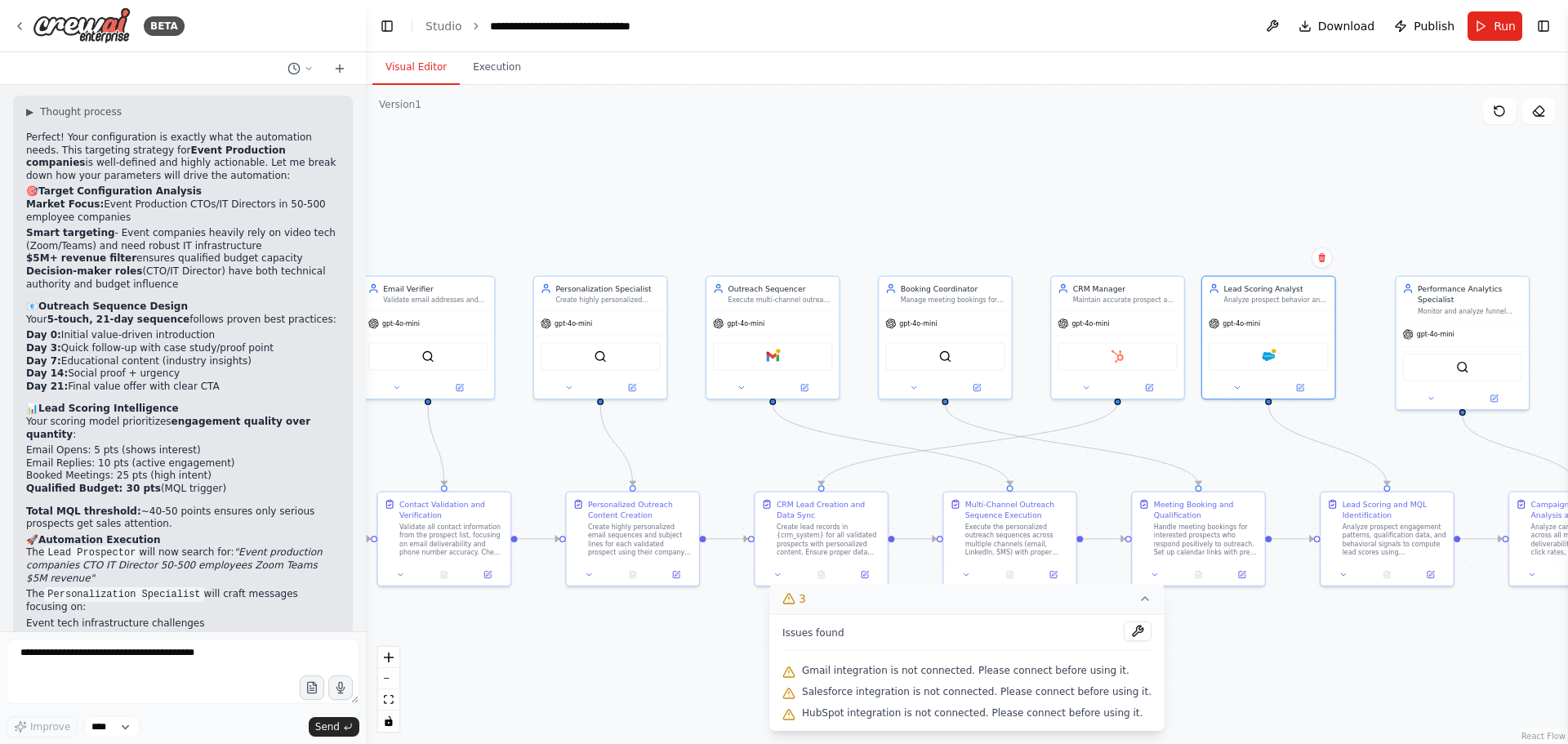
drag, startPoint x: 1505, startPoint y: 503, endPoint x: 1329, endPoint y: 480, distance: 177.5
click at [1329, 480] on div ".deletable-edge-delete-btn { width: 20px; height: 20px; border: 0px solid #ffff…" at bounding box center [967, 414] width 1202 height 659
click at [446, 166] on div ".deletable-edge-delete-btn { width: 20px; height: 20px; border: 0px solid #ffff…" at bounding box center [967, 414] width 1202 height 659
click at [1501, 29] on span "Run" at bounding box center [1505, 26] width 22 height 16
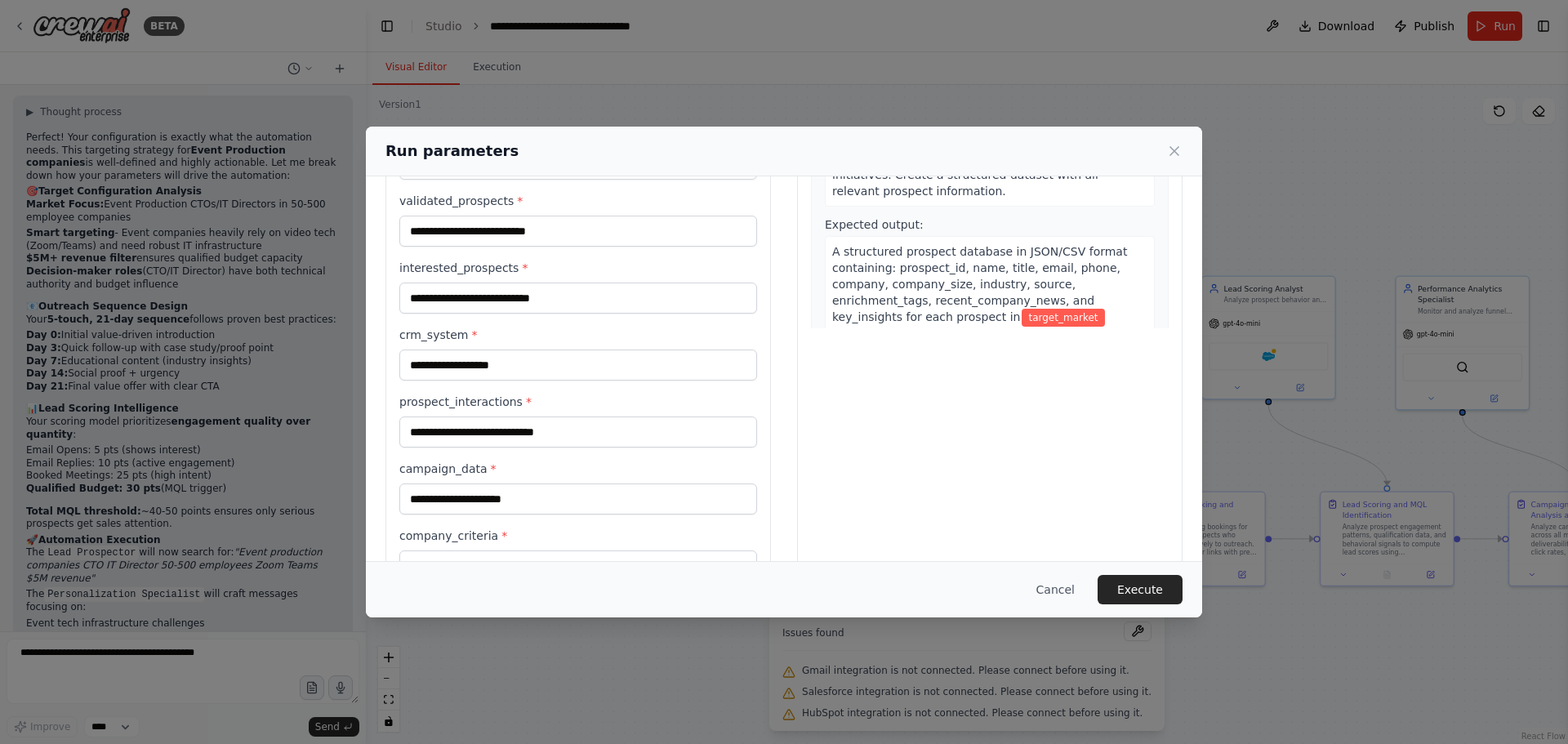
scroll to position [327, 0]
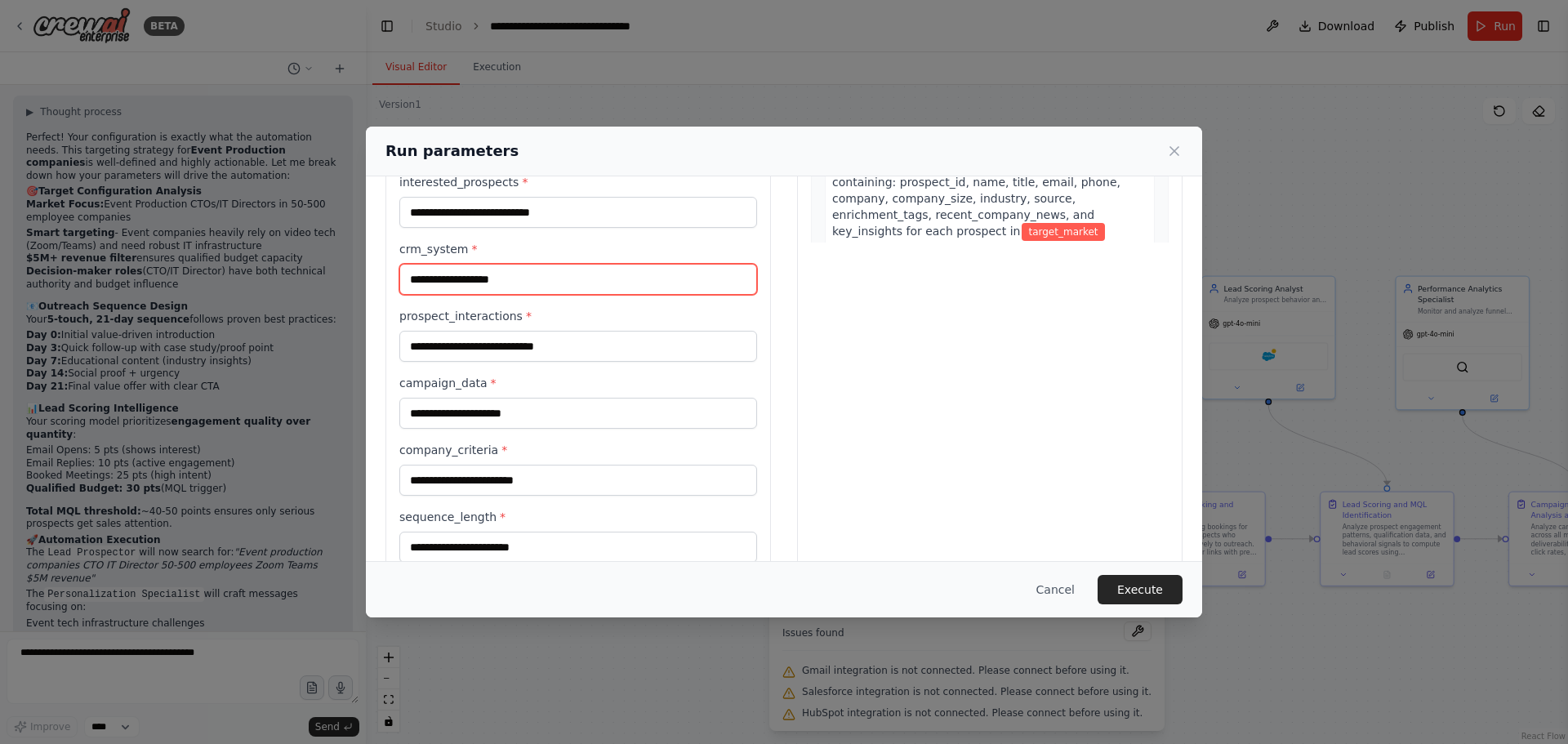
click at [541, 273] on input "crm_system *" at bounding box center [578, 279] width 358 height 31
type input "*"
click at [1174, 585] on button "Execute" at bounding box center [1139, 590] width 85 height 30
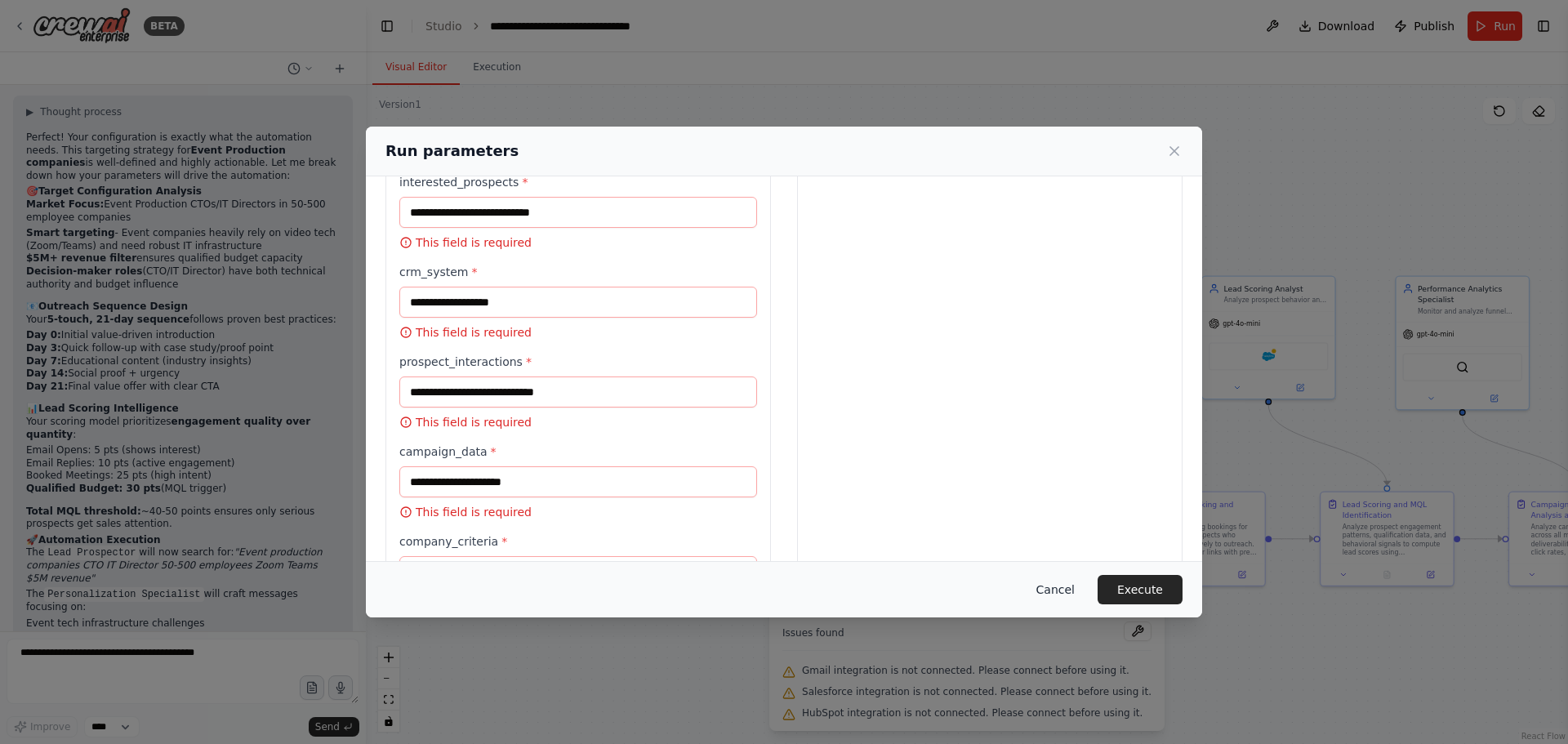
click at [1060, 591] on button "Cancel" at bounding box center [1055, 590] width 65 height 30
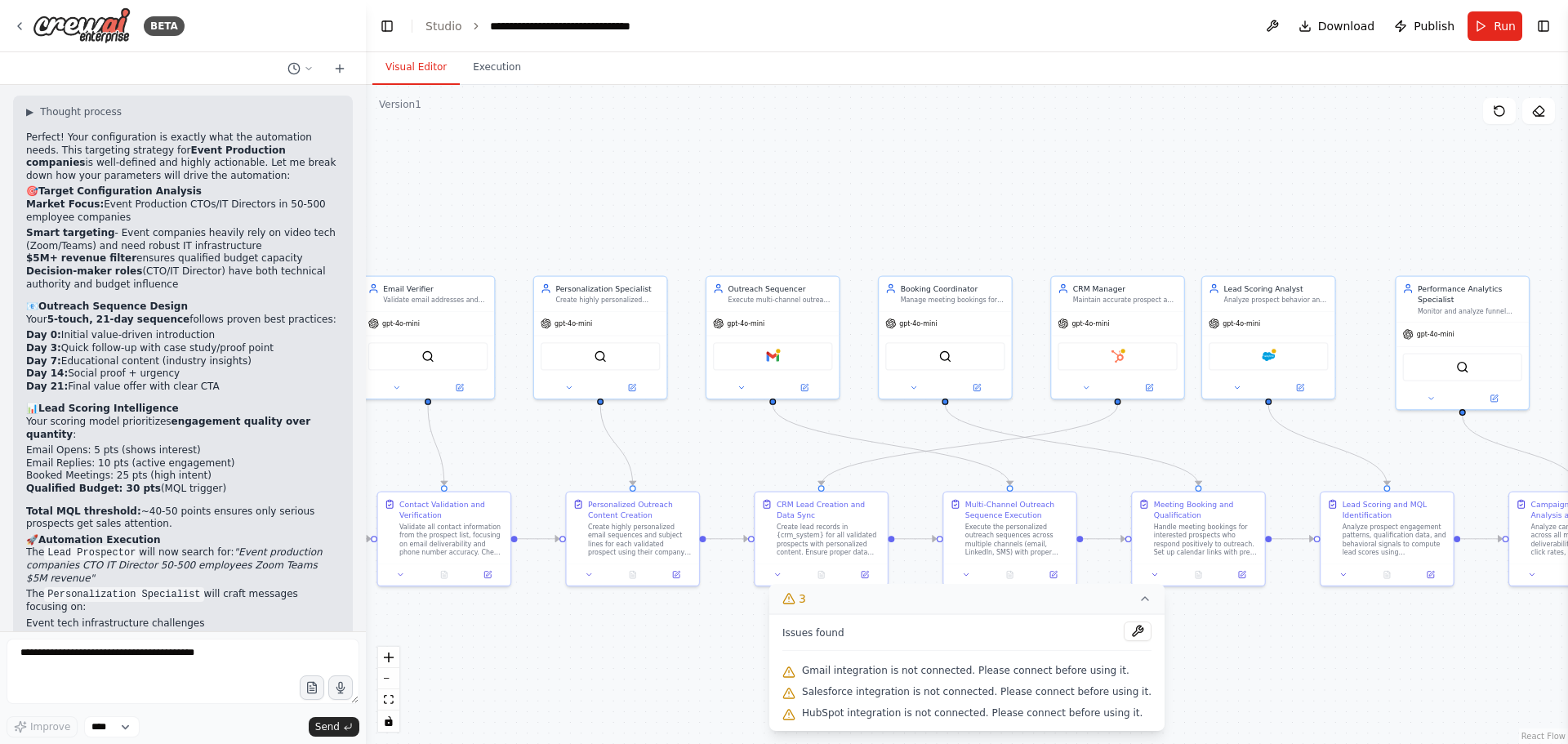
click at [1208, 424] on div ".deletable-edge-delete-btn { width: 20px; height: 20px; border: 0px solid #ffff…" at bounding box center [967, 414] width 1202 height 659
click at [609, 183] on div ".deletable-edge-delete-btn { width: 20px; height: 20px; border: 0px solid #ffff…" at bounding box center [967, 414] width 1202 height 659
click at [1124, 625] on button at bounding box center [1138, 631] width 28 height 20
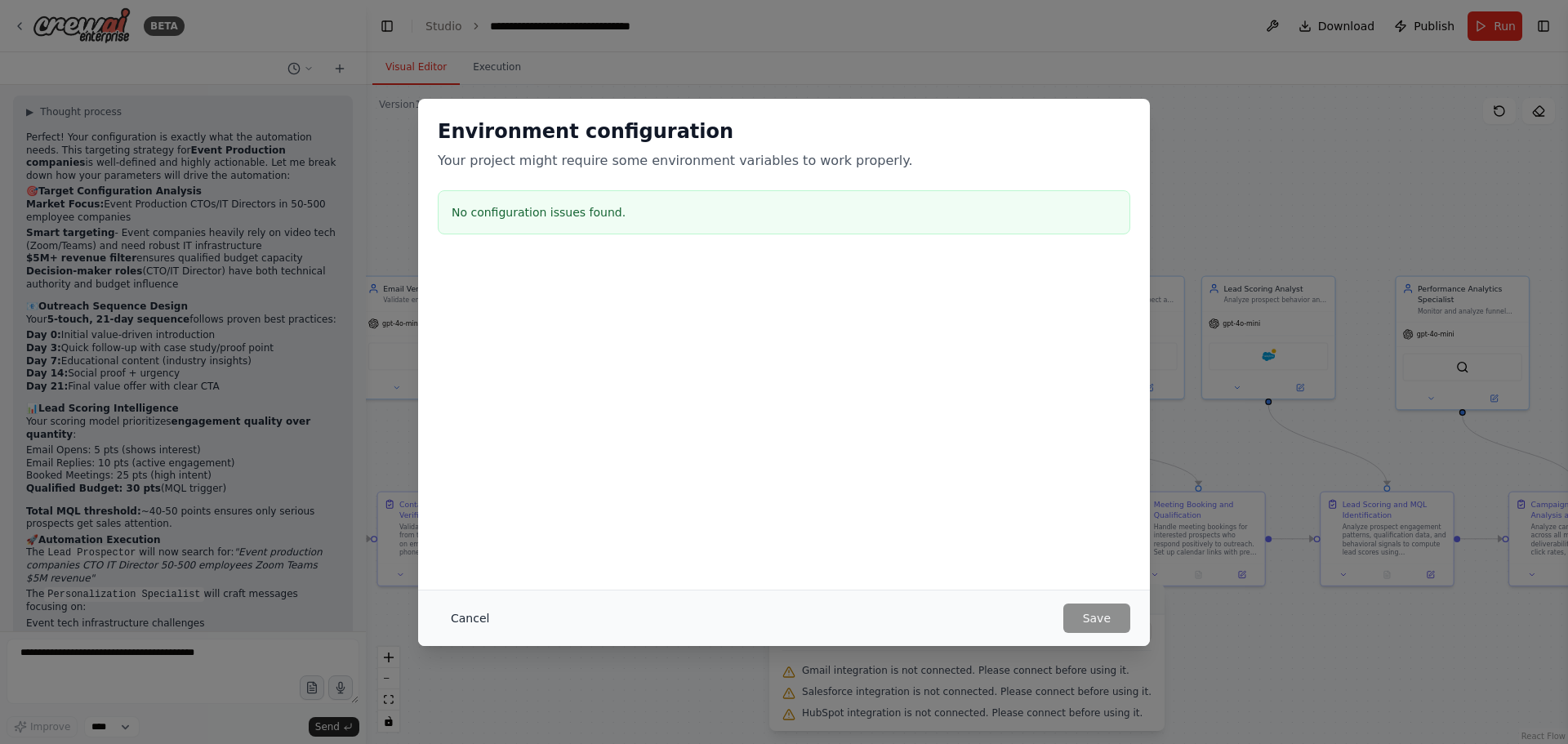
click at [481, 616] on button "Cancel" at bounding box center [470, 618] width 65 height 30
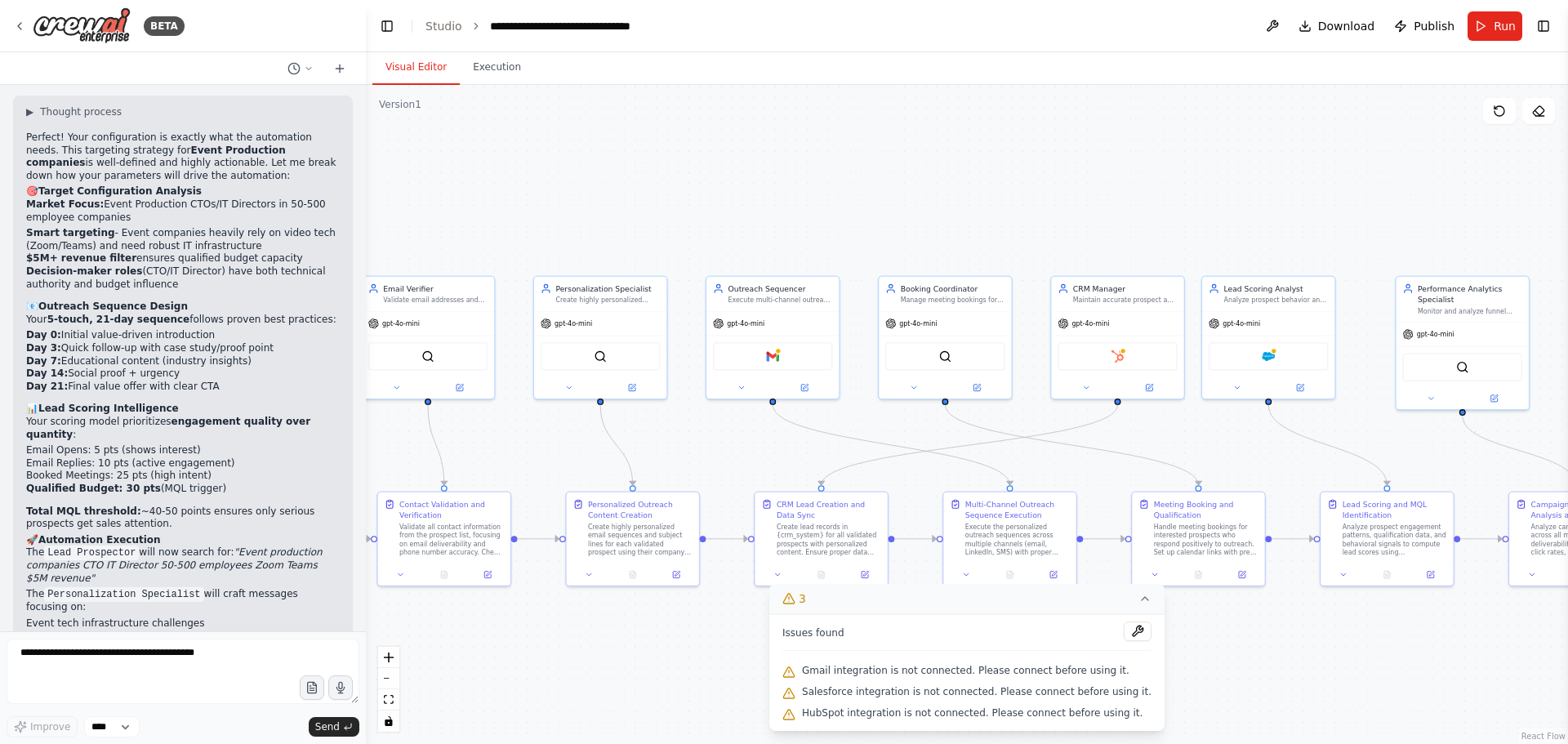
click at [732, 205] on div ".deletable-edge-delete-btn { width: 20px; height: 20px; border: 0px solid #ffff…" at bounding box center [967, 414] width 1202 height 659
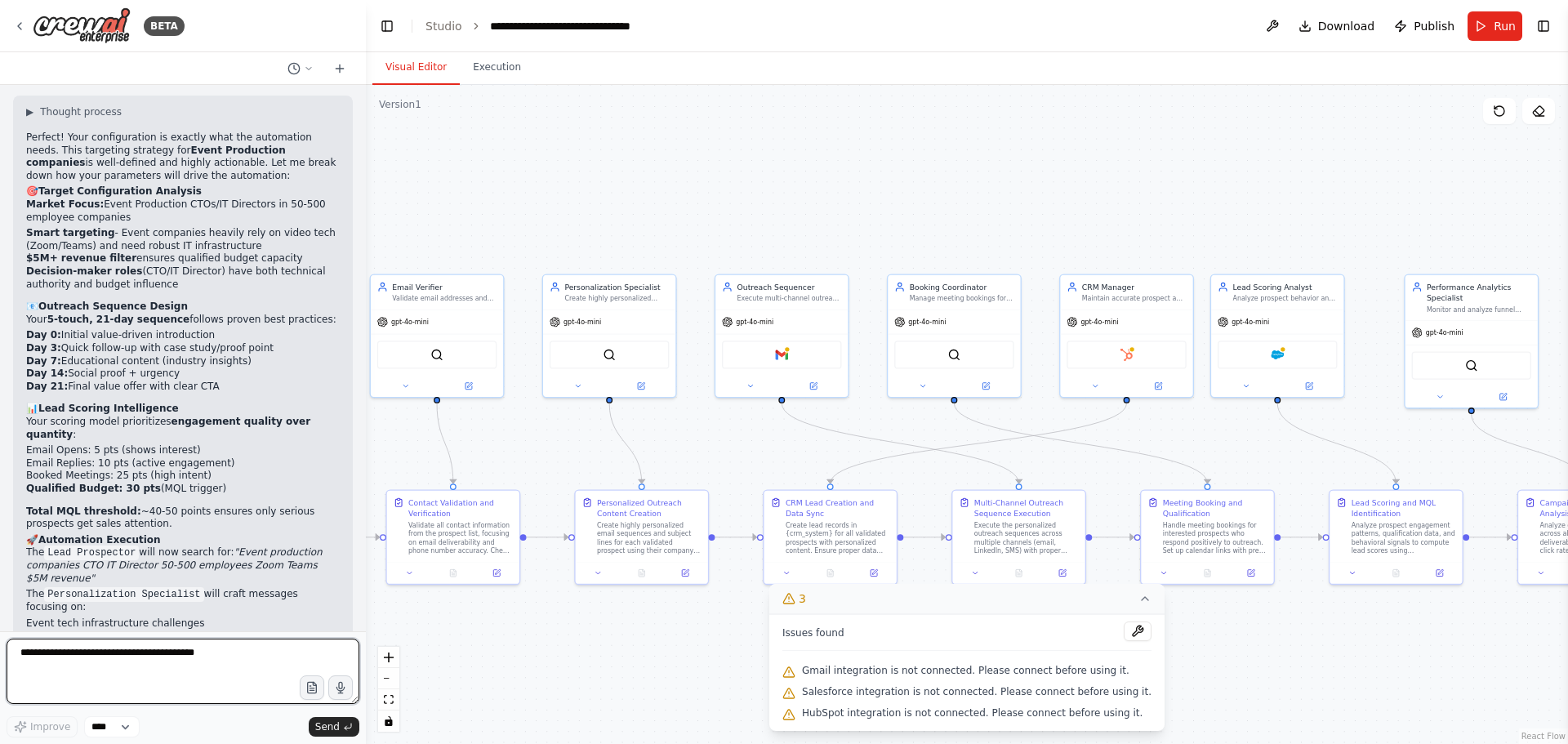
click at [123, 668] on textarea at bounding box center [183, 672] width 353 height 66
click at [306, 685] on icon "button" at bounding box center [311, 687] width 14 height 14
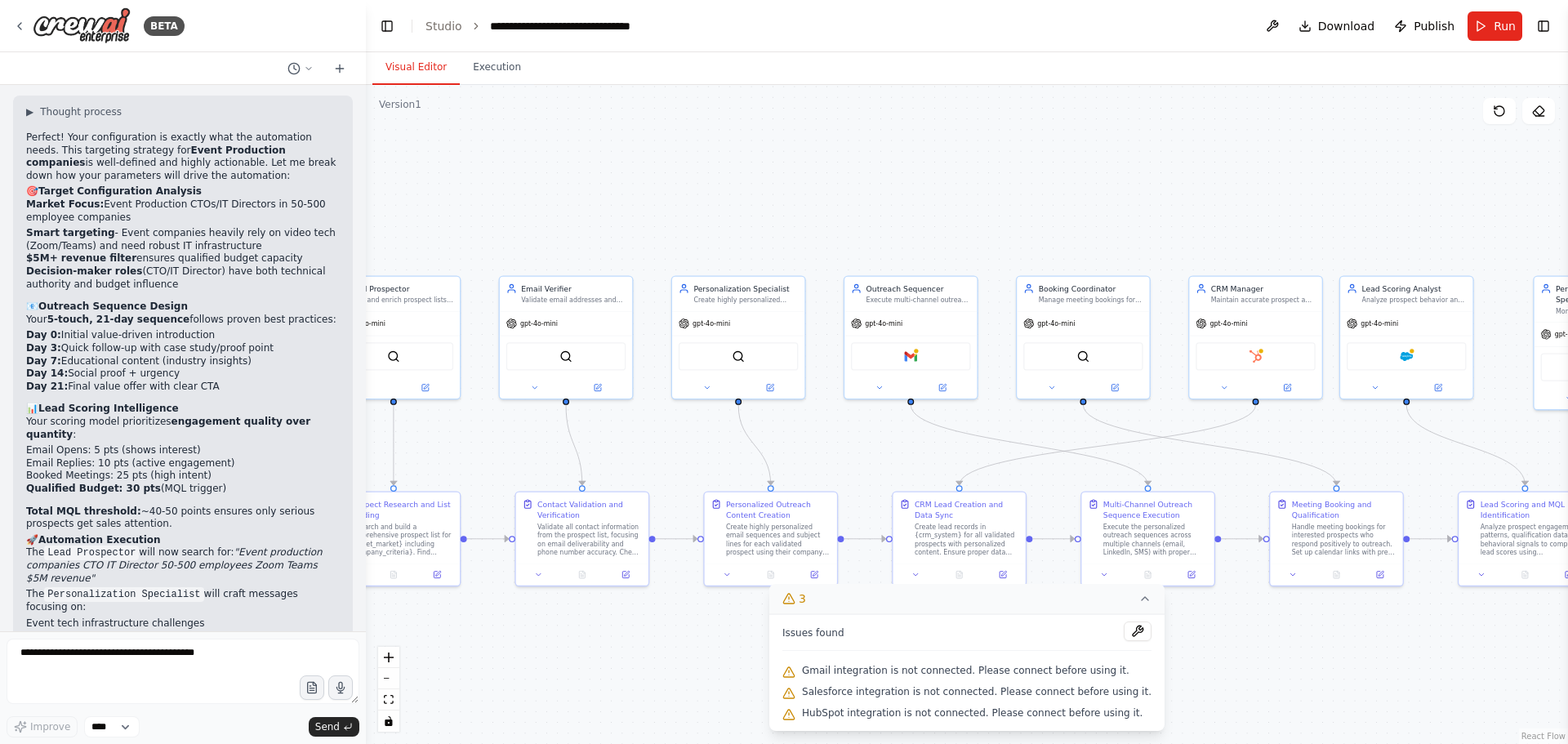
drag, startPoint x: 622, startPoint y: 666, endPoint x: 771, endPoint y: 650, distance: 149.9
click at [759, 659] on div ".deletable-edge-delete-btn { width: 20px; height: 20px; border: 0px solid #ffff…" at bounding box center [967, 414] width 1202 height 659
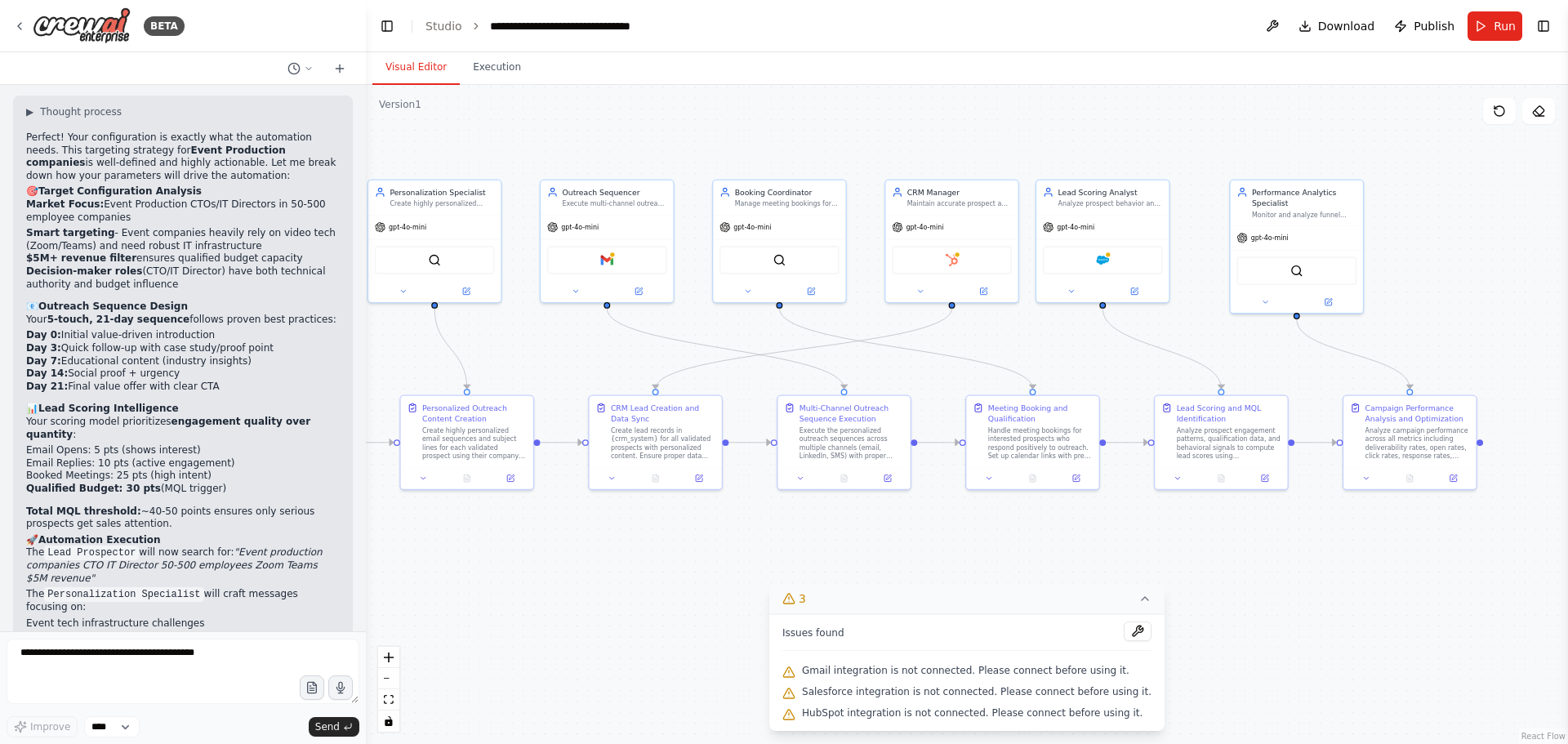
drag, startPoint x: 743, startPoint y: 652, endPoint x: 440, endPoint y: 563, distance: 315.8
click at [440, 563] on div ".deletable-edge-delete-btn { width: 20px; height: 20px; border: 0px solid #ffff…" at bounding box center [967, 414] width 1202 height 659
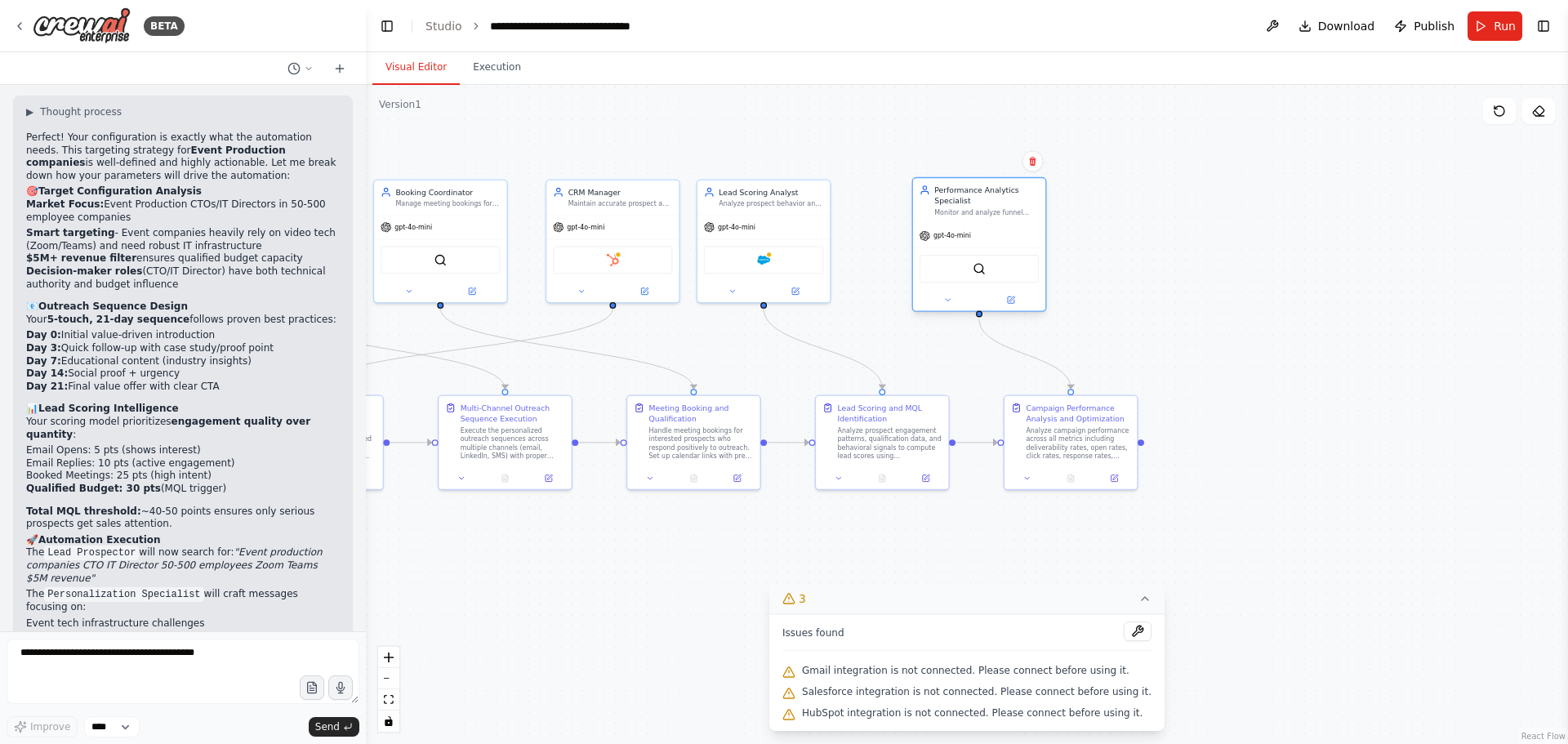
drag, startPoint x: 1275, startPoint y: 201, endPoint x: 954, endPoint y: 202, distance: 321.0
click at [954, 202] on div "Performance Analytics Specialist" at bounding box center [986, 195] width 104 height 21
click at [950, 305] on button at bounding box center [948, 300] width 62 height 13
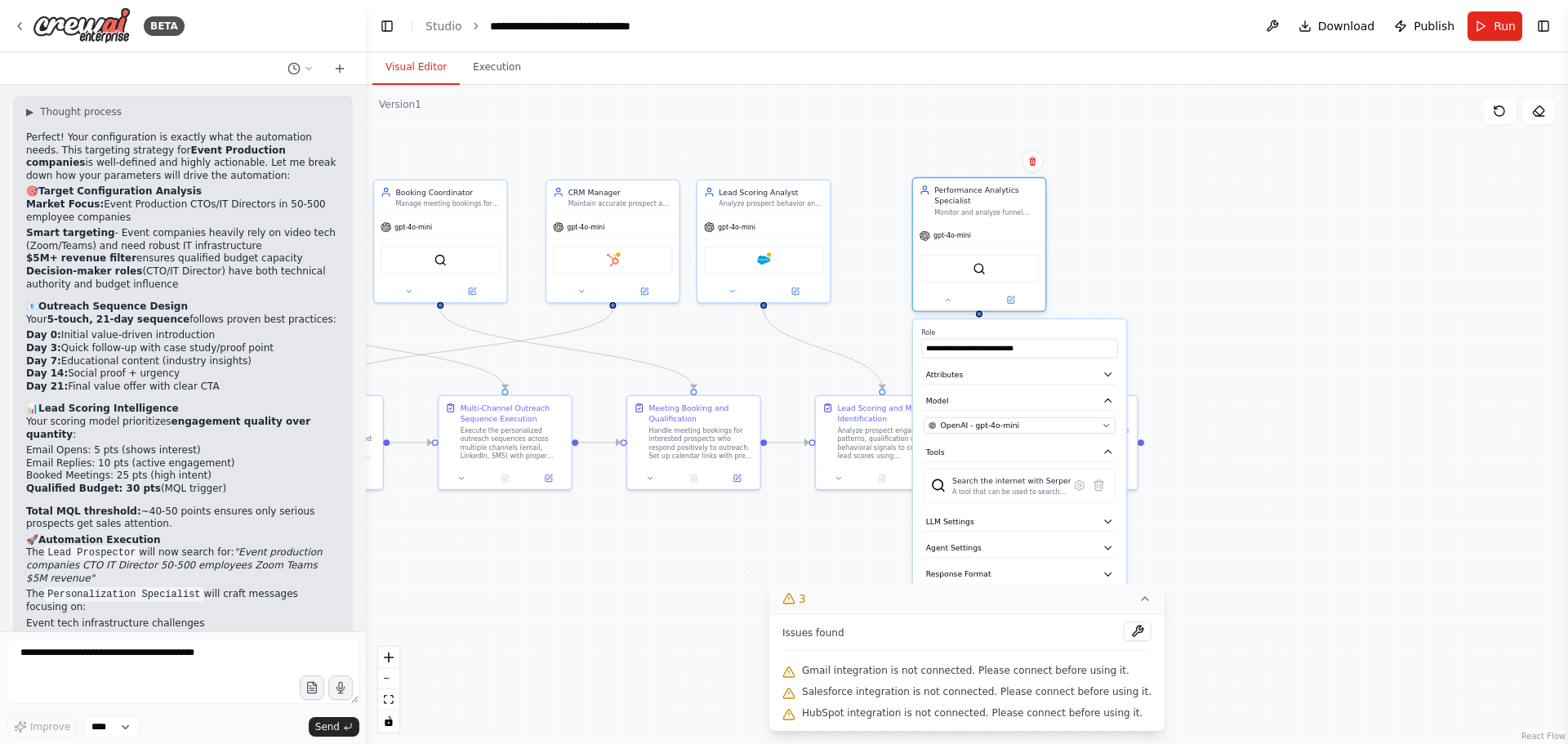
click at [945, 310] on div at bounding box center [979, 300] width 132 height 21
click at [945, 309] on div at bounding box center [979, 300] width 132 height 21
click at [951, 302] on icon at bounding box center [947, 300] width 9 height 9
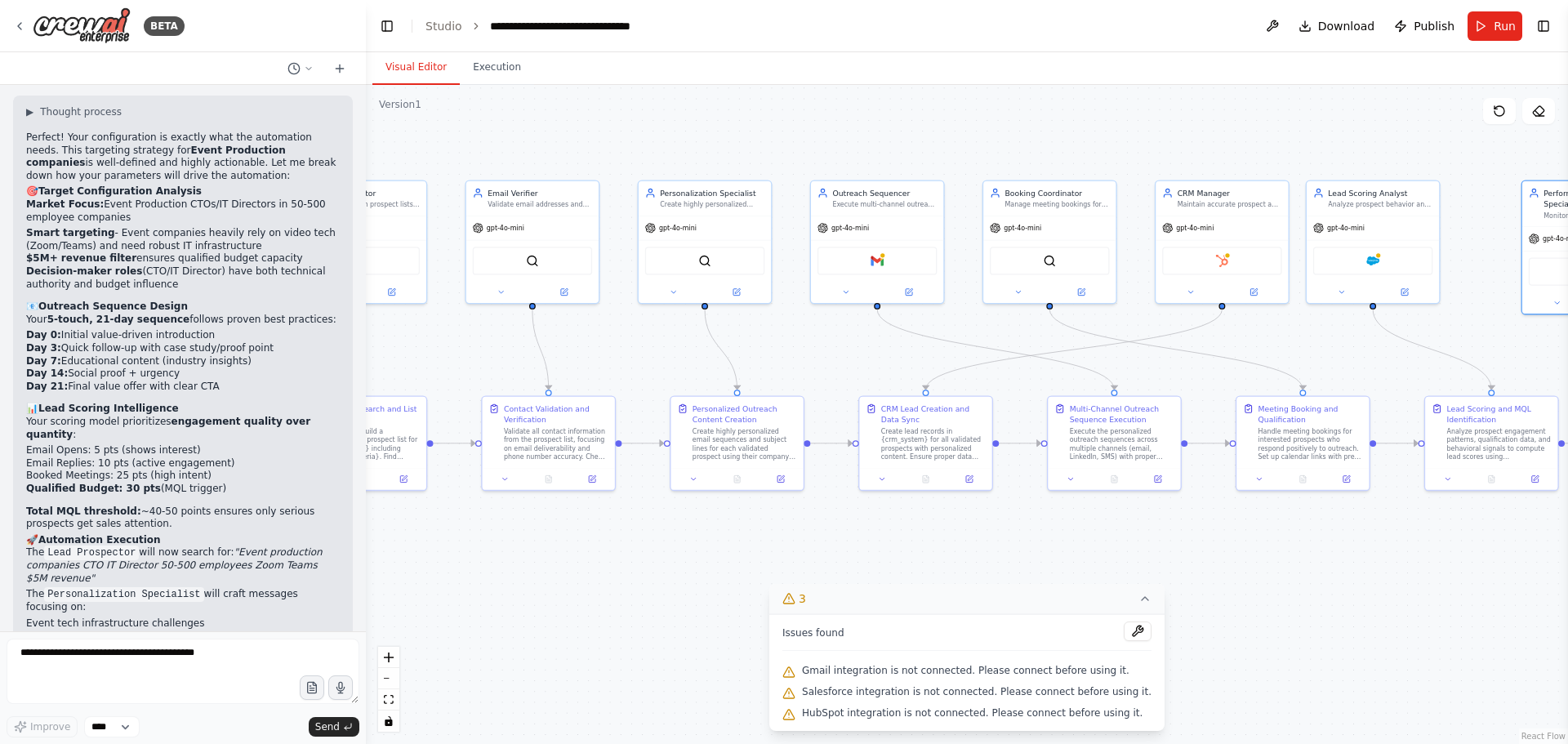
drag, startPoint x: 821, startPoint y: 308, endPoint x: 1415, endPoint y: 311, distance: 594.0
click at [1429, 309] on div ".deletable-edge-delete-btn { width: 20px; height: 20px; border: 0px solid #ffff…" at bounding box center [967, 414] width 1202 height 659
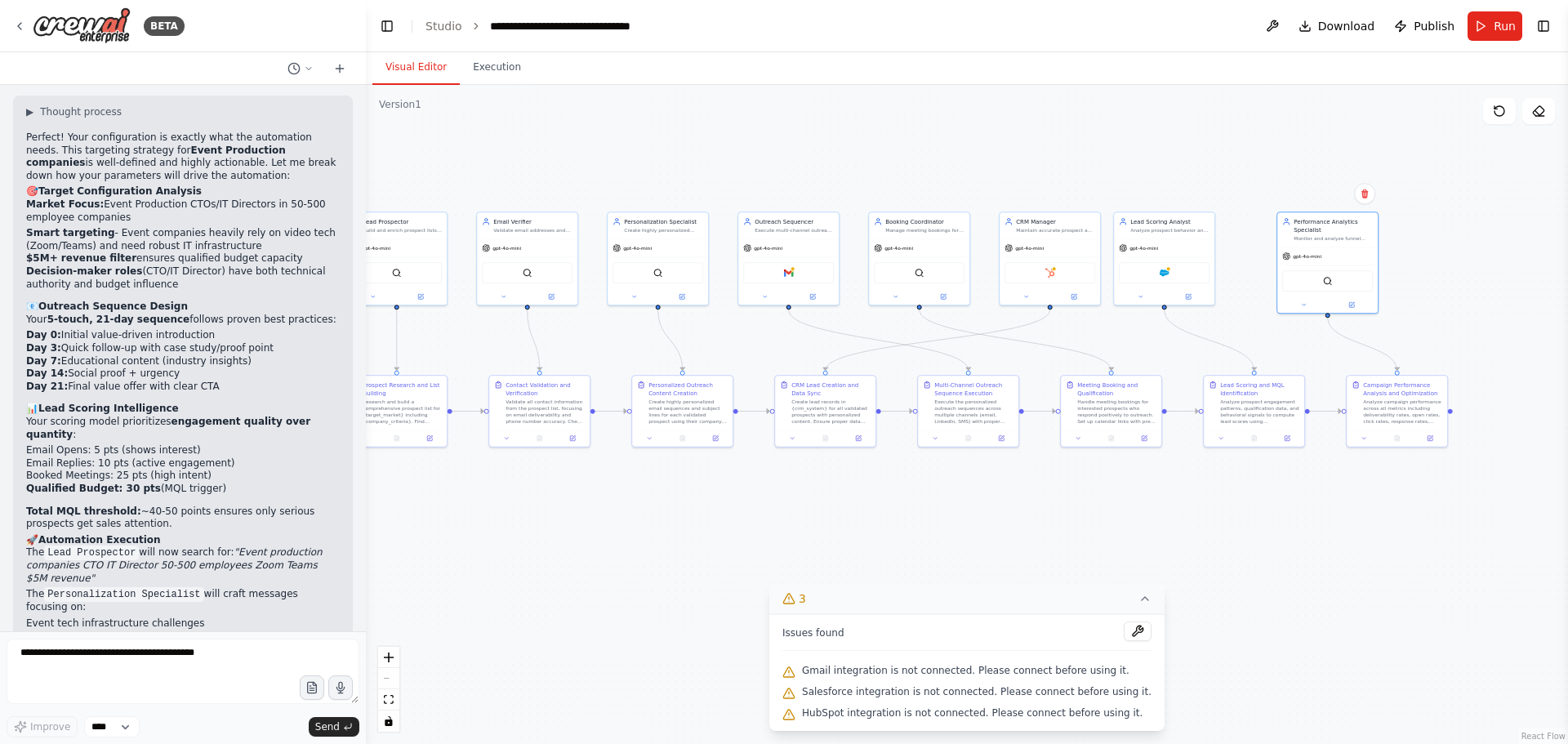
drag, startPoint x: 928, startPoint y: 408, endPoint x: 920, endPoint y: 540, distance: 132.2
click at [902, 550] on div ".deletable-edge-delete-btn { width: 20px; height: 20px; border: 0px solid #ffff…" at bounding box center [967, 414] width 1202 height 659
drag, startPoint x: 1331, startPoint y: 272, endPoint x: 1168, endPoint y: 265, distance: 163.2
click at [1168, 265] on div "SerperDevTool" at bounding box center [1164, 269] width 90 height 21
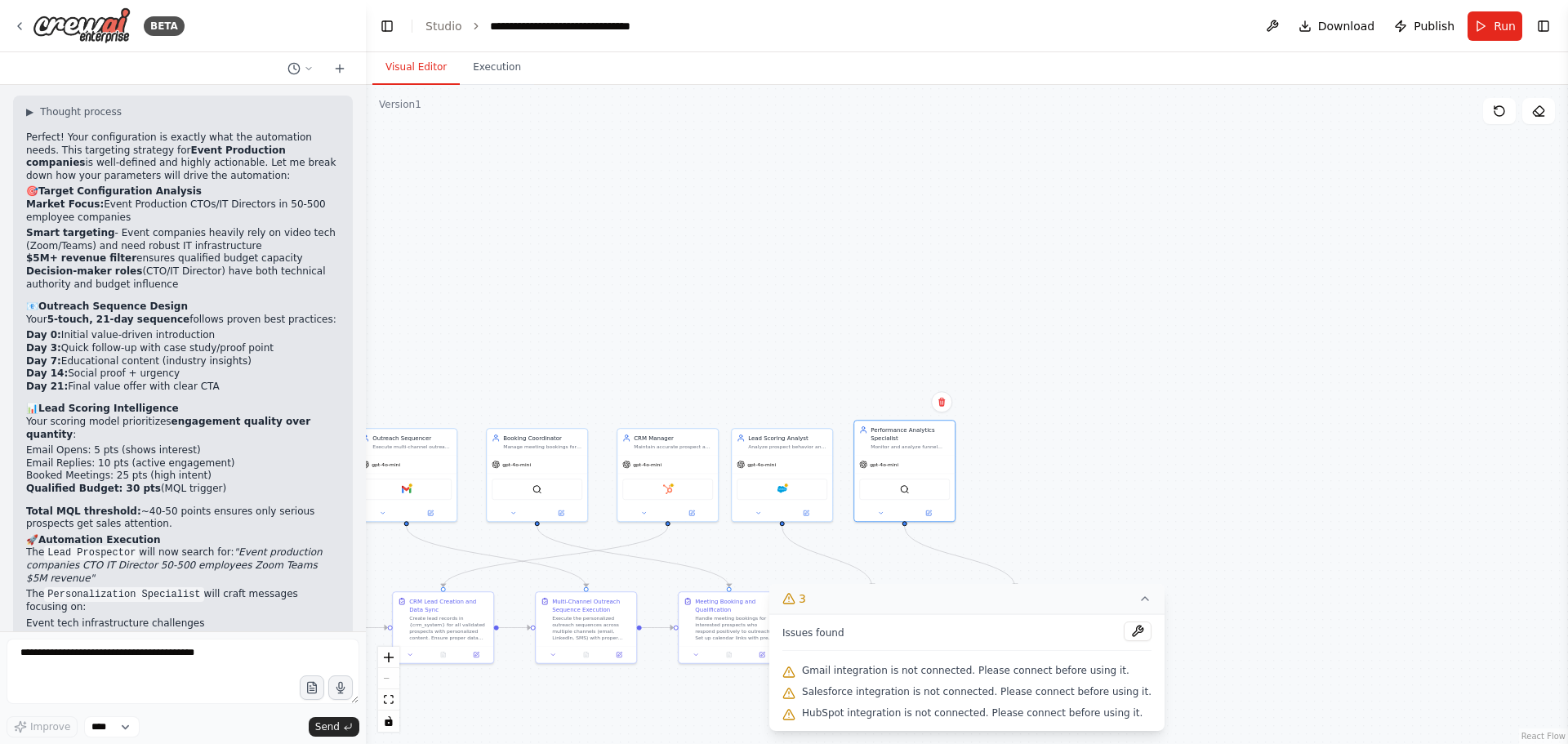
drag, startPoint x: 1179, startPoint y: 251, endPoint x: 978, endPoint y: 474, distance: 300.2
click at [928, 473] on div "gpt-4o-mini SerperDevTool" at bounding box center [904, 488] width 100 height 67
click at [1229, 422] on div ".deletable-edge-delete-btn { width: 20px; height: 20px; border: 0px solid #ffff…" at bounding box center [967, 414] width 1202 height 659
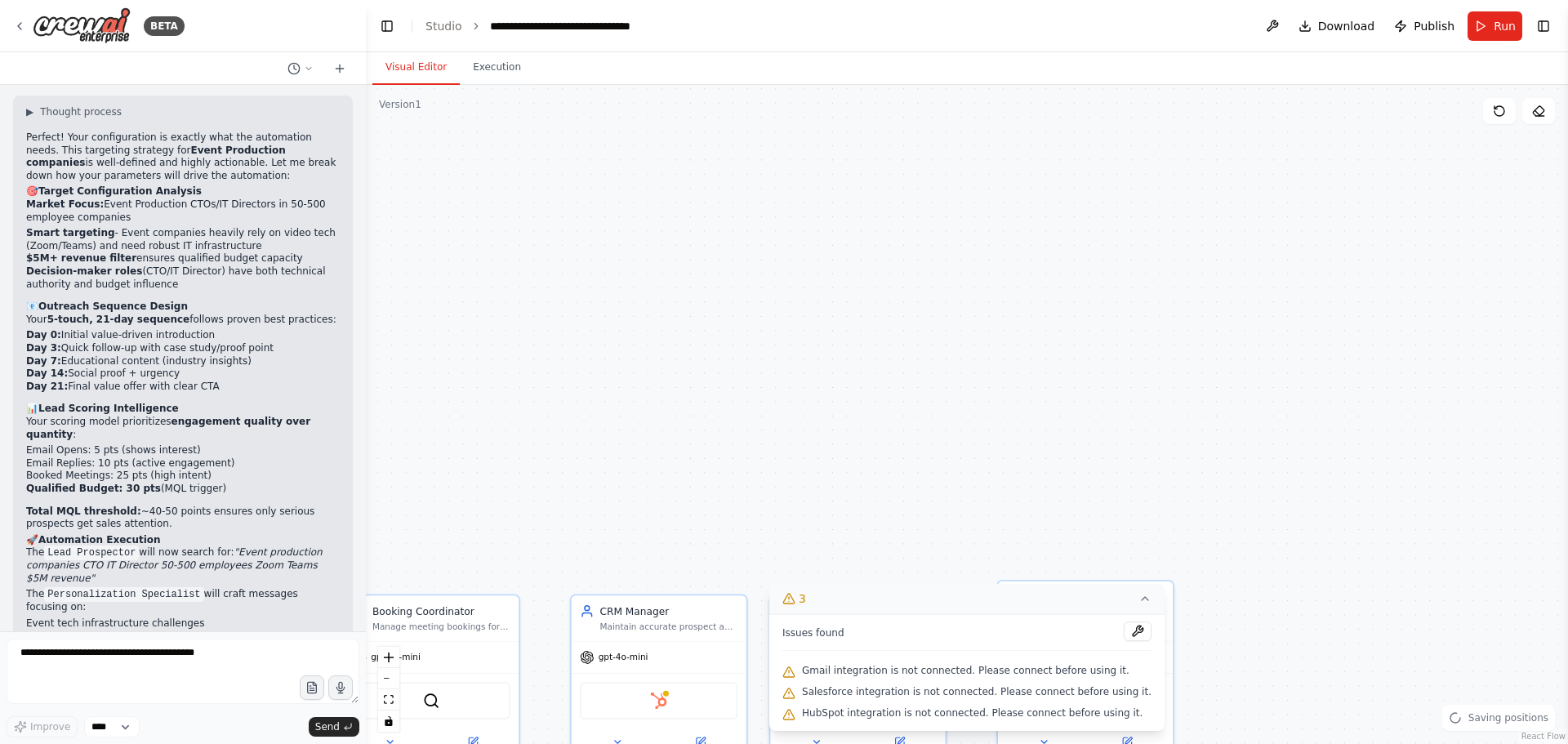
click at [719, 221] on div ".deletable-edge-delete-btn { width: 20px; height: 20px; border: 0px solid #ffff…" at bounding box center [967, 414] width 1202 height 659
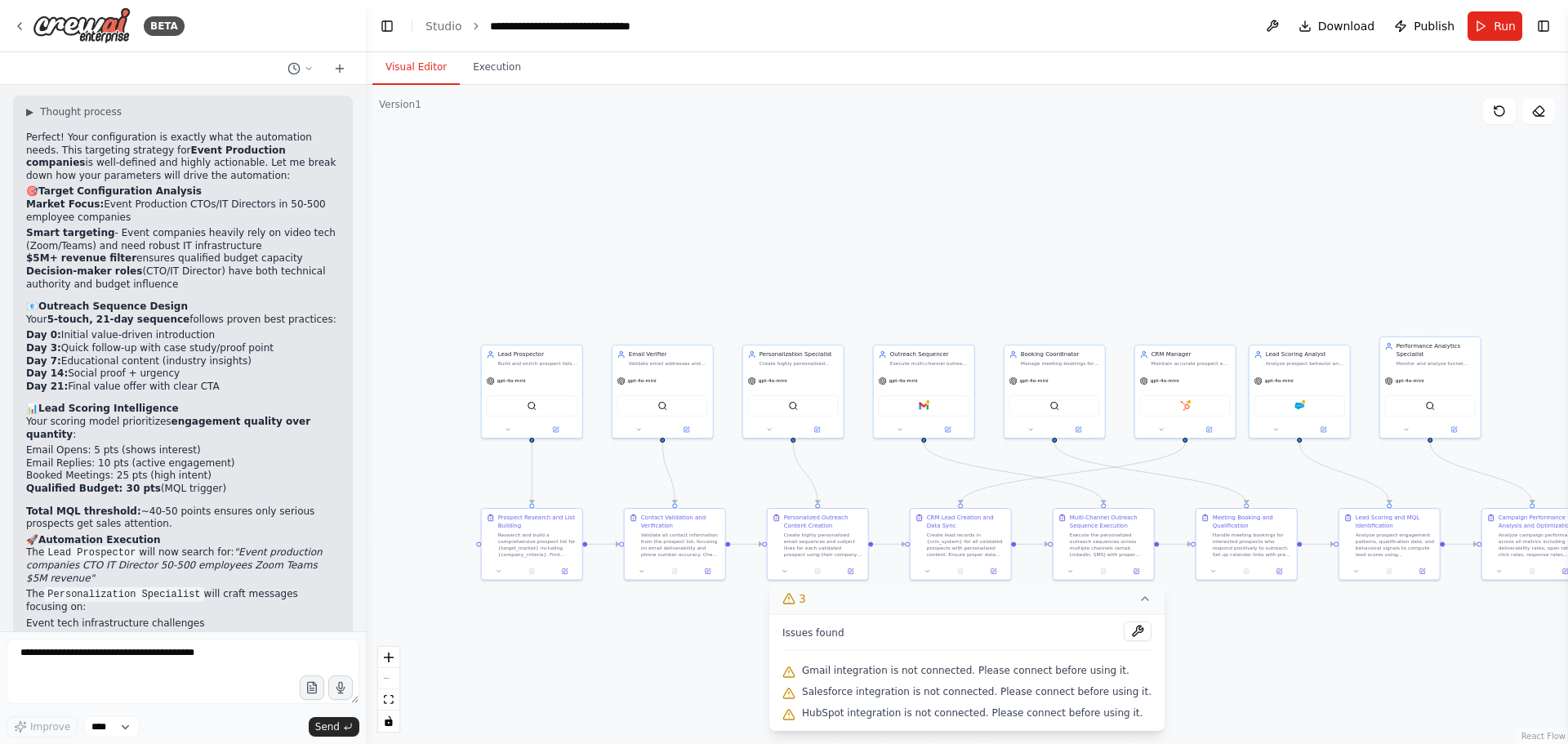
drag, startPoint x: 731, startPoint y: 279, endPoint x: 1156, endPoint y: 158, distance: 441.9
click at [1160, 158] on div ".deletable-edge-delete-btn { width: 20px; height: 20px; border: 0px solid #ffff…" at bounding box center [967, 414] width 1202 height 659
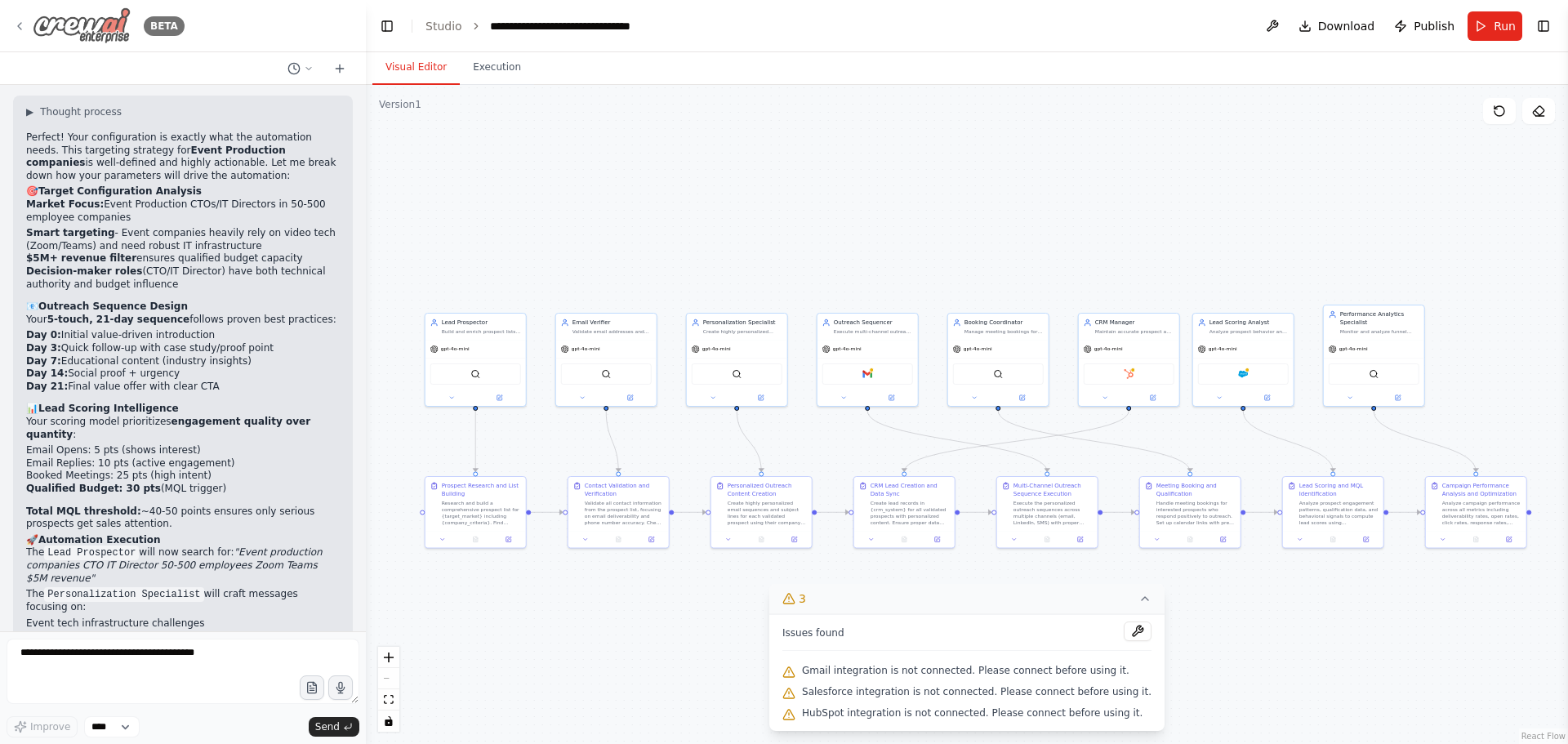
click at [18, 23] on icon at bounding box center [20, 26] width 13 height 13
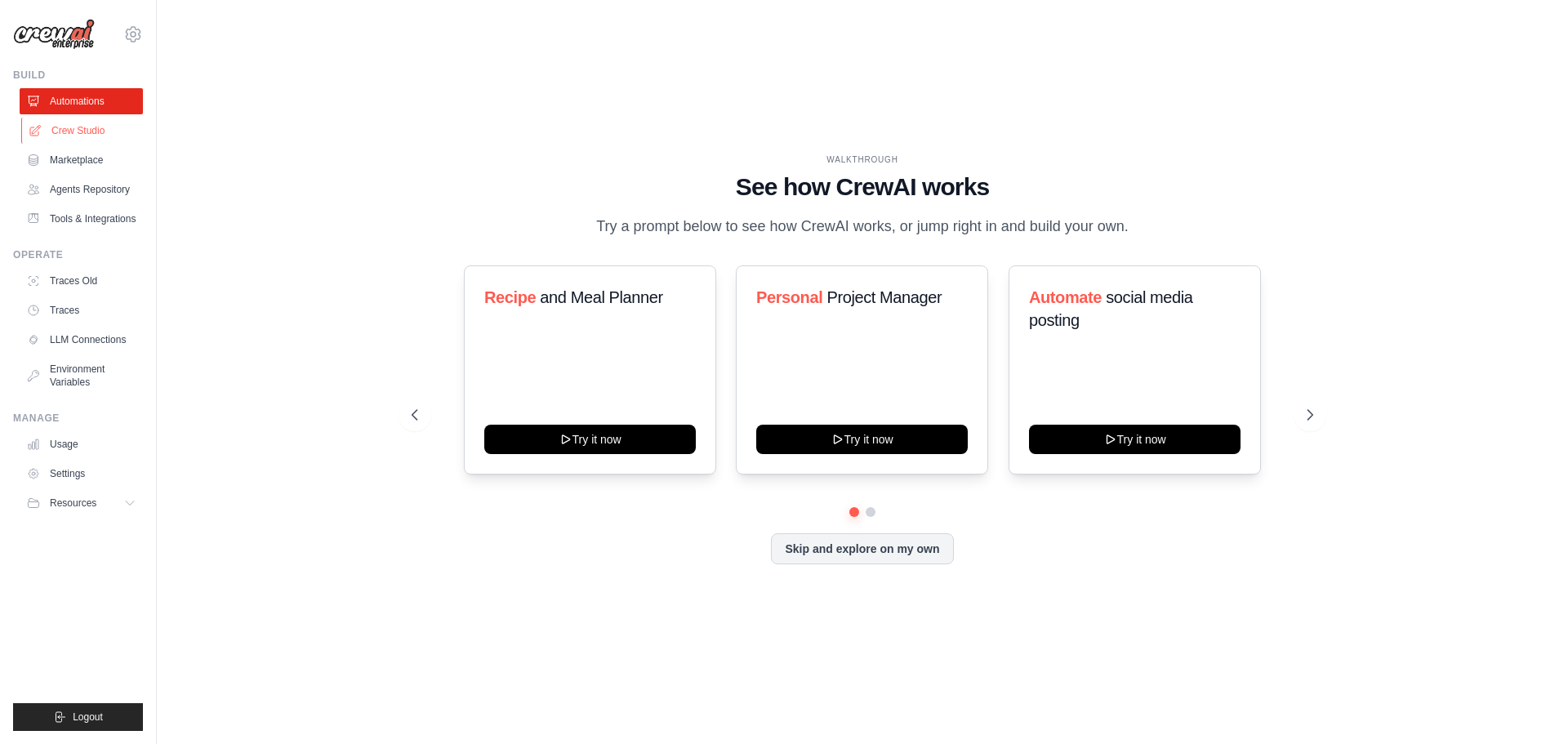
click at [77, 135] on link "Crew Studio" at bounding box center [83, 131] width 123 height 26
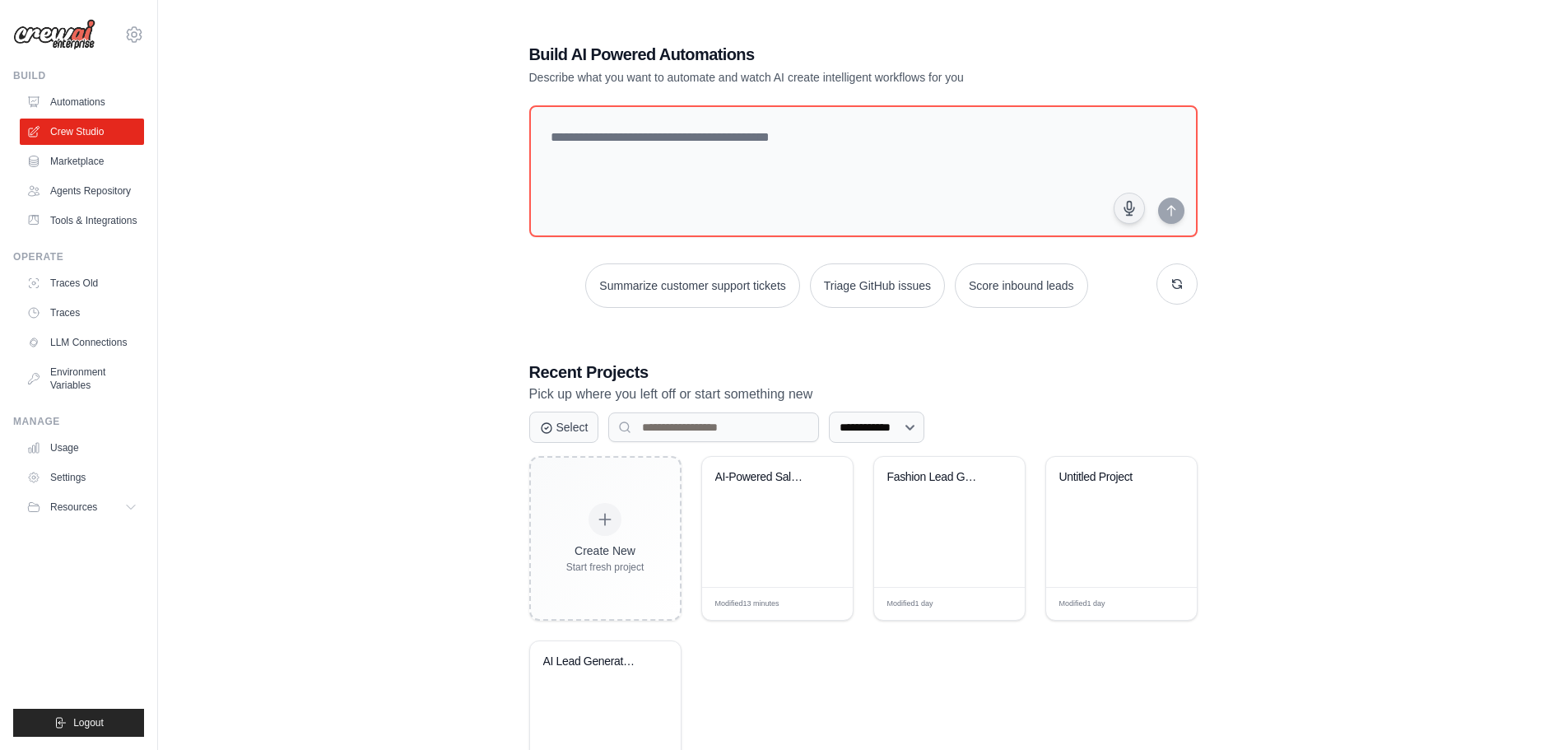
click at [1384, 280] on div "**********" at bounding box center [863, 424] width 1358 height 815
click at [861, 434] on select "**********" at bounding box center [876, 427] width 95 height 31
click at [132, 480] on div "reecemyoung@gmail.com Settings Build Automations" at bounding box center [79, 375] width 158 height 750
click at [96, 392] on link "Environment Variables" at bounding box center [84, 379] width 124 height 40
